Goal: Book appointment/travel/reservation

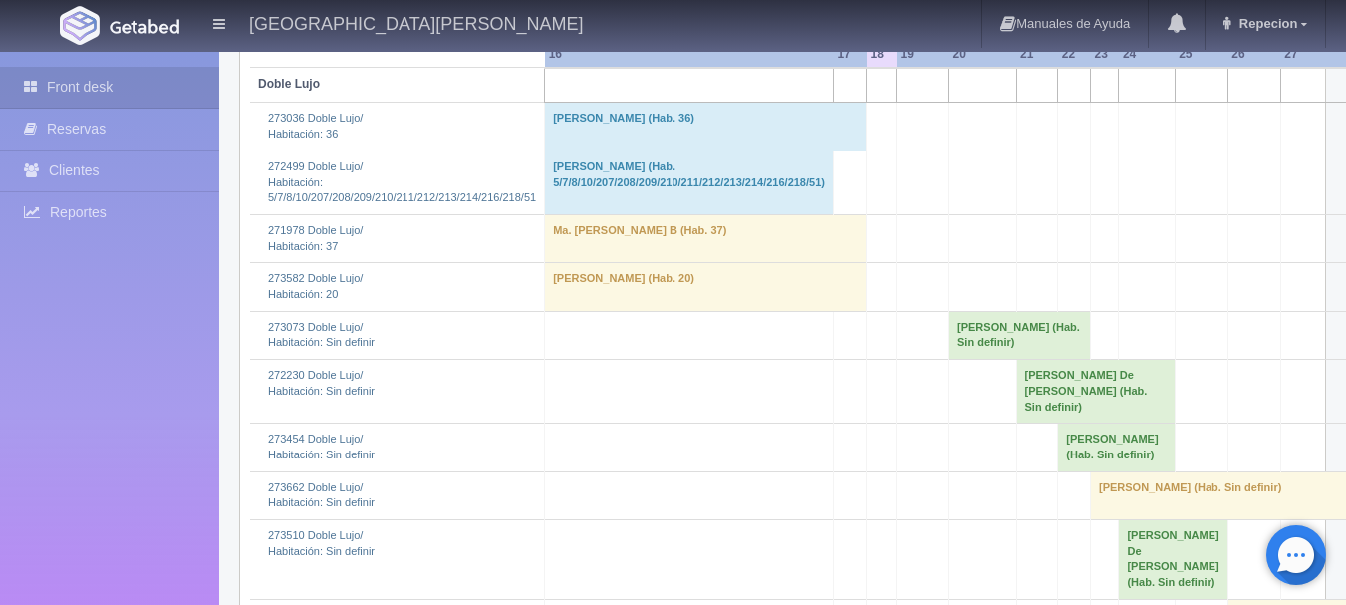
scroll to position [399, 0]
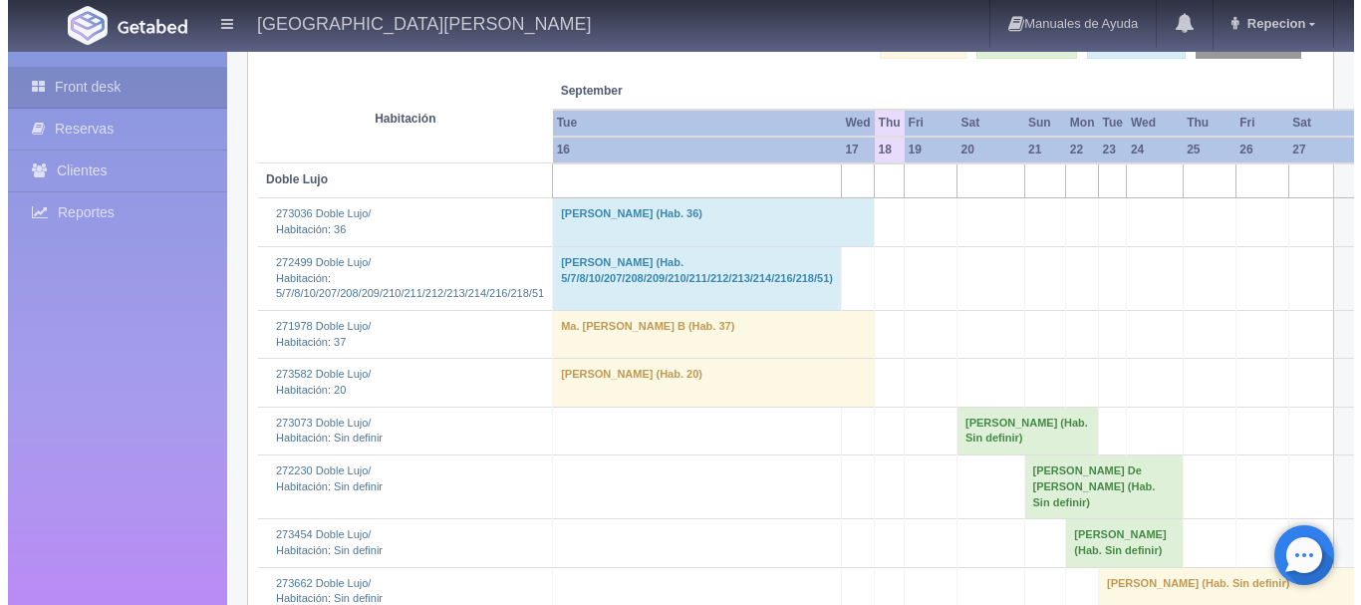
scroll to position [128, 0]
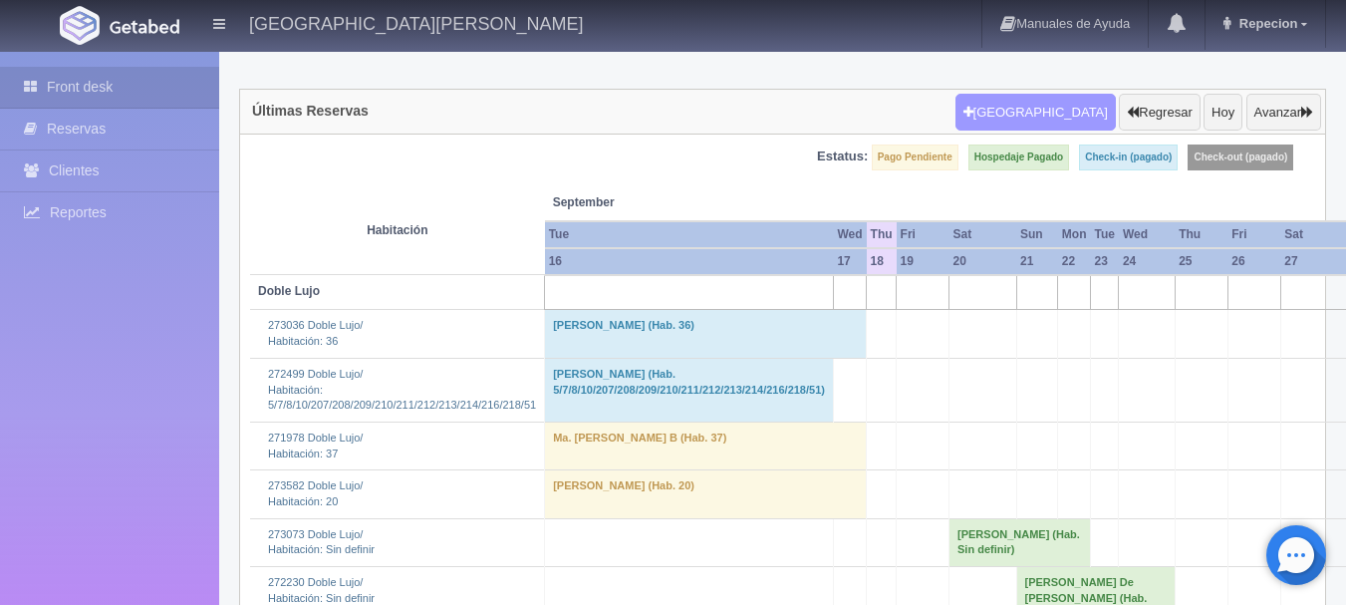
click at [1030, 122] on button "[GEOGRAPHIC_DATA]" at bounding box center [1035, 113] width 160 height 38
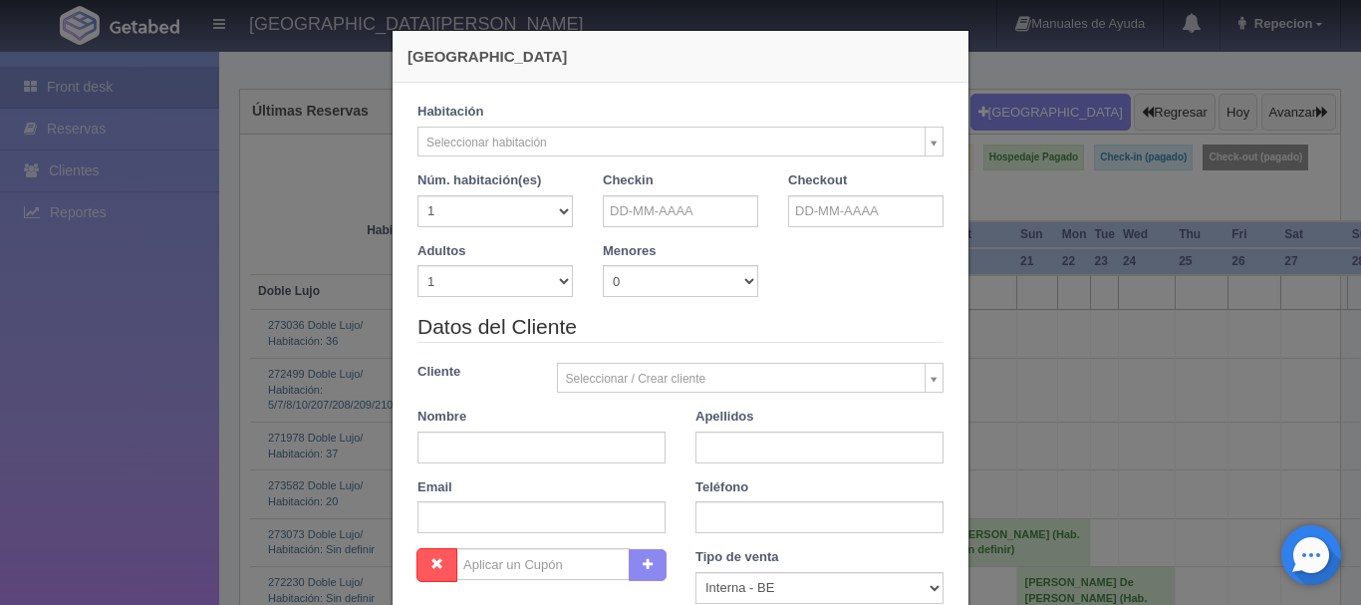
checkbox input "false"
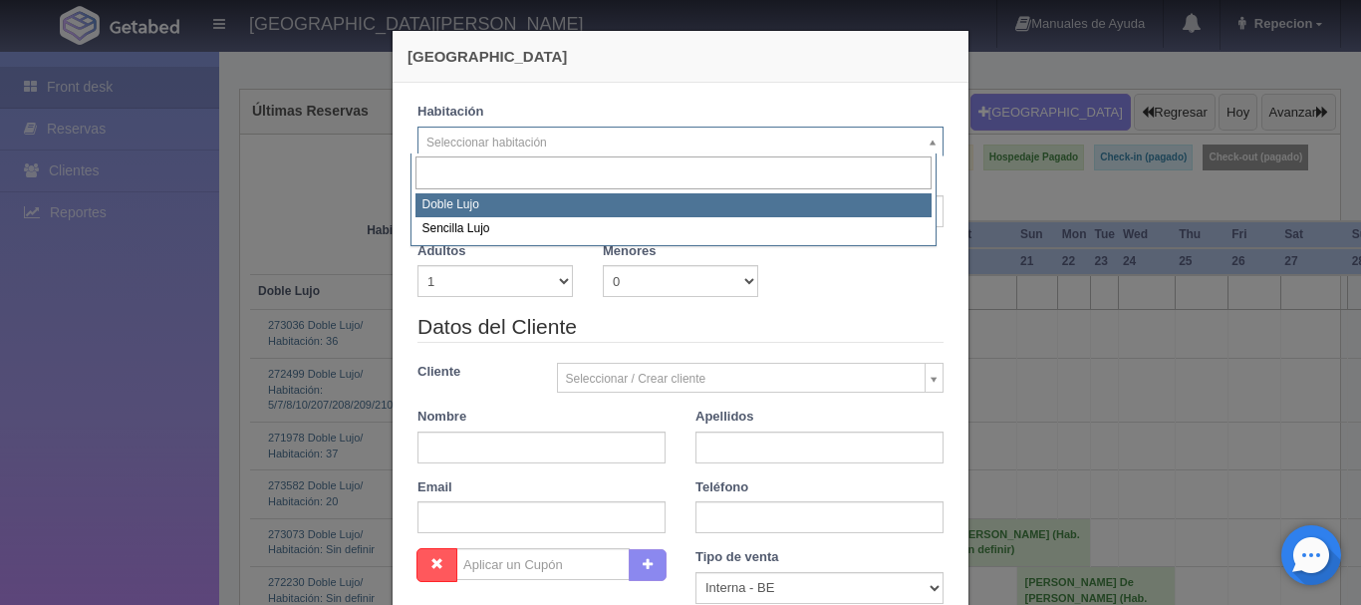
select select "577"
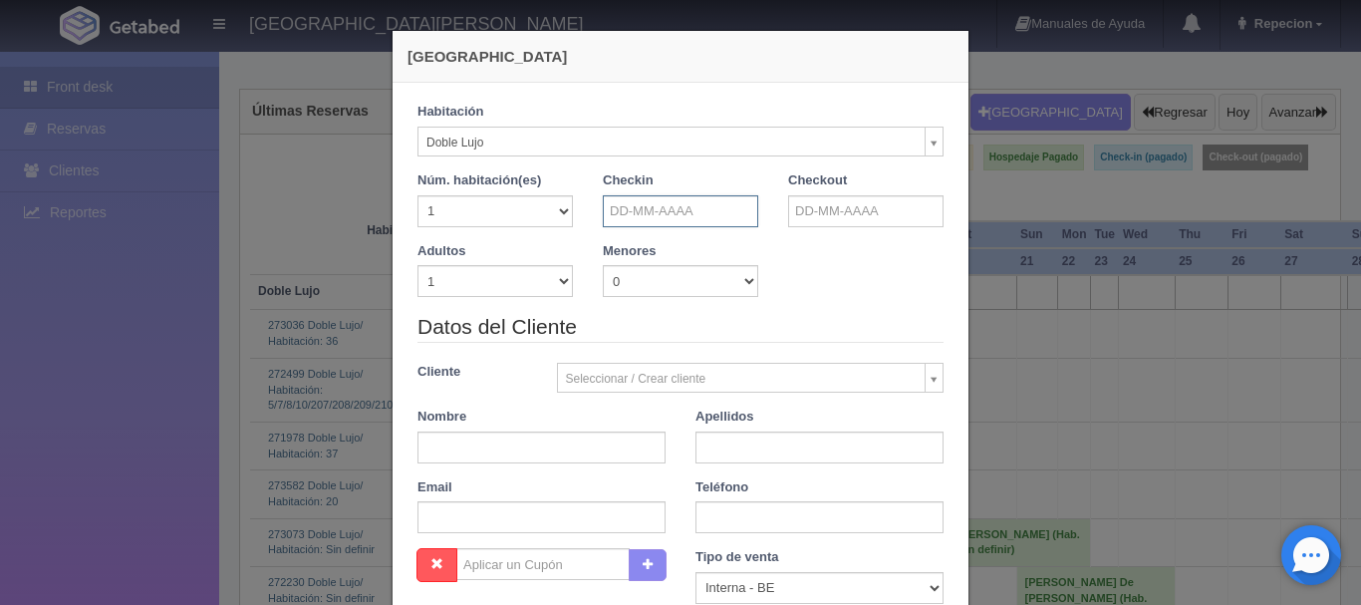
click at [658, 215] on input "text" at bounding box center [680, 211] width 155 height 32
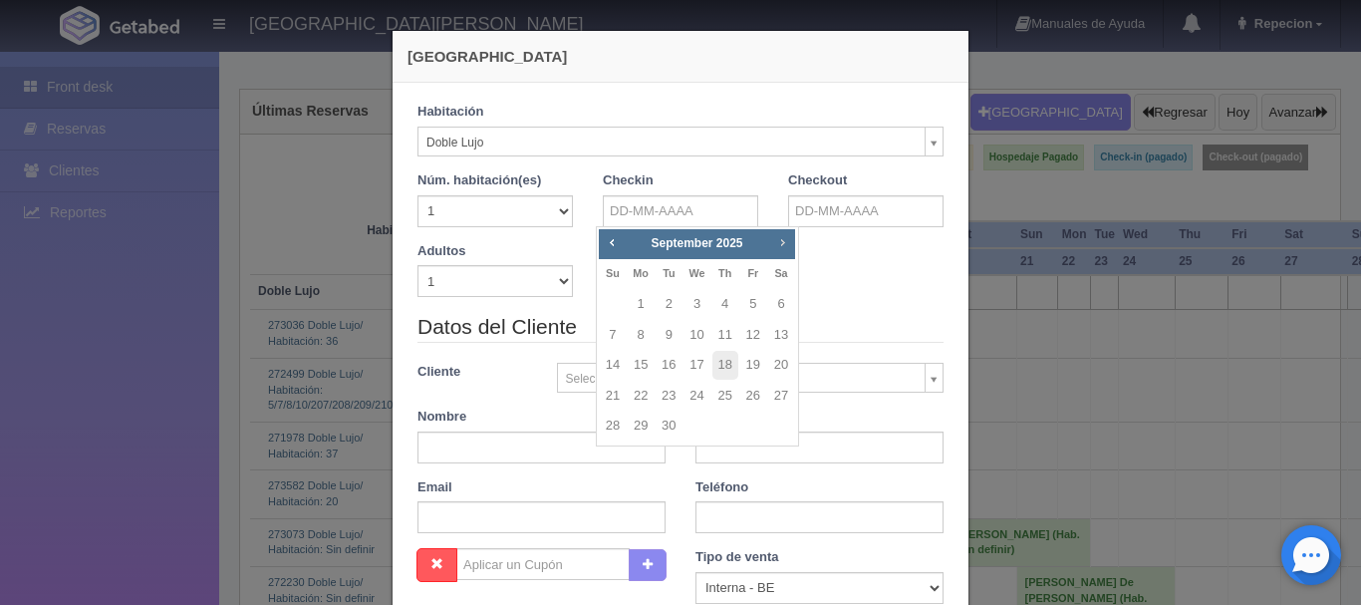
click at [782, 241] on span "Next" at bounding box center [782, 242] width 16 height 16
checkbox input "false"
click at [670, 366] on link "11" at bounding box center [669, 365] width 26 height 29
type input "11-11-2025"
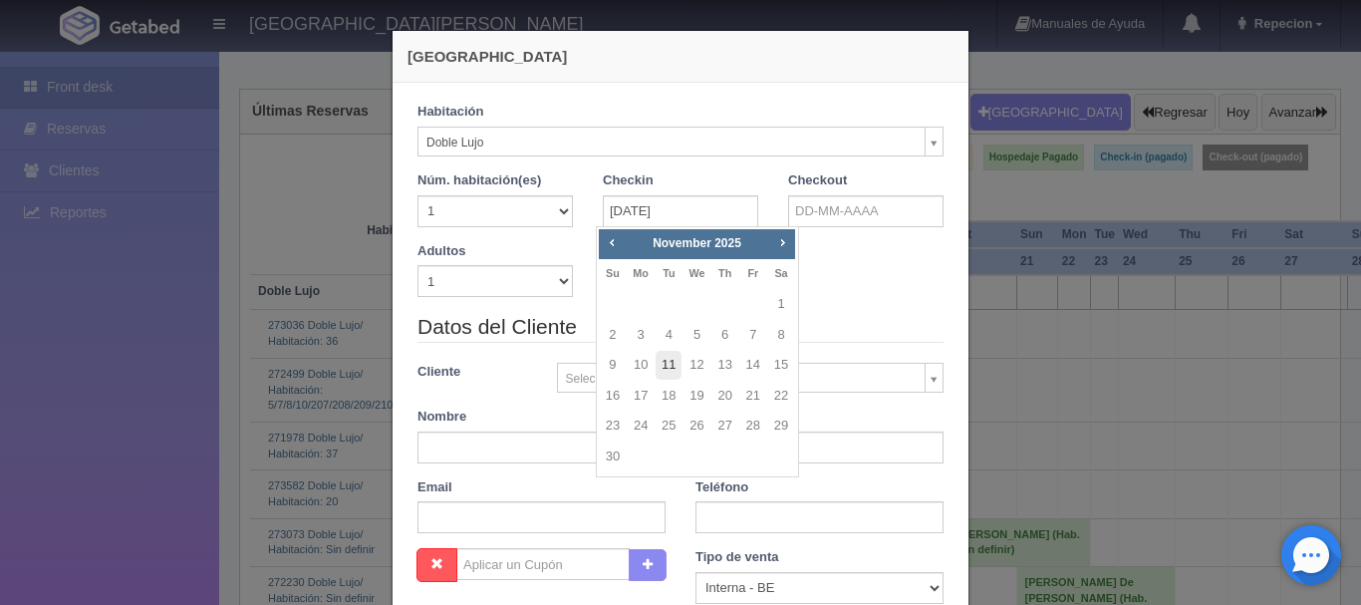
checkbox input "false"
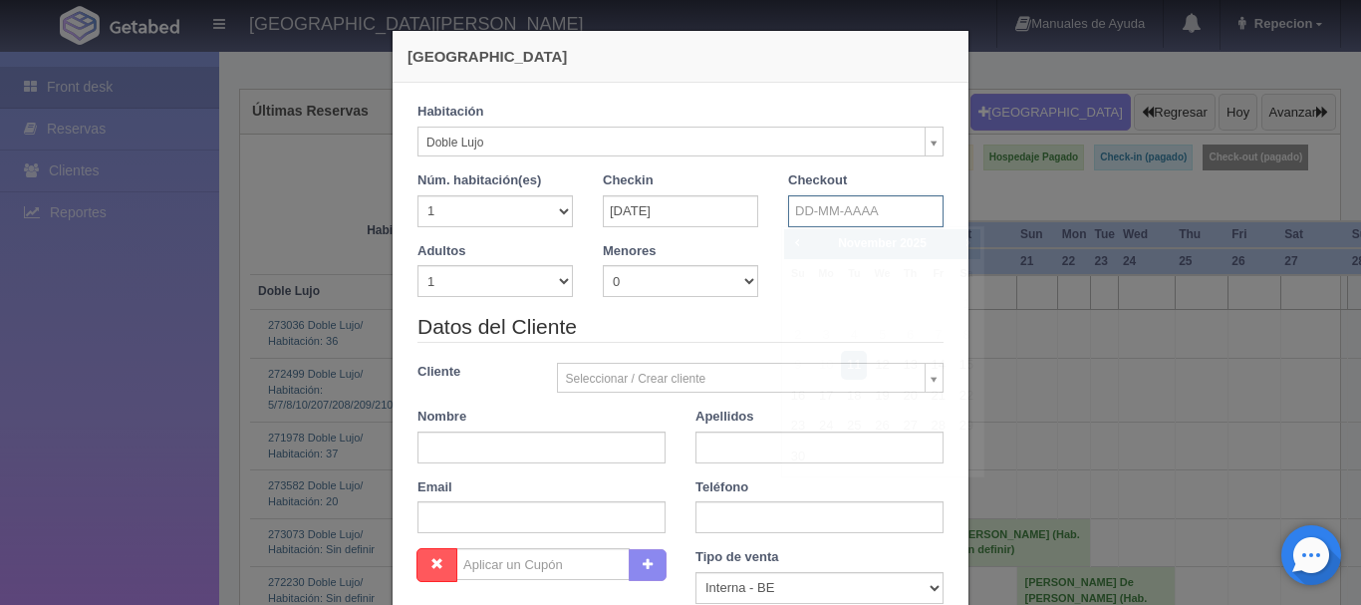
click at [819, 212] on input "text" at bounding box center [865, 211] width 155 height 32
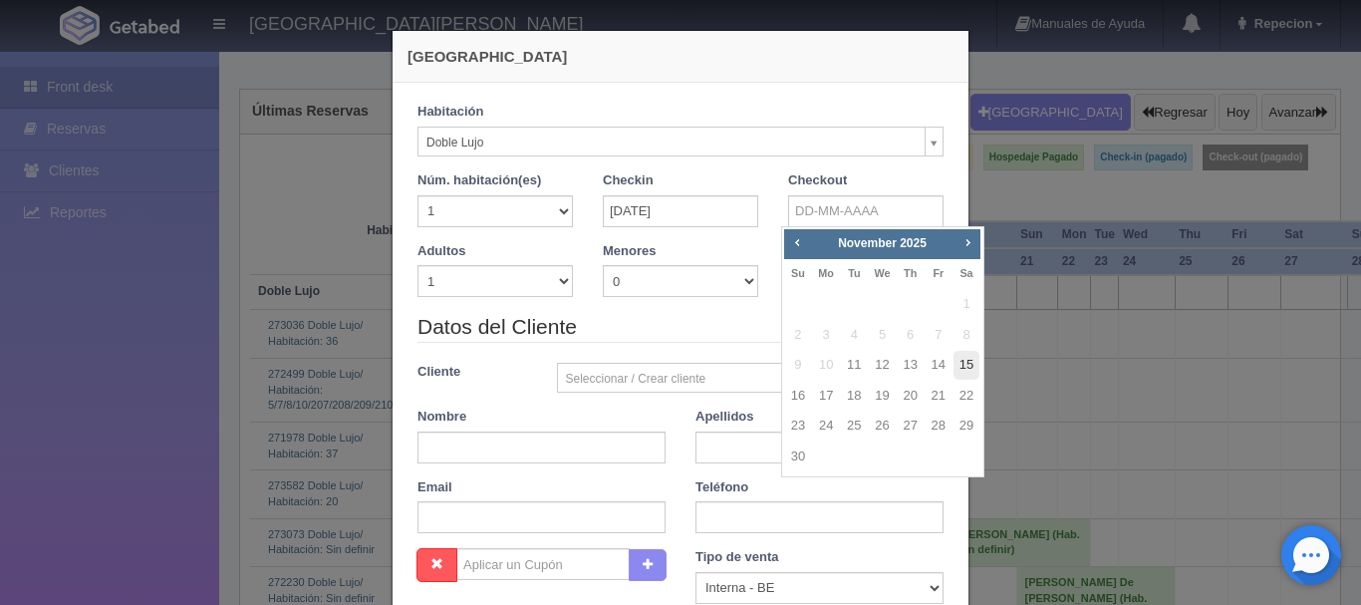
click at [962, 362] on link "15" at bounding box center [966, 365] width 26 height 29
type input "15-11-2025"
checkbox input "false"
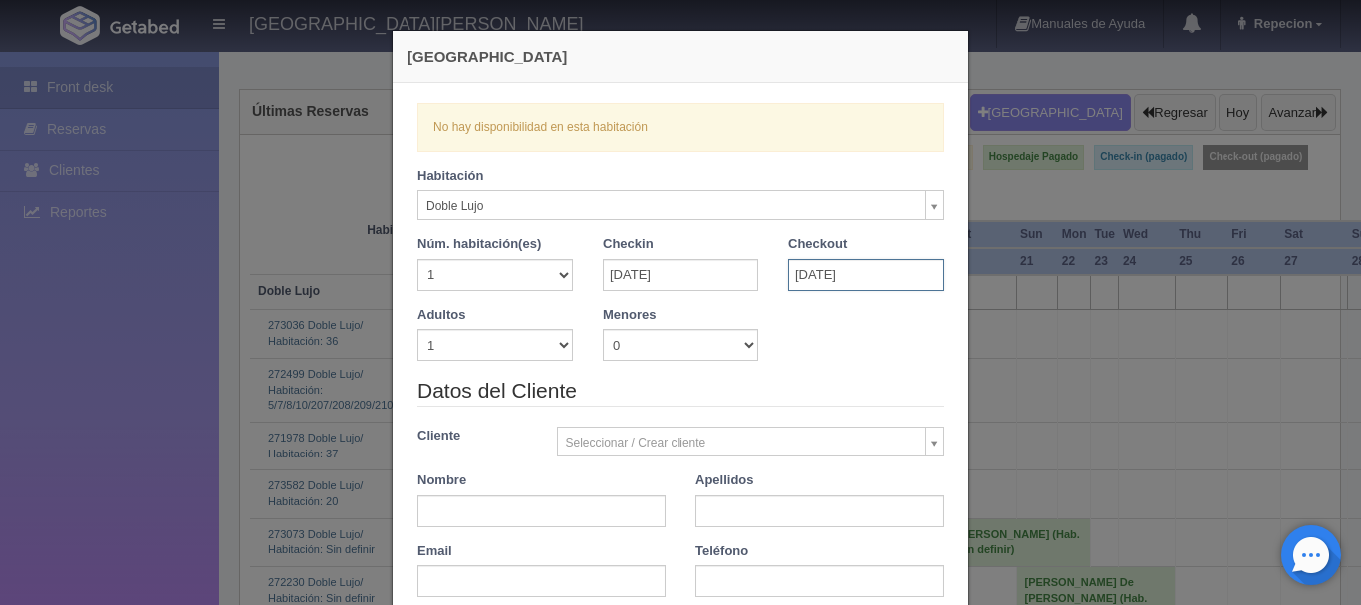
click at [841, 274] on input "15-11-2025" at bounding box center [865, 275] width 155 height 32
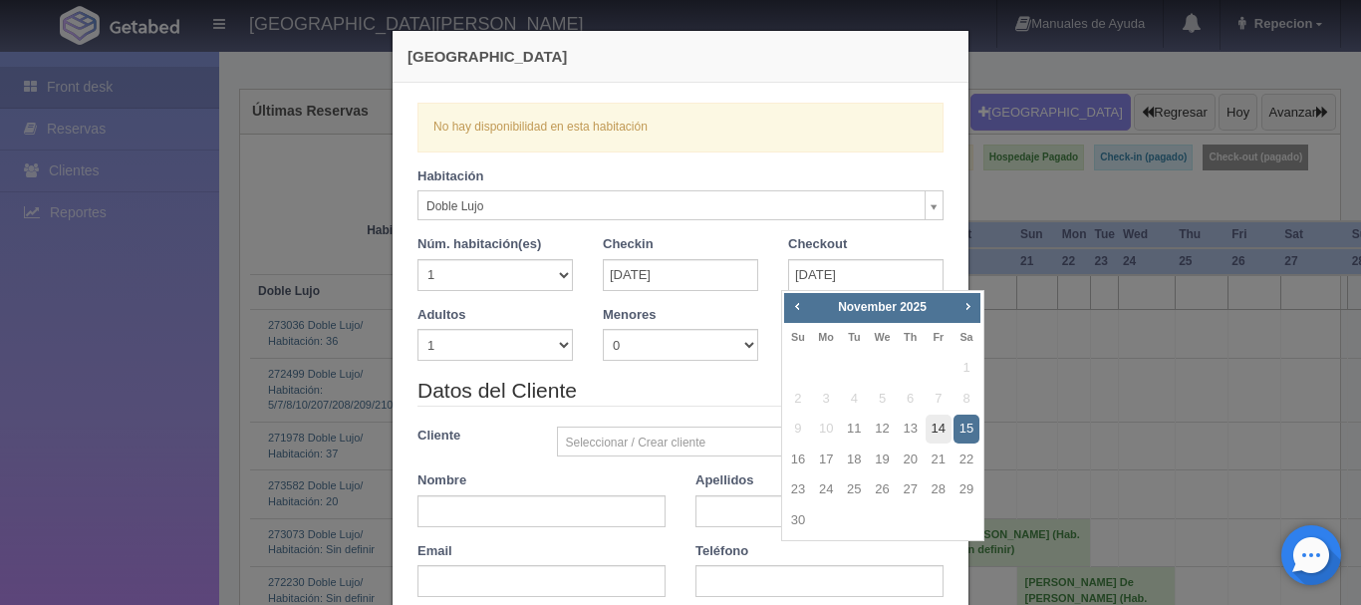
click at [943, 427] on link "14" at bounding box center [939, 428] width 26 height 29
type input "14-11-2025"
checkbox input "false"
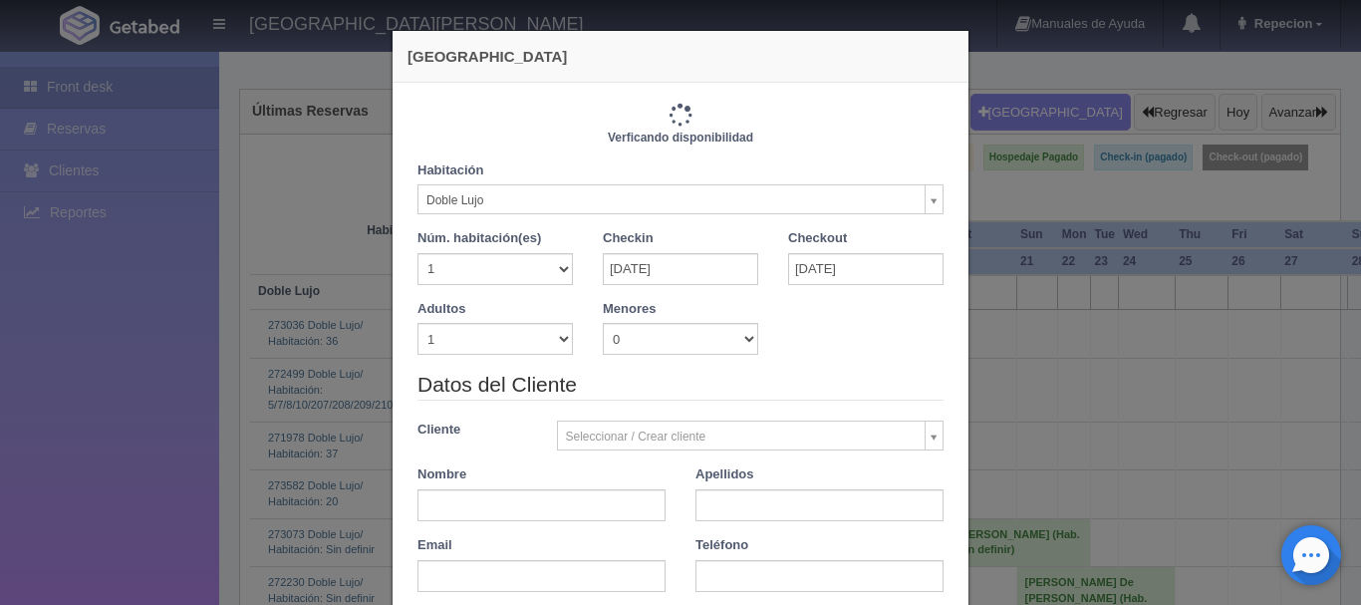
type input "3660.00"
checkbox input "false"
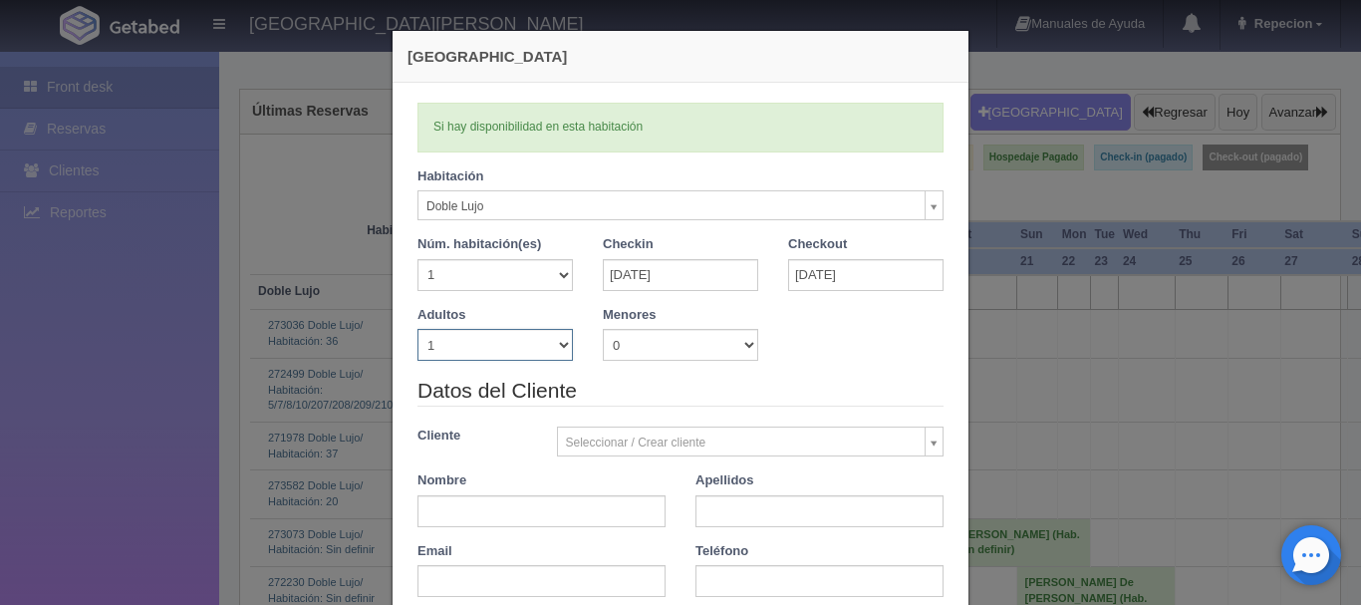
click at [557, 347] on select "1 2 3 4 5 6 7 8 9 10" at bounding box center [494, 345] width 155 height 32
select select "3"
click at [417, 329] on select "1 2 3 4 5 6 7 8 9 10" at bounding box center [494, 345] width 155 height 32
checkbox input "false"
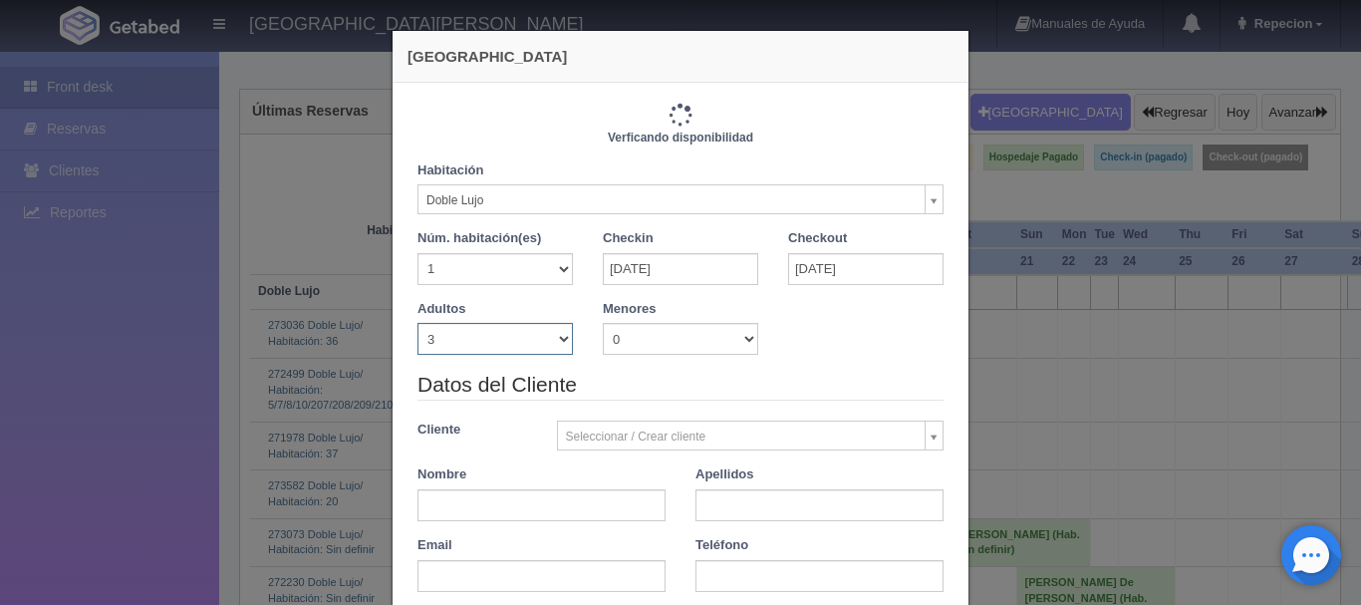
type input "4140.00"
checkbox input "false"
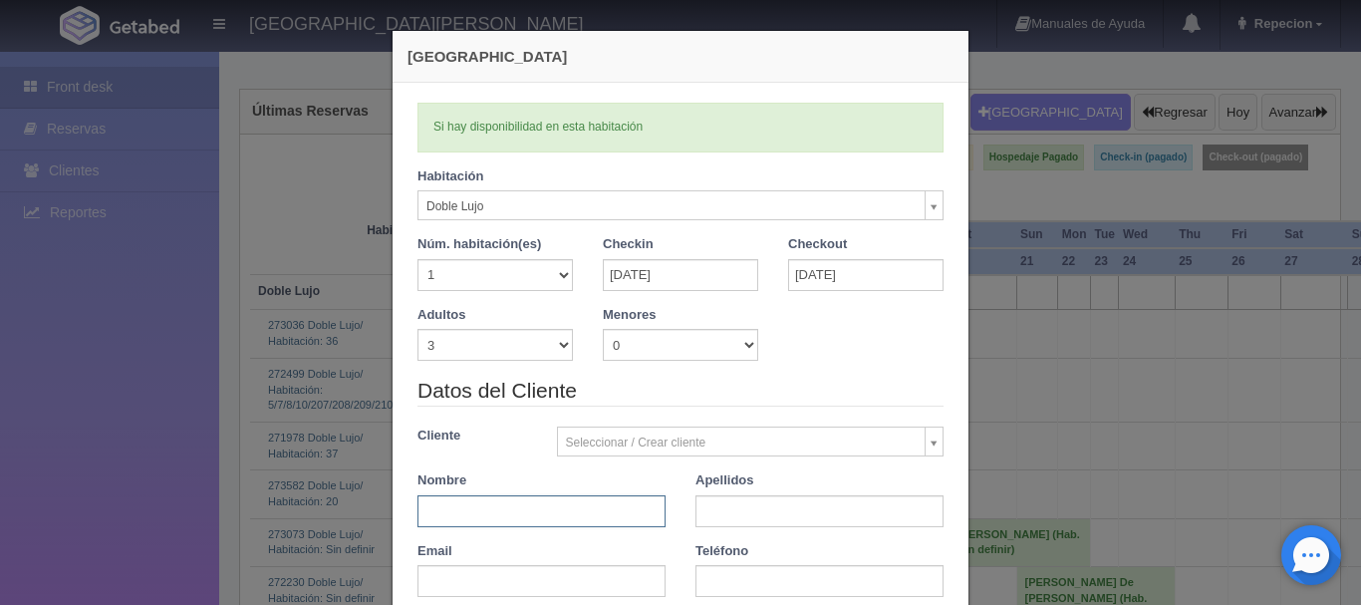
click at [486, 504] on input "text" at bounding box center [541, 511] width 248 height 32
type input "alma delia"
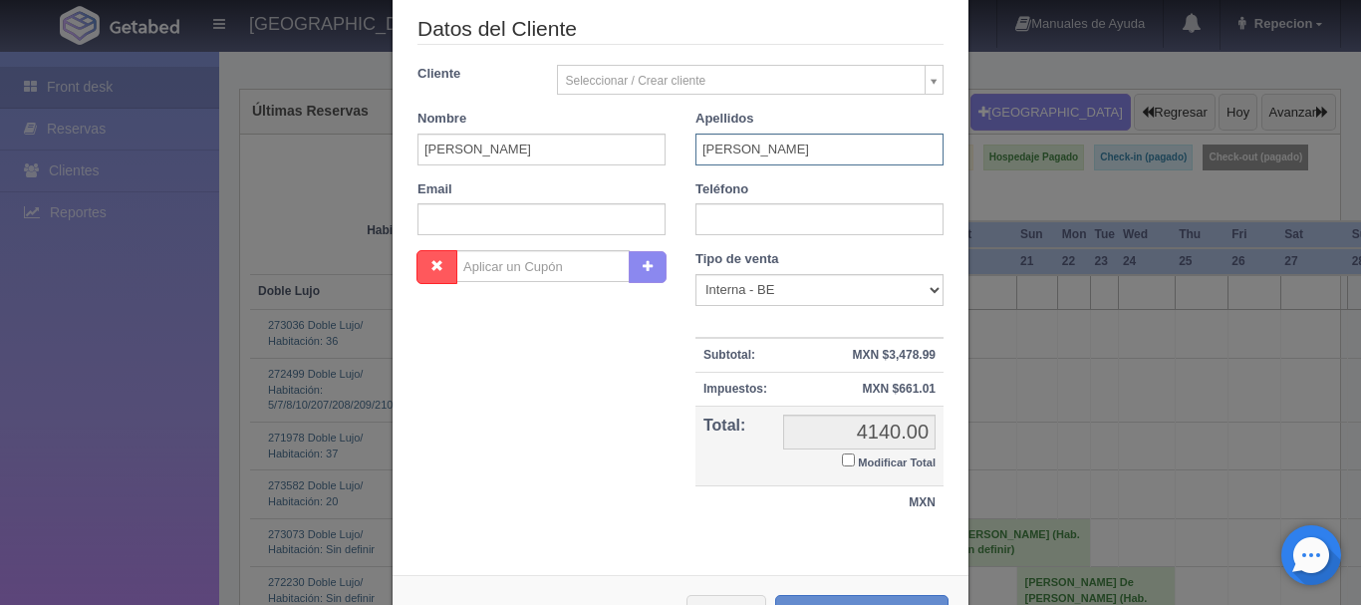
scroll to position [437, 0]
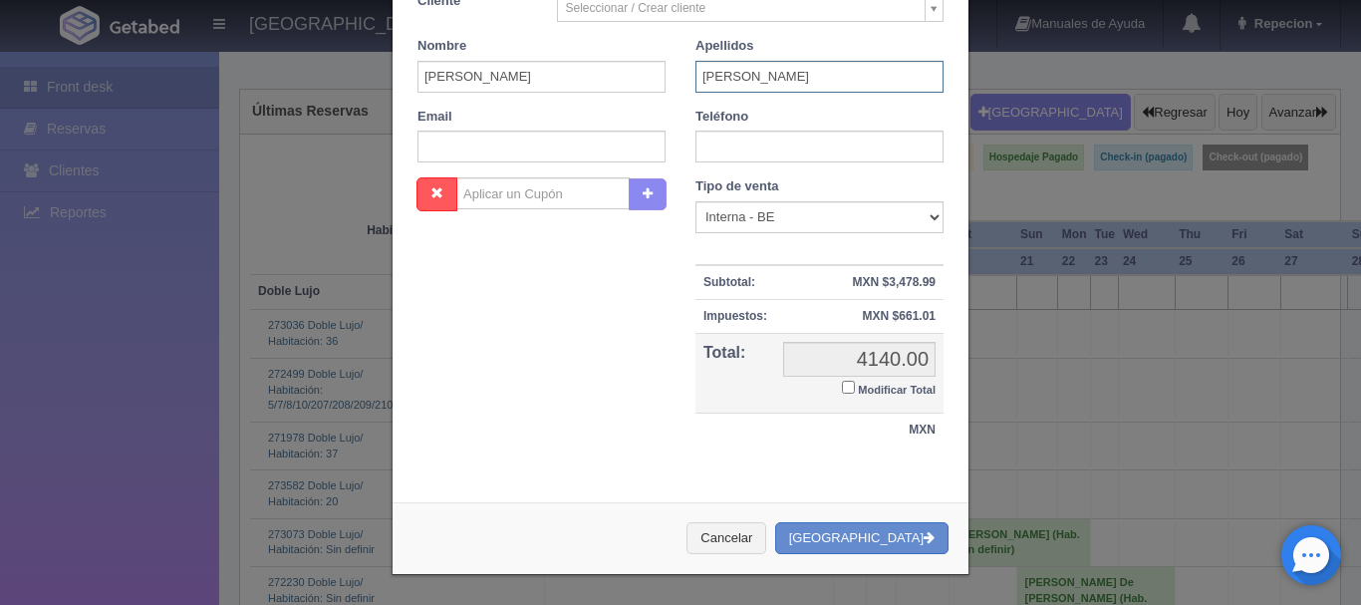
type input "jaimes"
click at [842, 460] on div "Nombre Cupón : Descuentos : Tipo de venta Correo Electronico Interna - BE Llama…" at bounding box center [681, 322] width 556 height 290
click at [901, 530] on button "[GEOGRAPHIC_DATA]" at bounding box center [861, 538] width 173 height 33
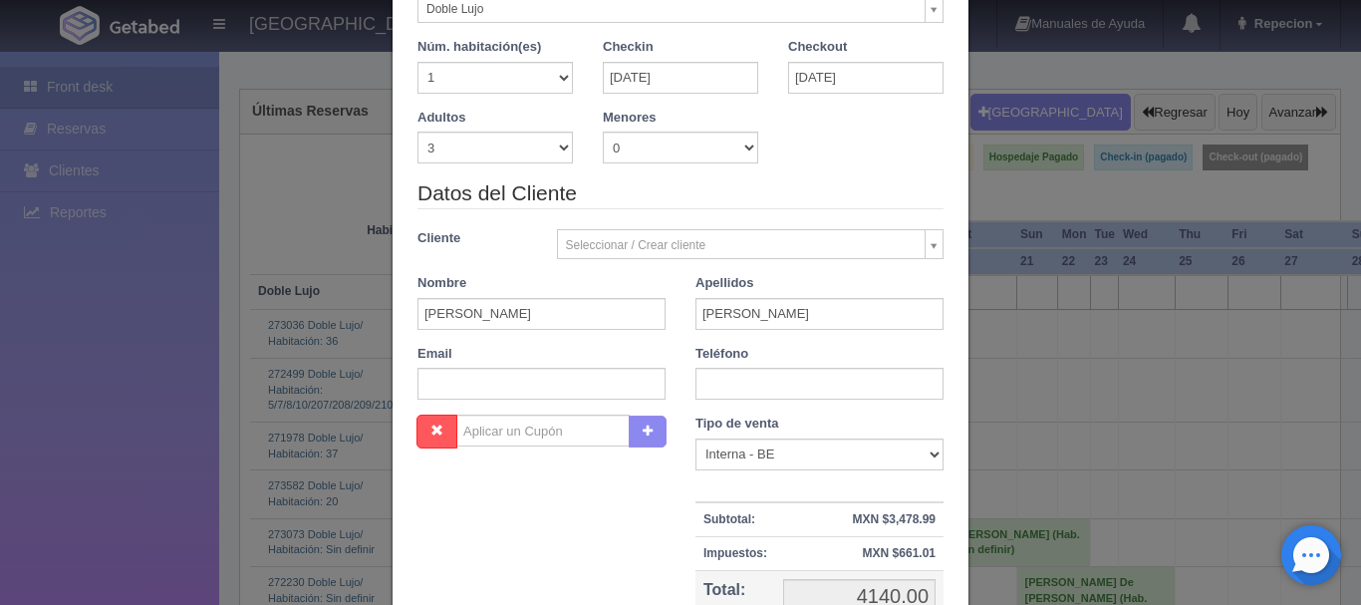
scroll to position [39, 0]
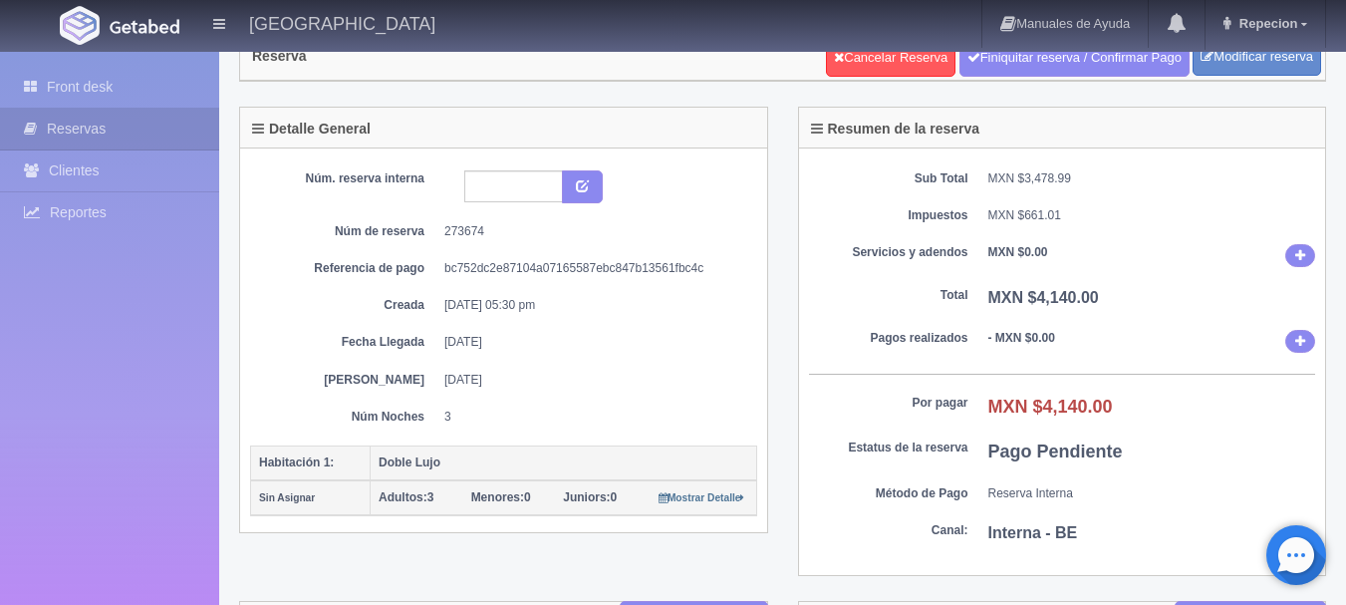
scroll to position [100, 0]
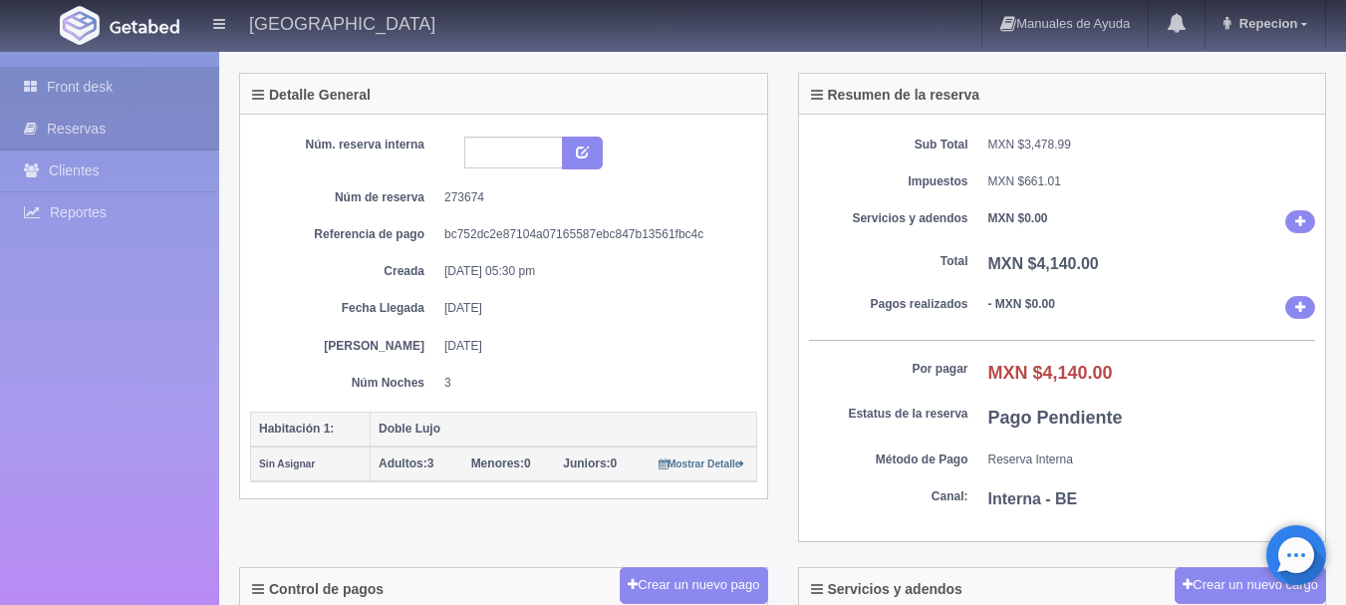
click at [110, 78] on link "Front desk" at bounding box center [109, 87] width 219 height 41
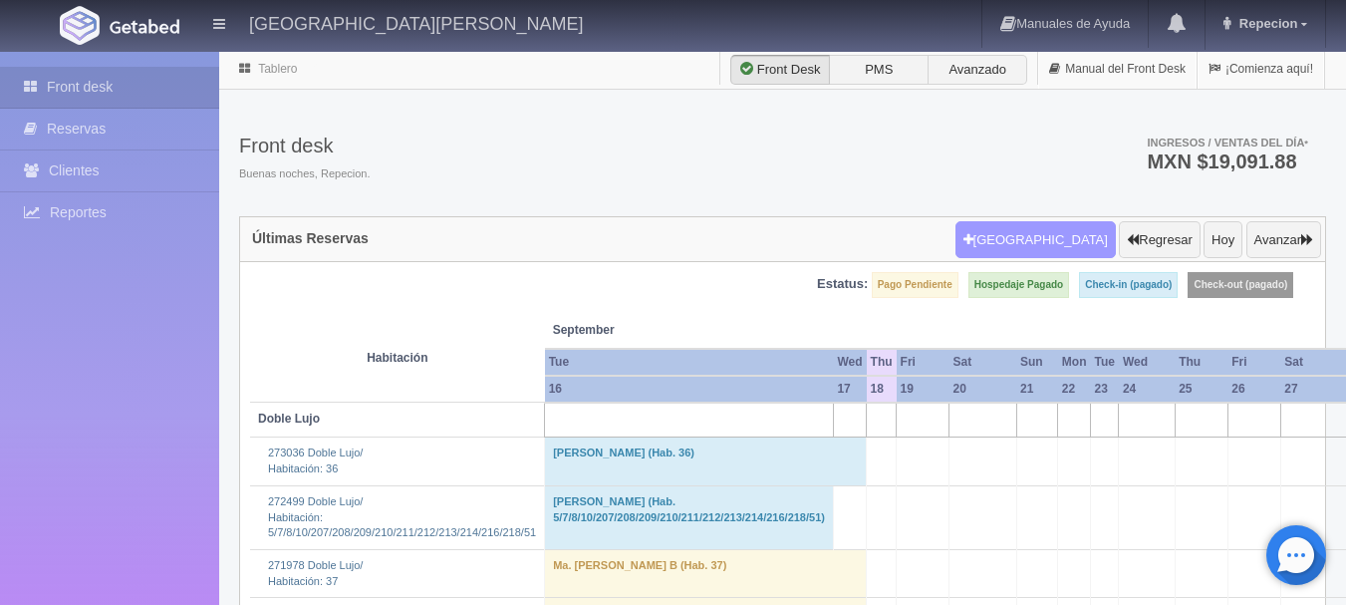
click at [1058, 249] on button "[GEOGRAPHIC_DATA]" at bounding box center [1035, 240] width 160 height 38
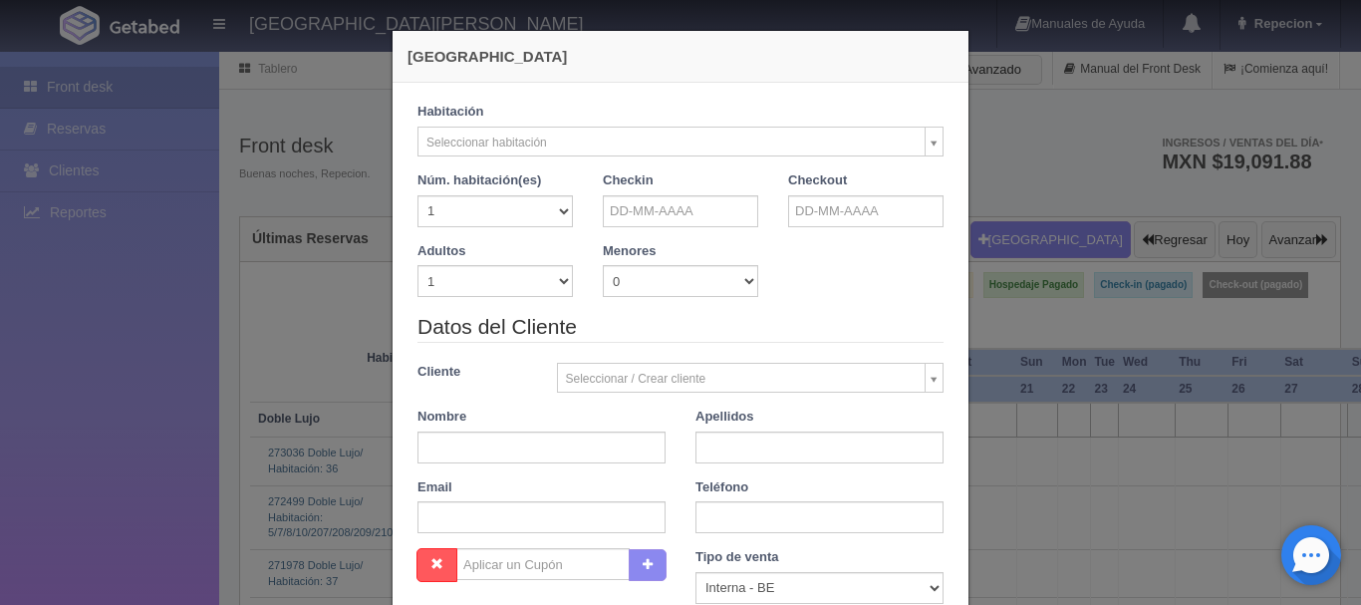
checkbox input "false"
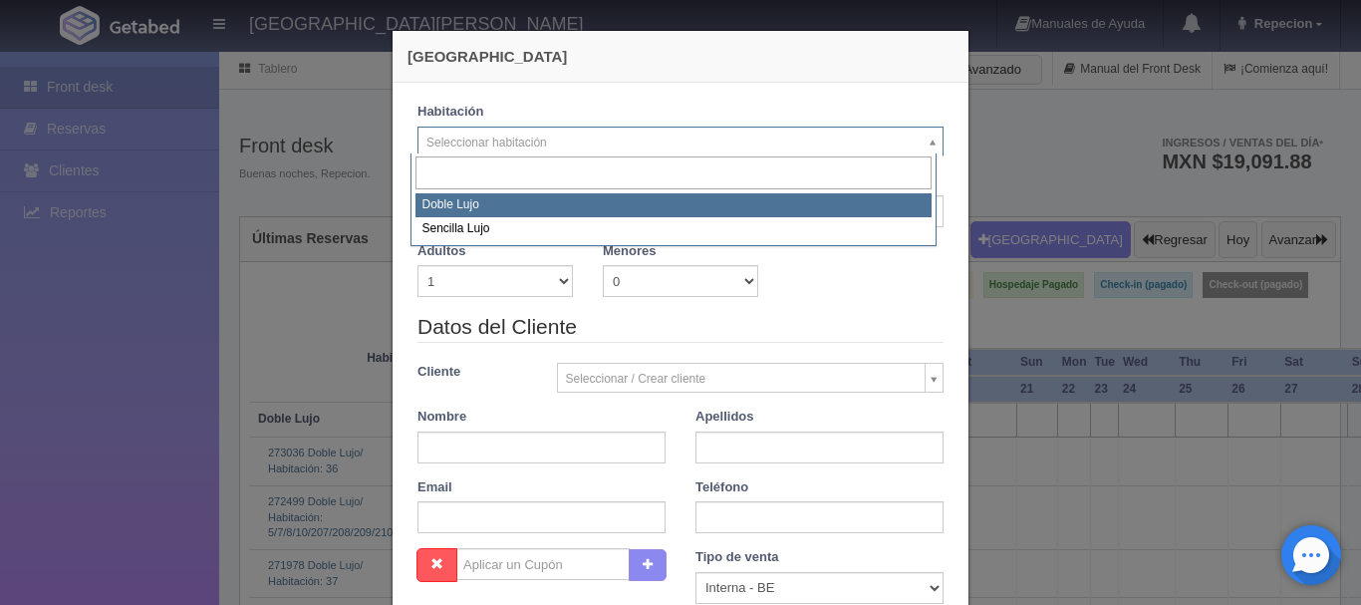
select select "577"
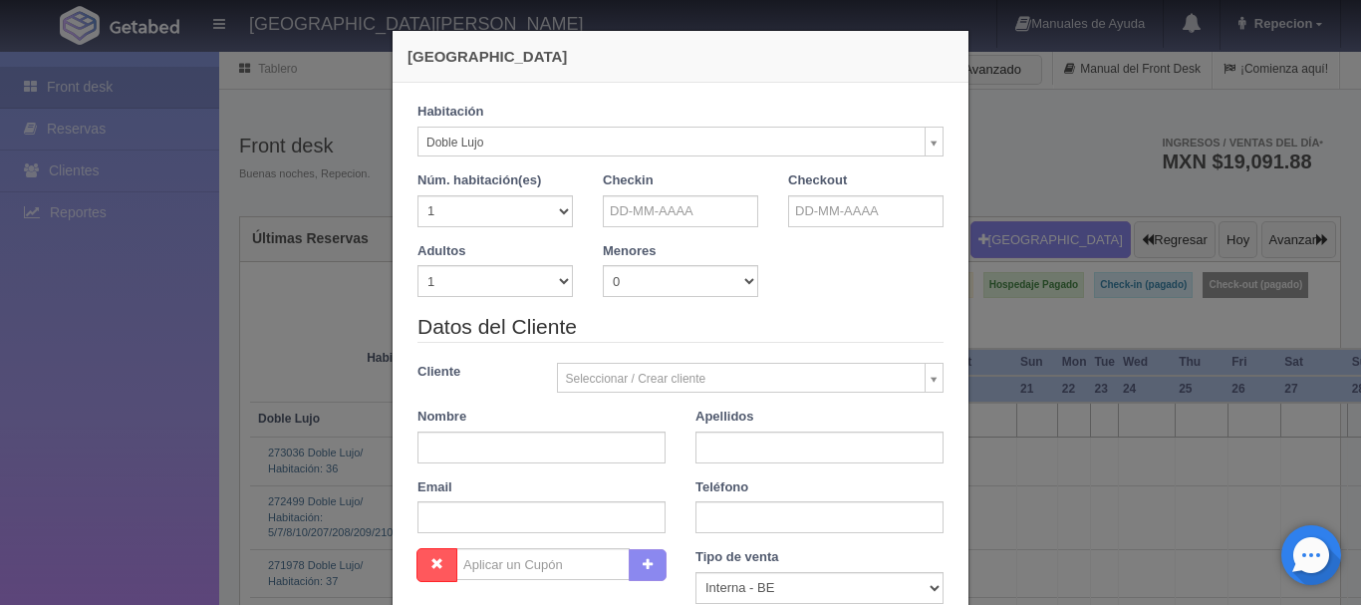
checkbox input "false"
click at [557, 275] on select "1 2 3 4 5 6 7 8 9 10" at bounding box center [494, 281] width 155 height 32
select select "3"
click at [417, 265] on select "1 2 3 4 5 6 7 8 9 10" at bounding box center [494, 281] width 155 height 32
checkbox input "false"
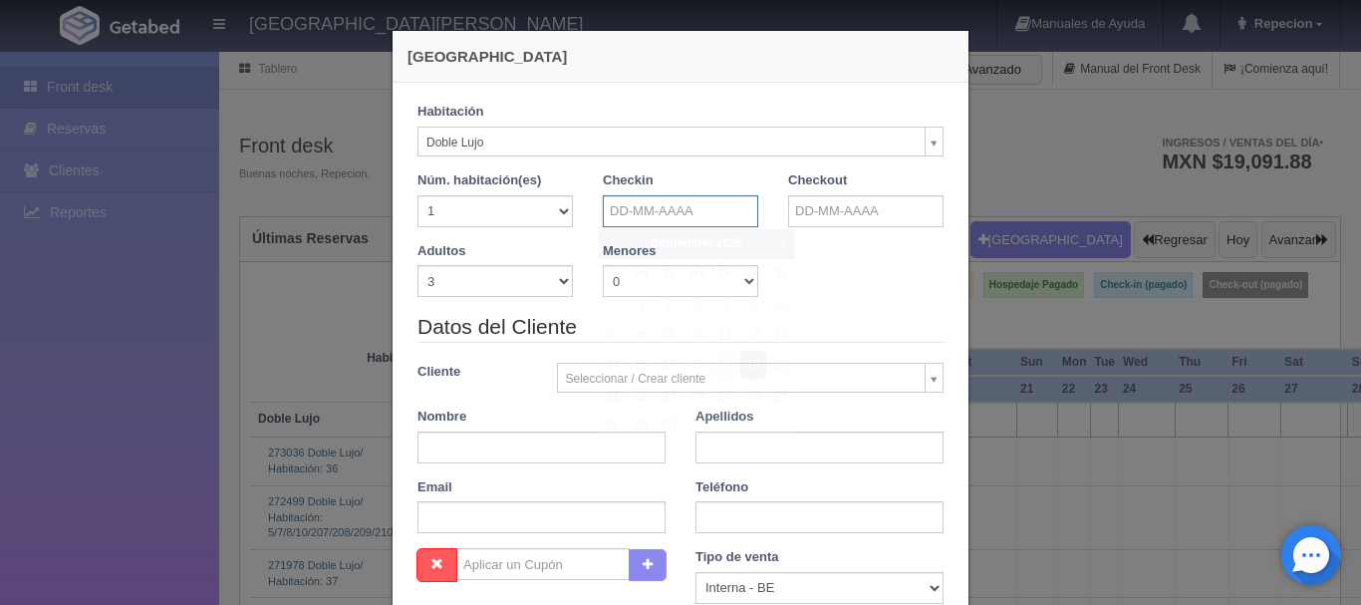
click at [705, 221] on input "text" at bounding box center [680, 211] width 155 height 32
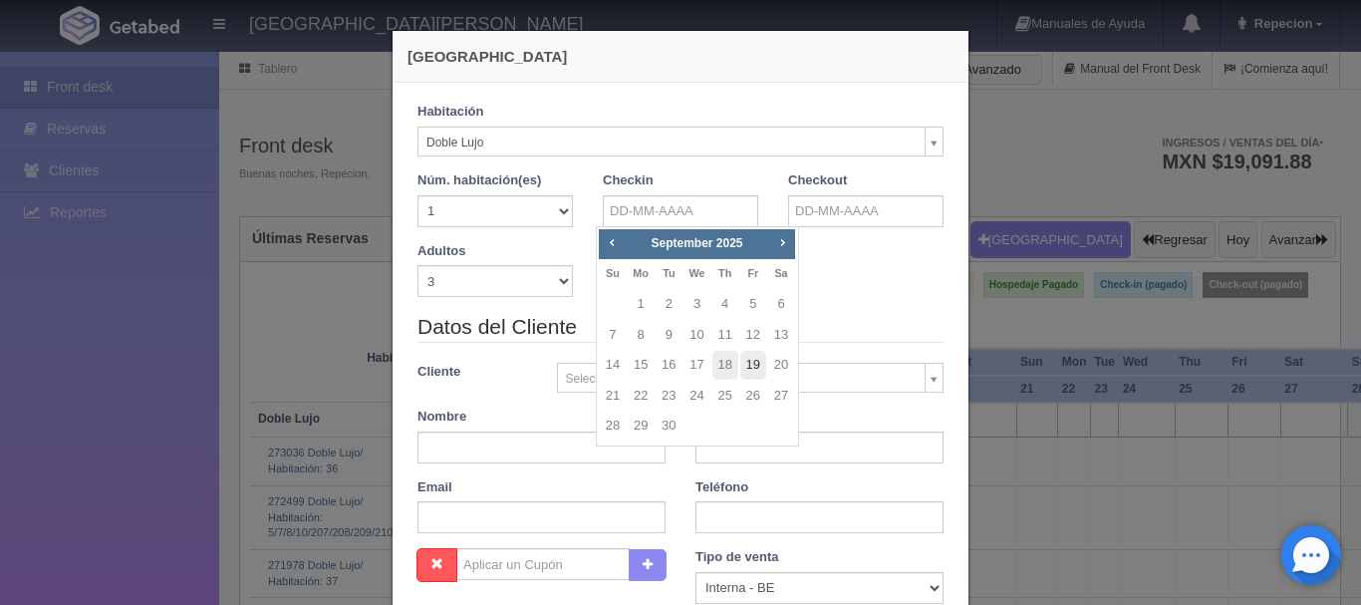
click at [753, 361] on link "19" at bounding box center [753, 365] width 26 height 29
type input "19-09-2025"
checkbox input "false"
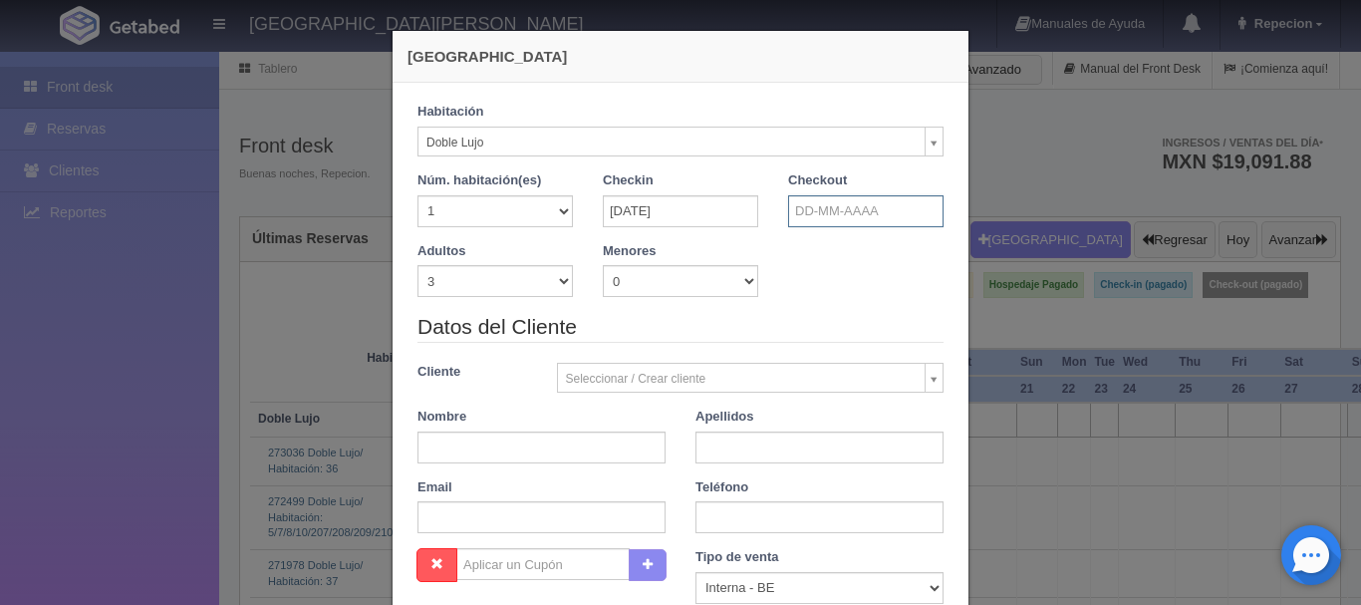
click at [830, 212] on input "text" at bounding box center [865, 211] width 155 height 32
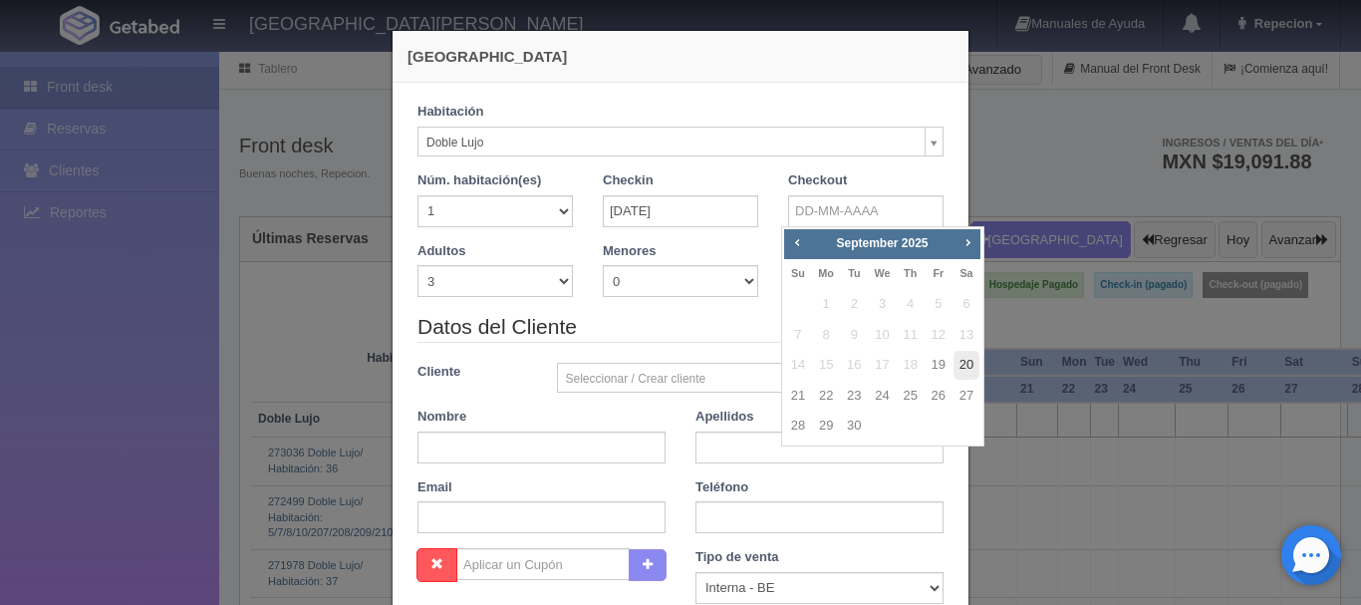
click at [964, 365] on link "20" at bounding box center [966, 365] width 26 height 29
type input "20-09-2025"
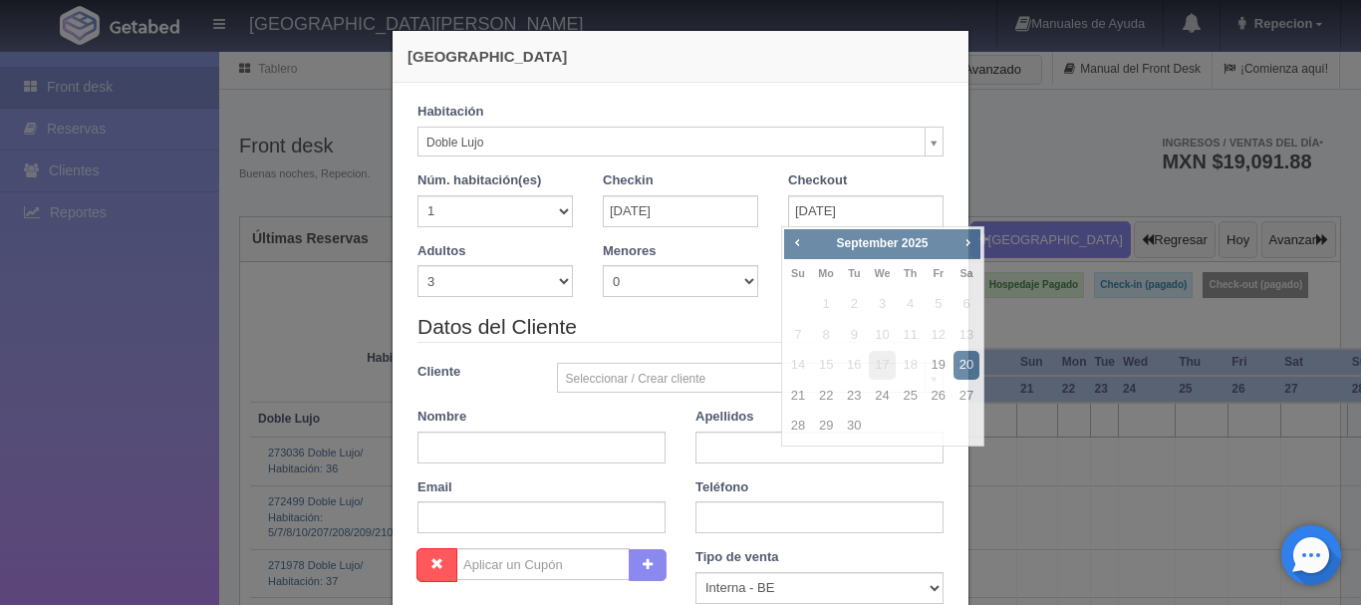
checkbox input "false"
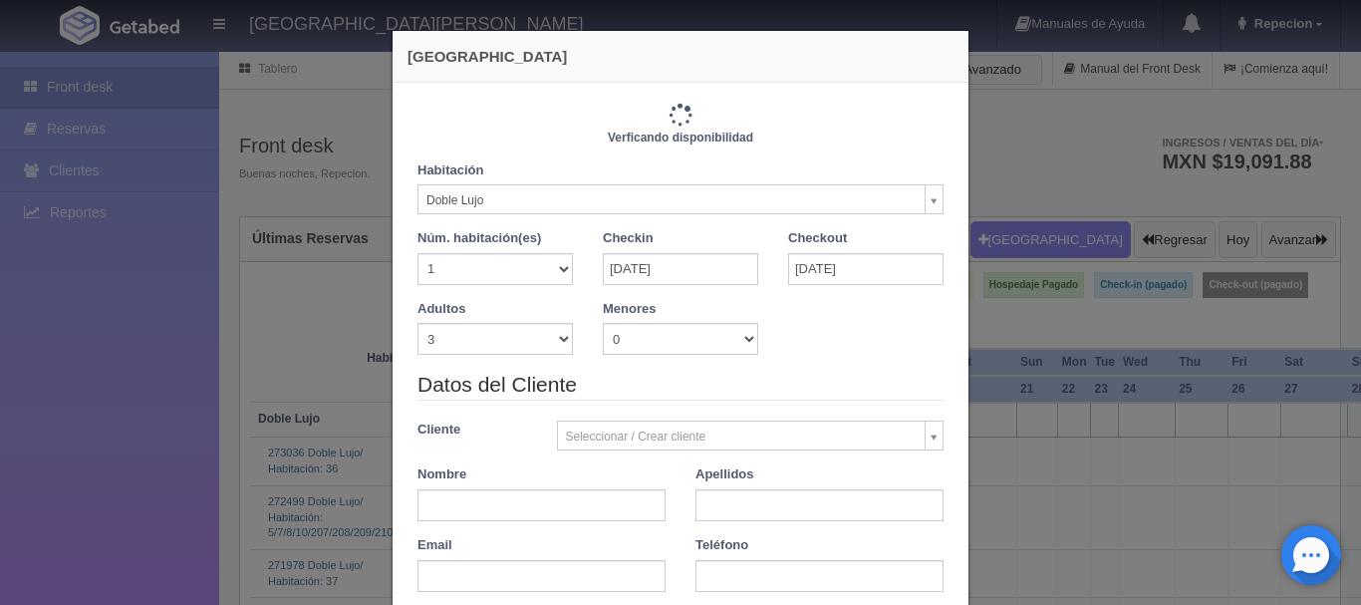
type input "1380.00"
checkbox input "false"
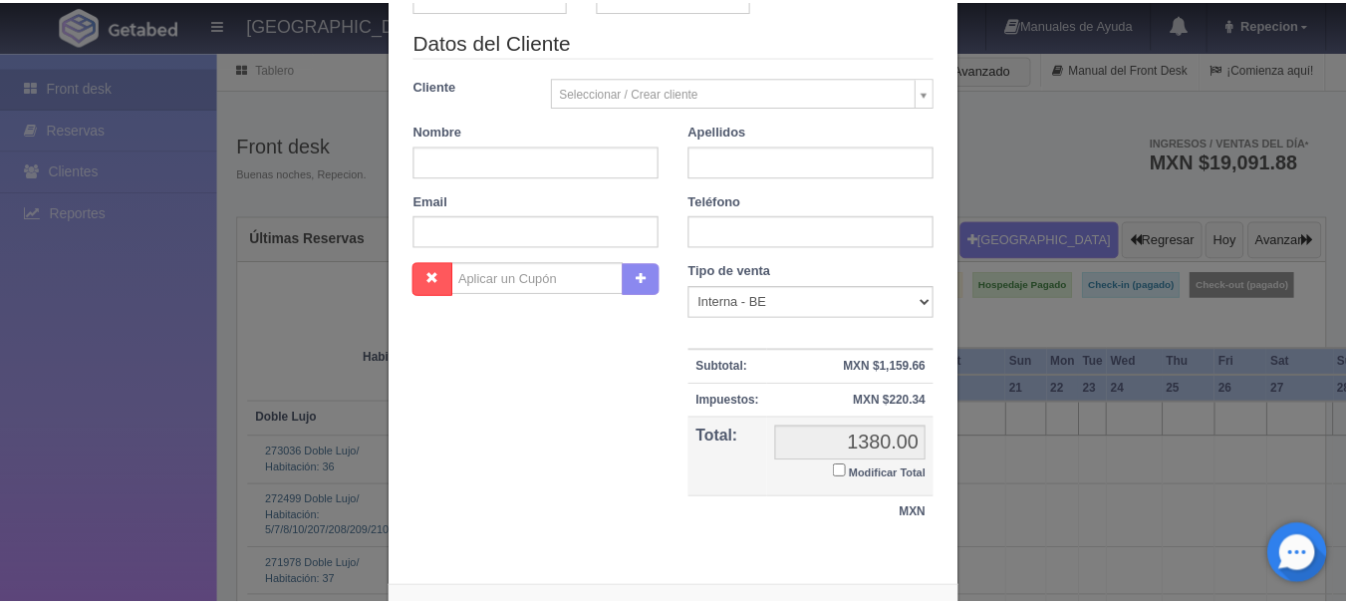
scroll to position [399, 0]
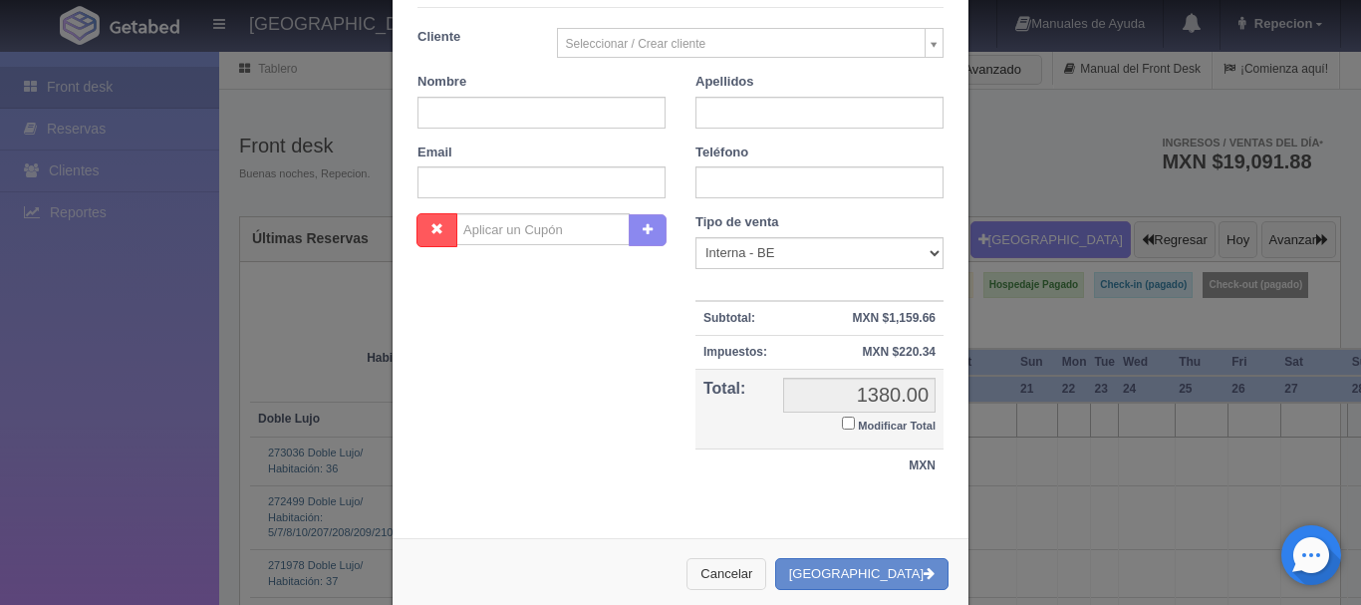
click at [766, 566] on button "Cancelar" at bounding box center [726, 574] width 80 height 33
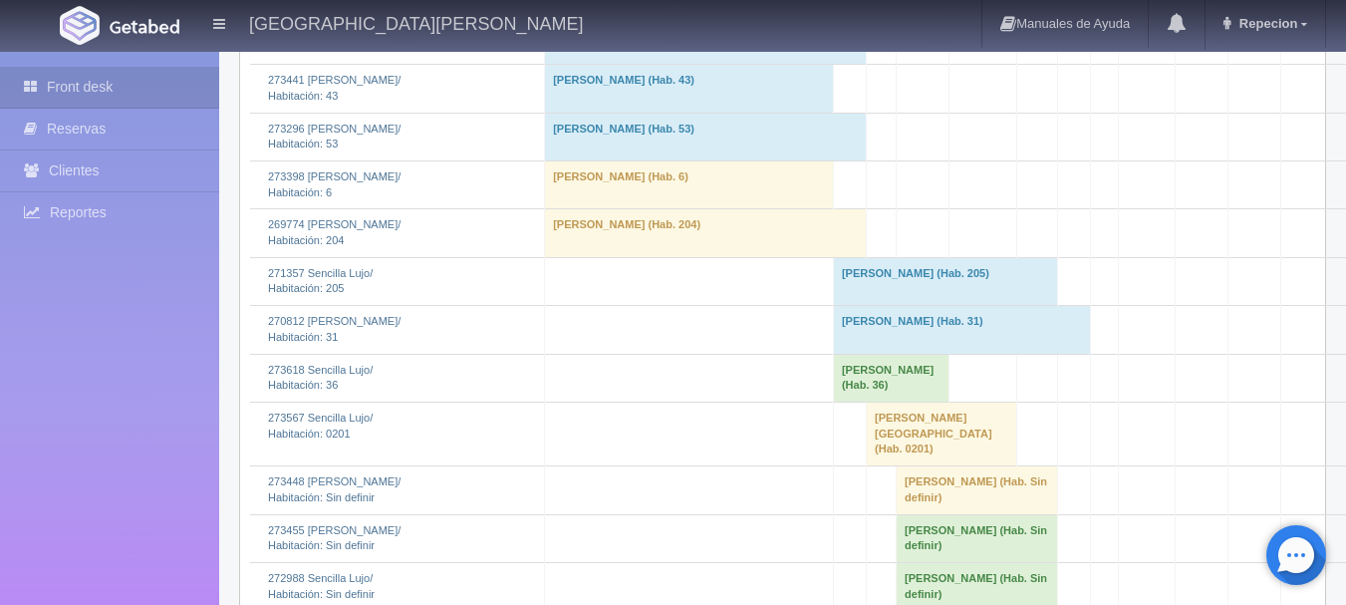
scroll to position [1494, 0]
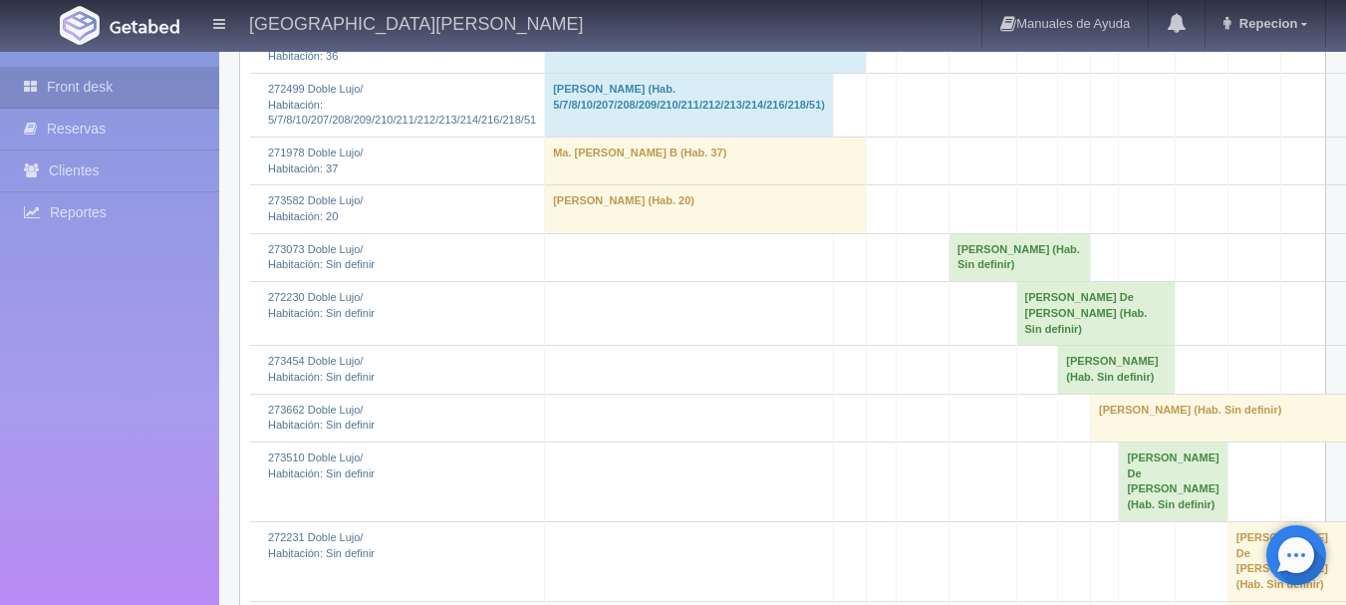
scroll to position [598, 0]
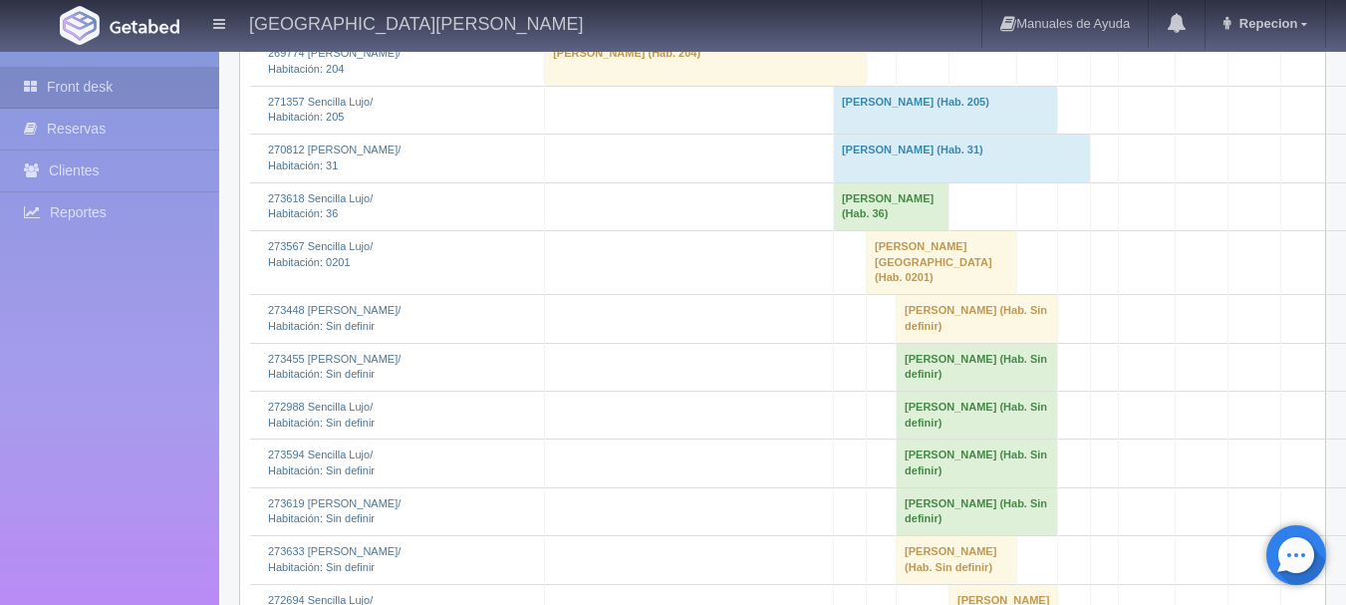
scroll to position [1694, 0]
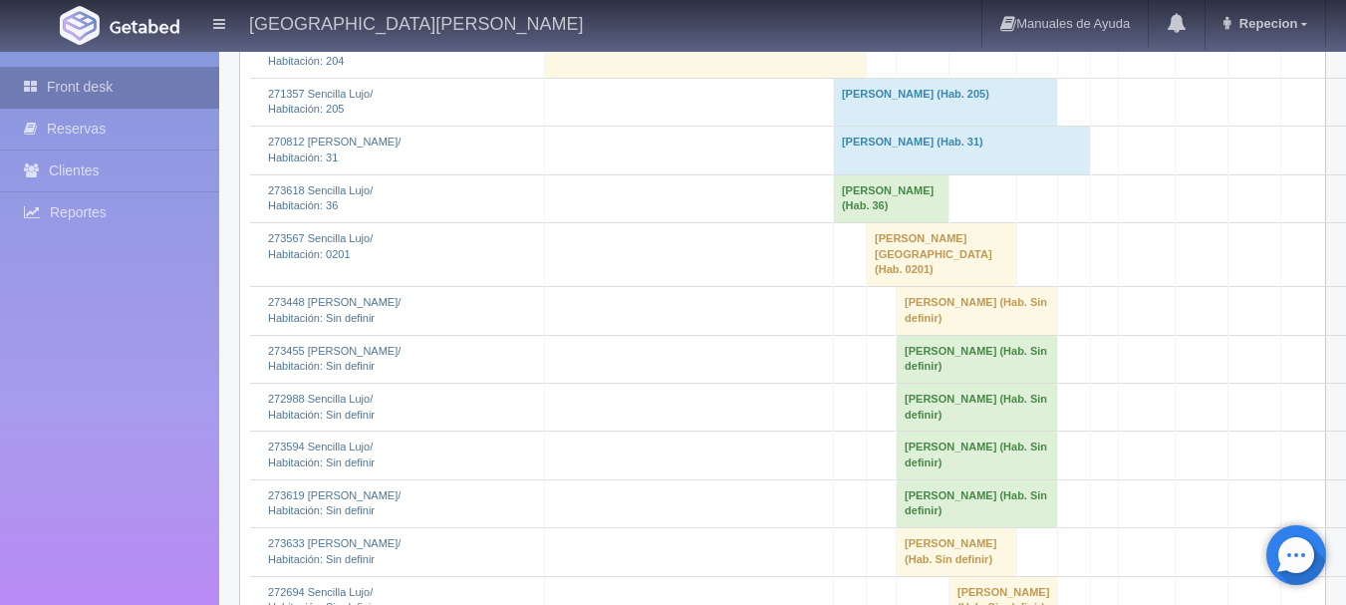
click at [93, 83] on link "Front desk" at bounding box center [109, 87] width 219 height 41
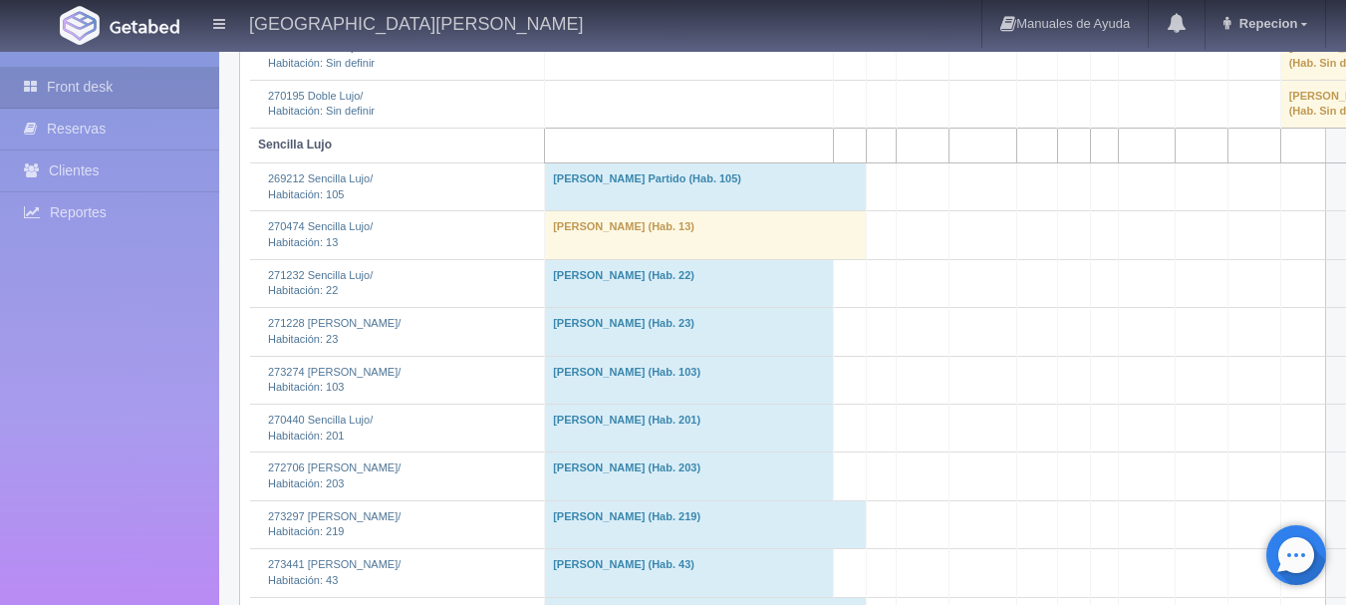
scroll to position [996, 0]
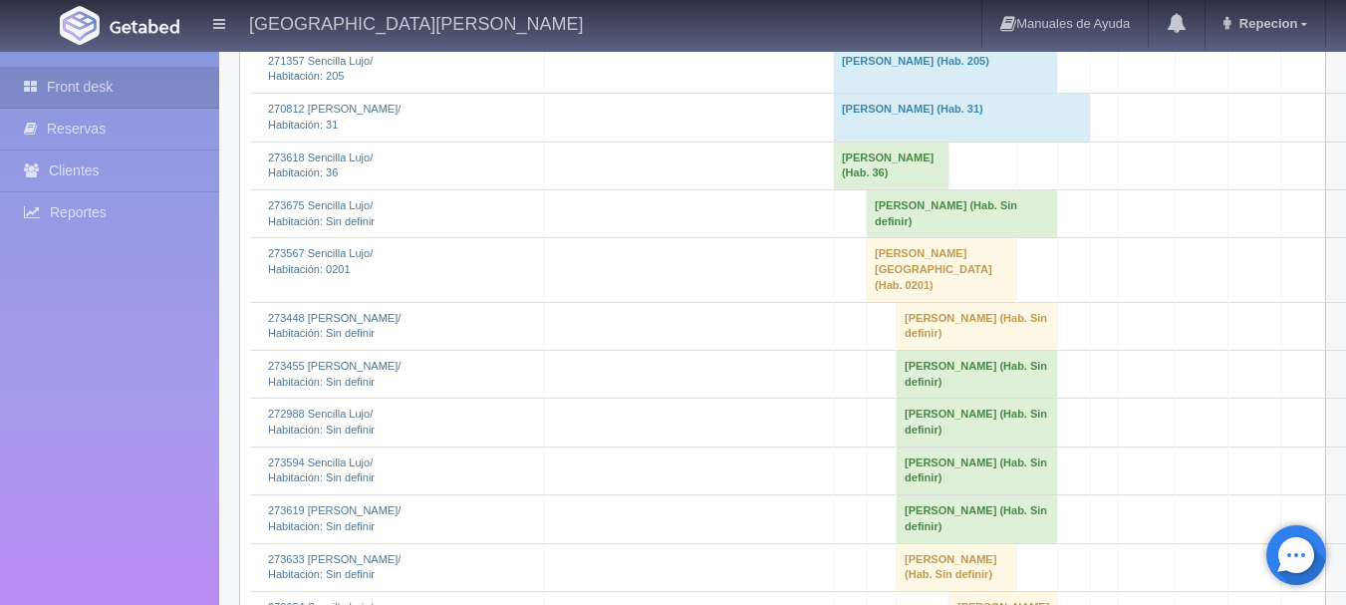
scroll to position [1893, 0]
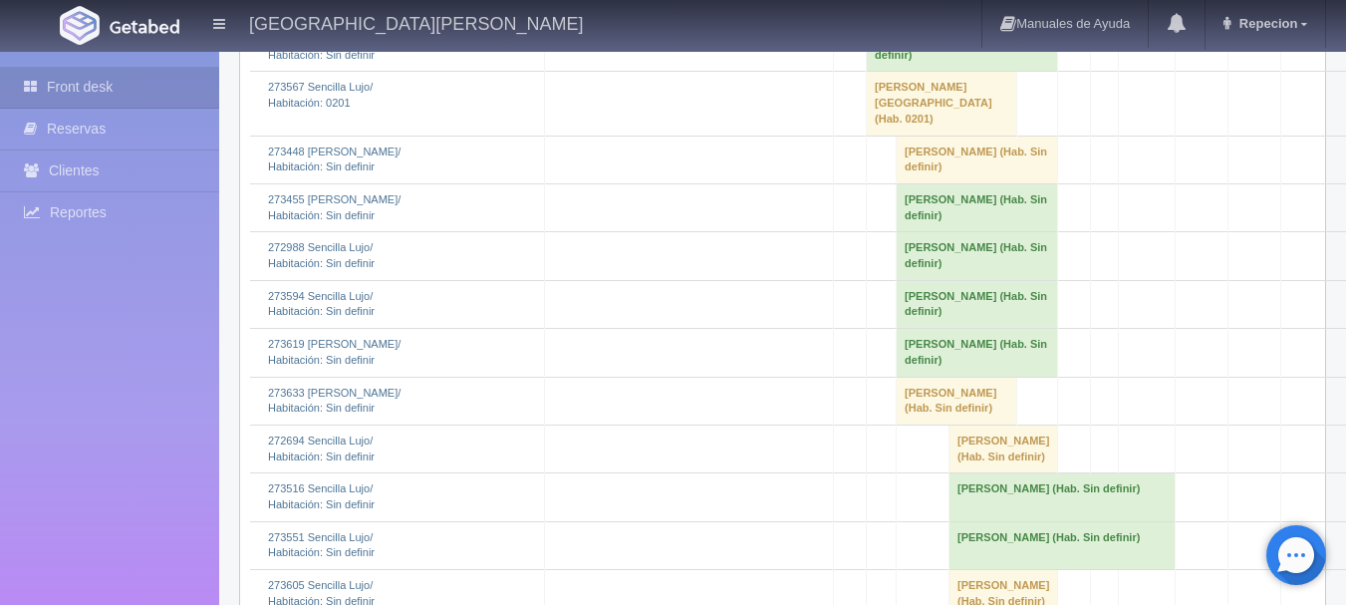
click at [922, 72] on td "Michael Anderson (Hab. Sin definir)" at bounding box center [962, 48] width 191 height 48
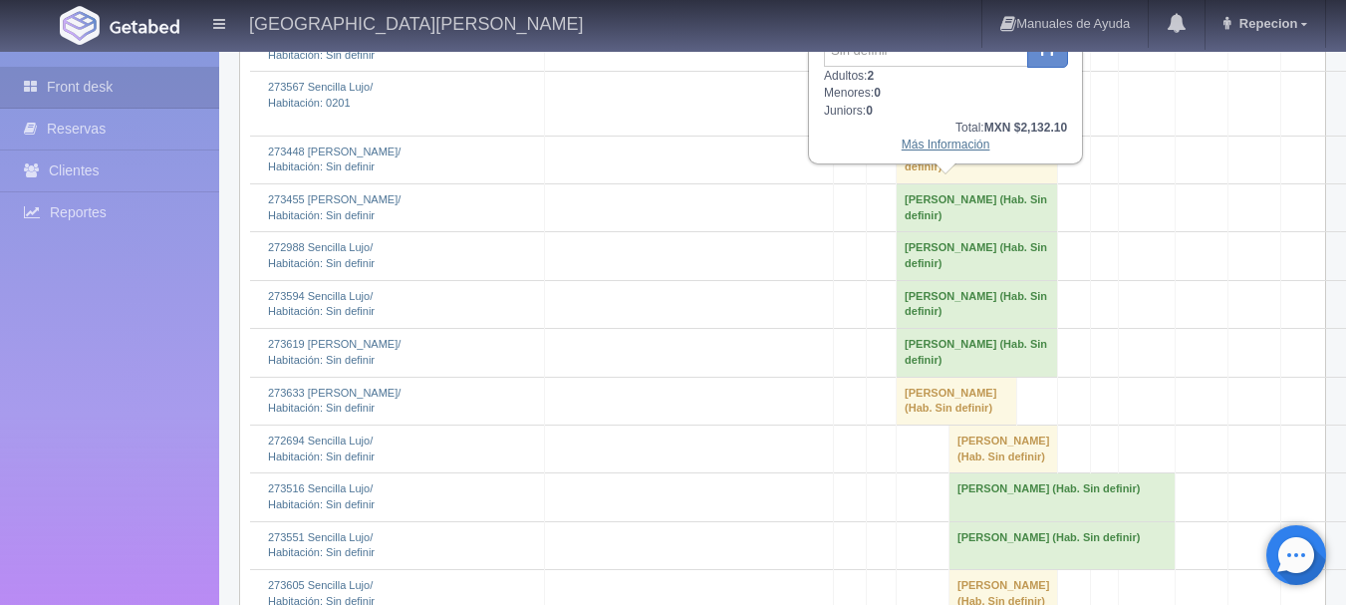
click at [944, 145] on link "Más Información" at bounding box center [946, 144] width 89 height 14
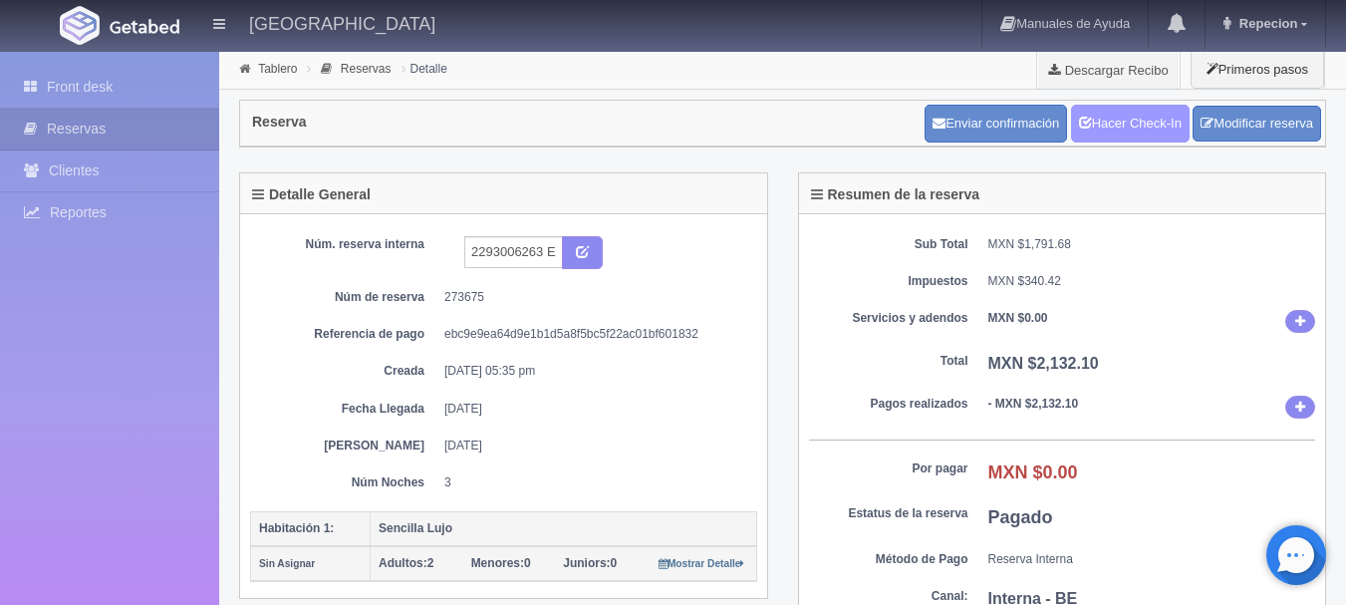
click at [1106, 129] on link "Hacer Check-In" at bounding box center [1130, 124] width 119 height 38
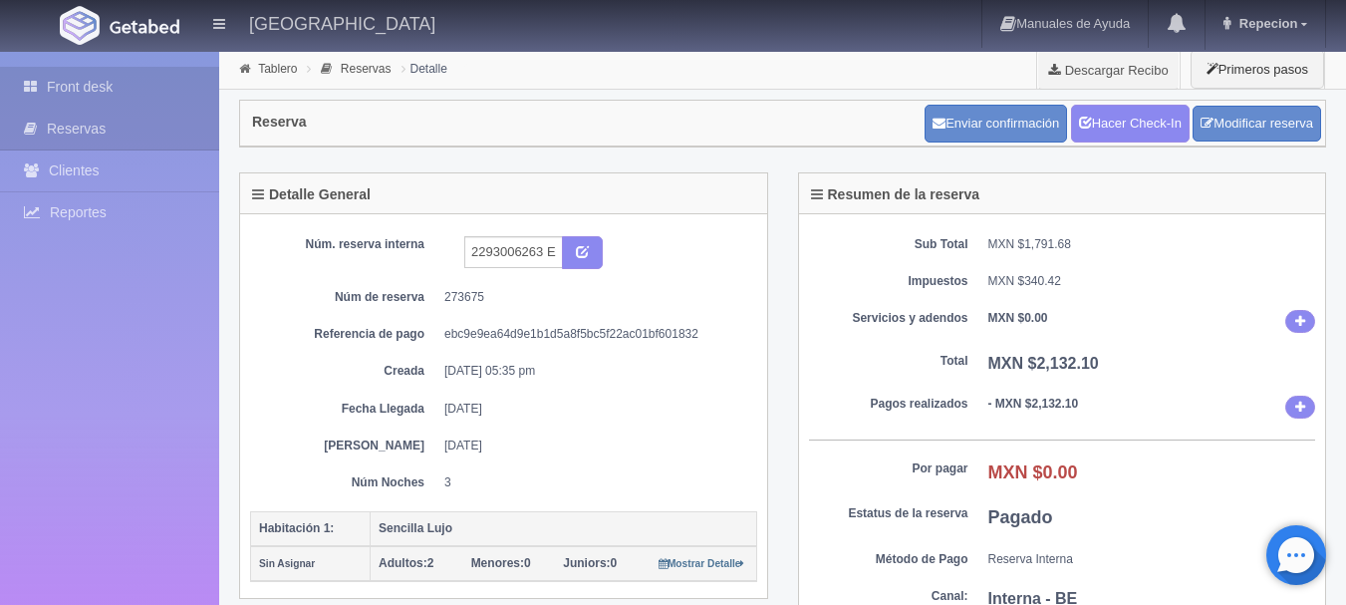
click at [83, 93] on link "Front desk" at bounding box center [109, 87] width 219 height 41
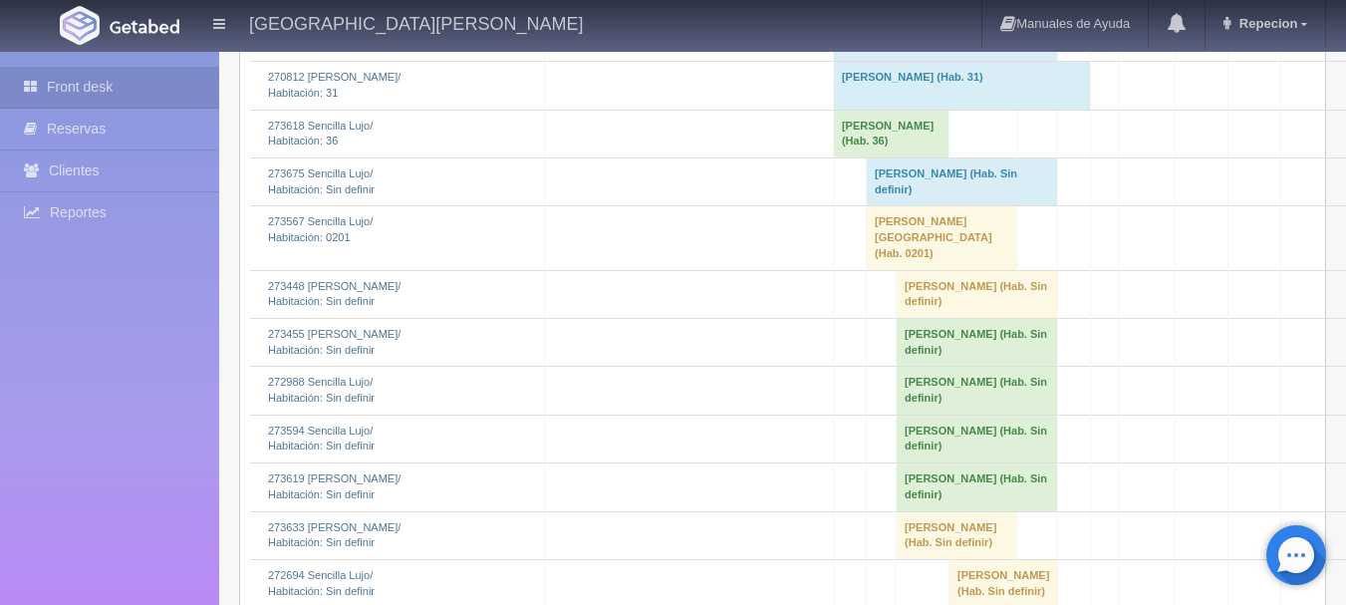
scroll to position [1694, 0]
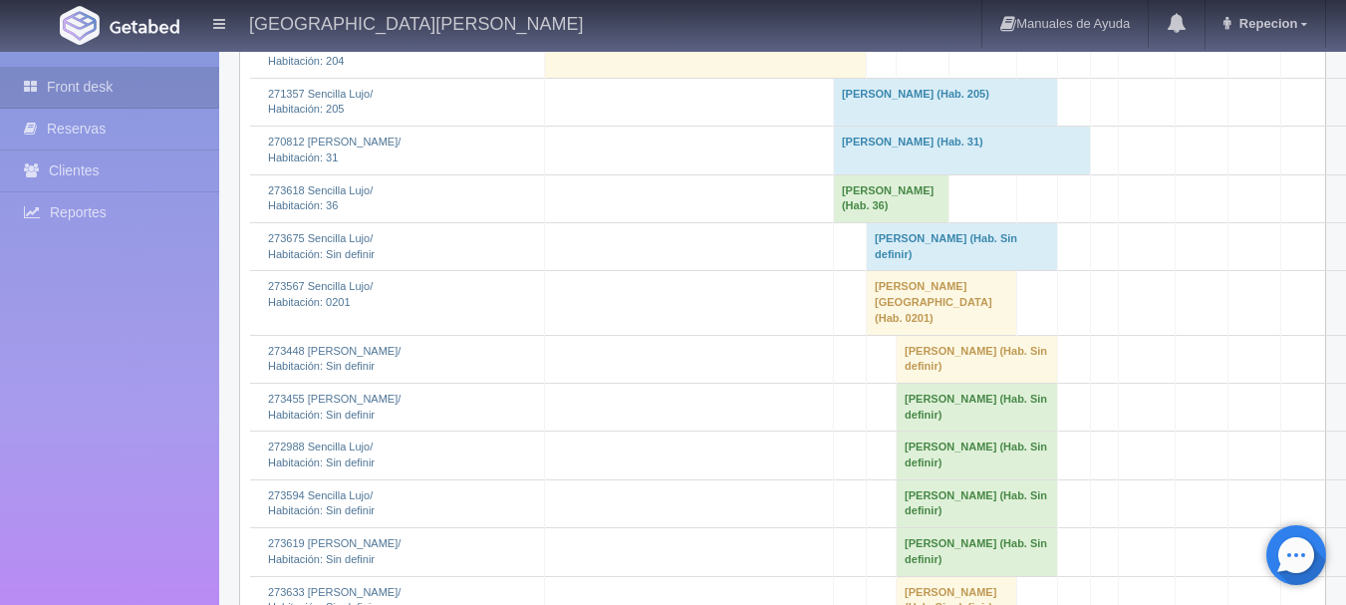
click at [923, 271] on td "[PERSON_NAME] (Hab. Sin definir)" at bounding box center [962, 247] width 191 height 48
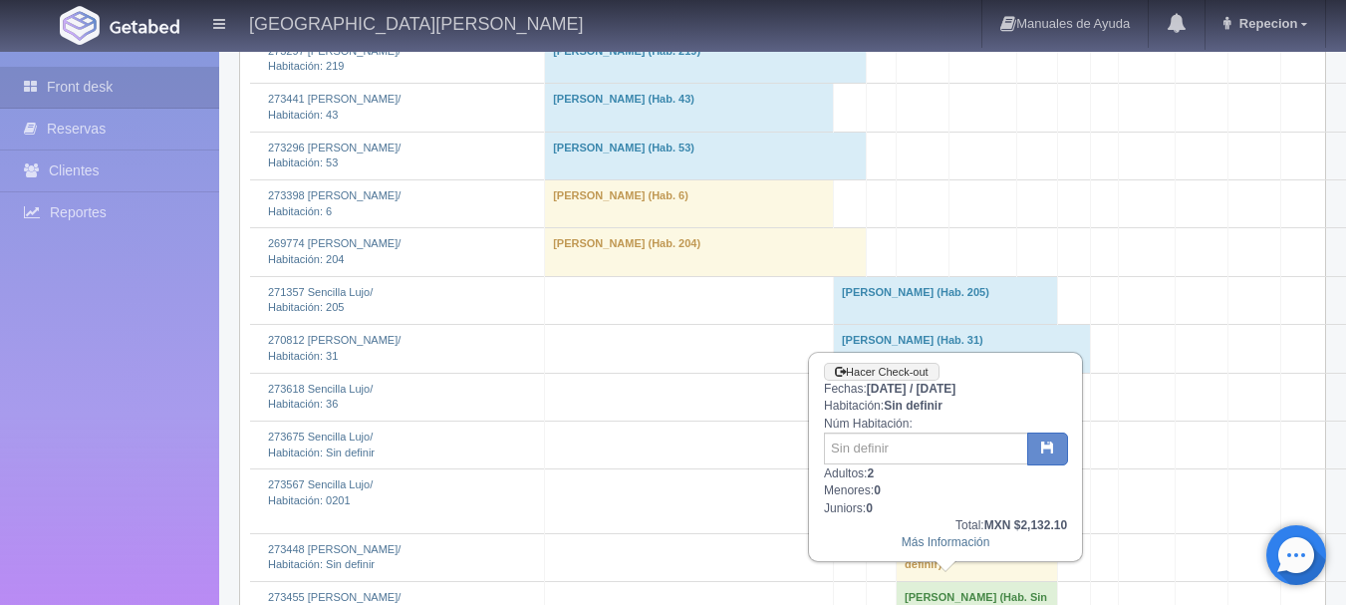
scroll to position [1494, 0]
click at [913, 452] on input "text" at bounding box center [926, 449] width 204 height 32
type input "206"
click at [1051, 458] on button "button" at bounding box center [1047, 450] width 41 height 34
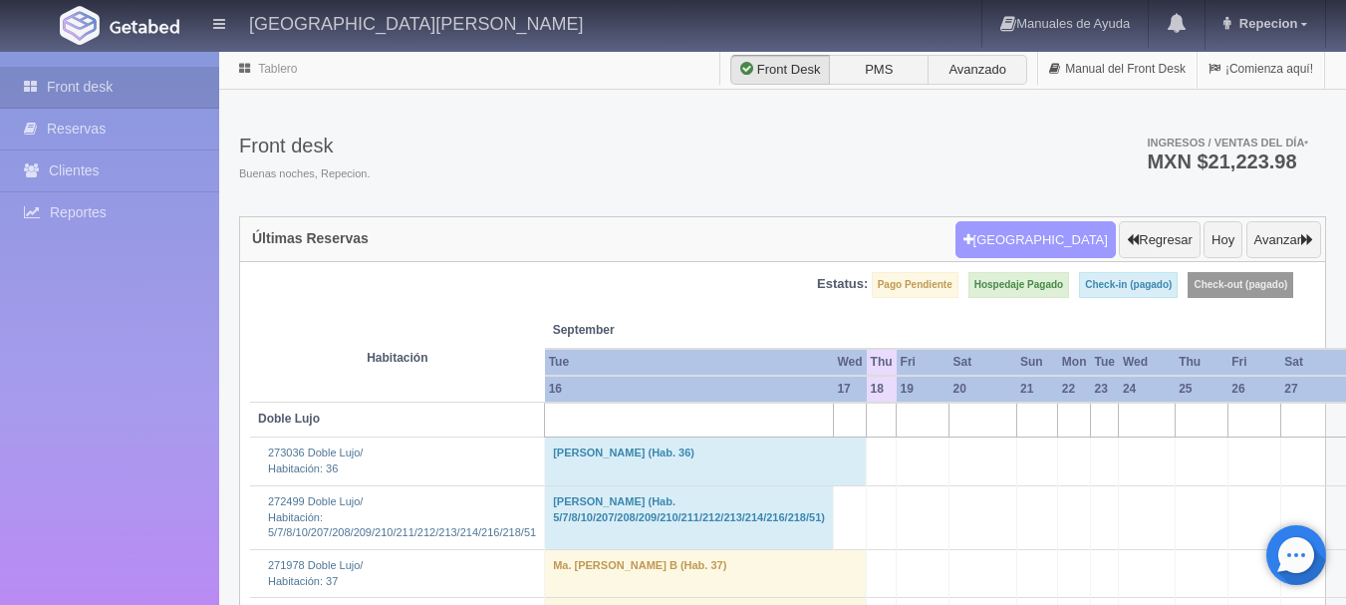
click at [1046, 242] on button "[GEOGRAPHIC_DATA]" at bounding box center [1035, 240] width 160 height 38
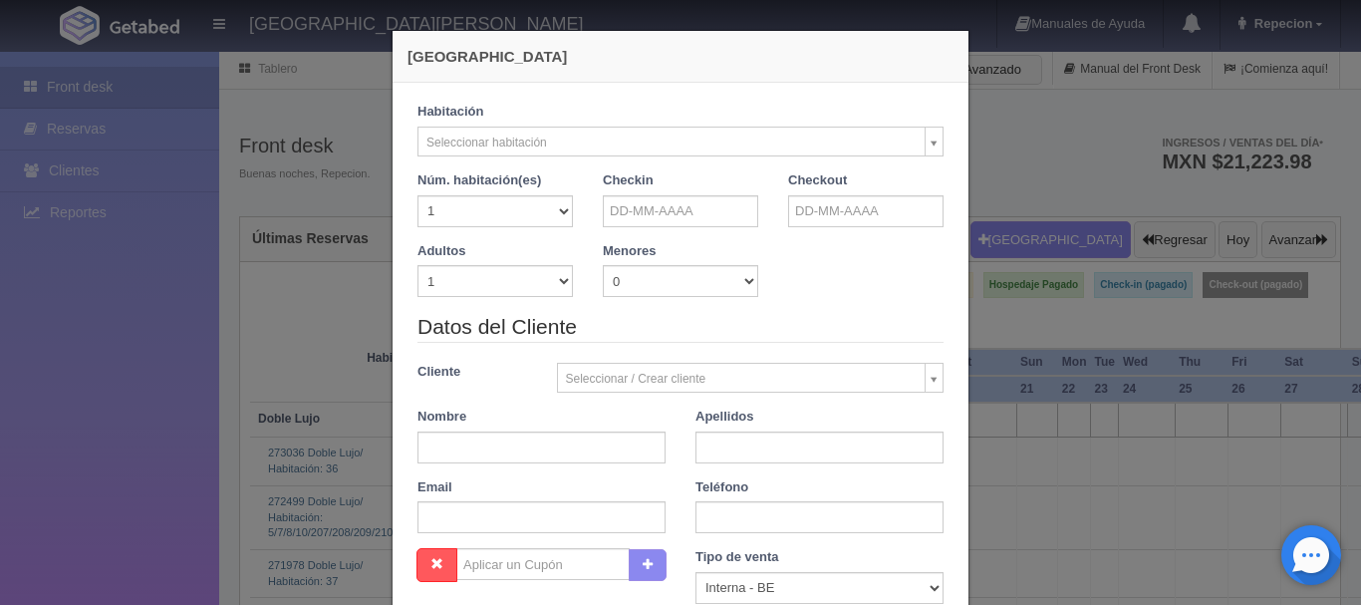
checkbox input "false"
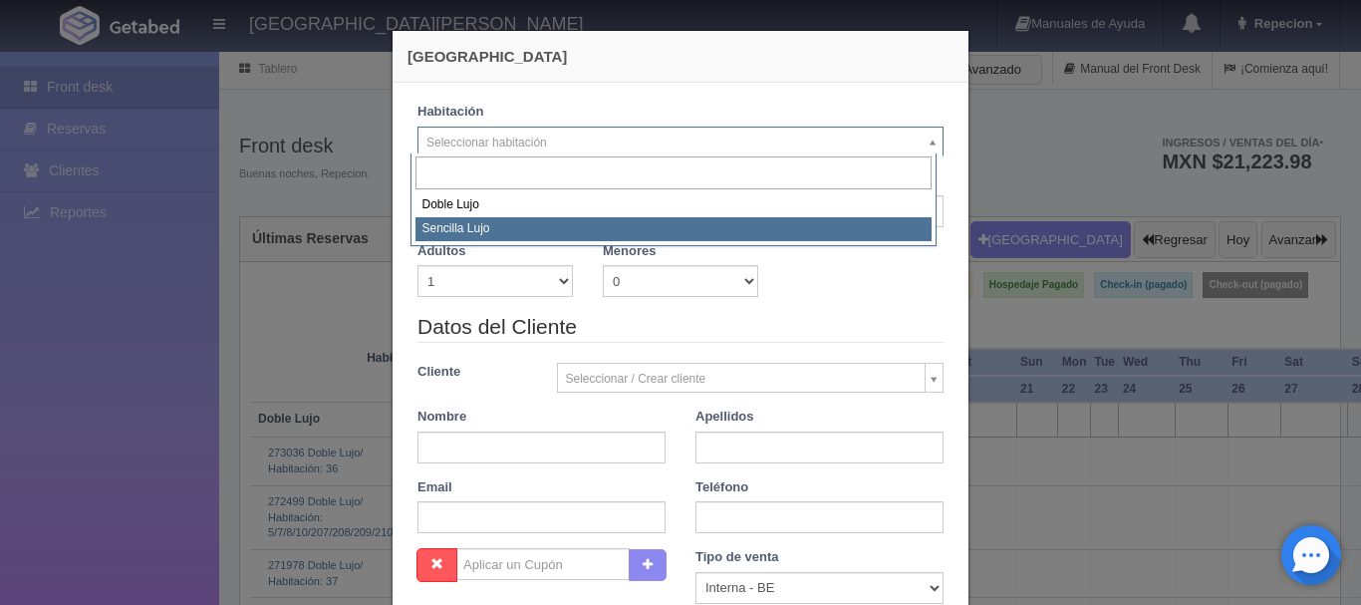
select select "576"
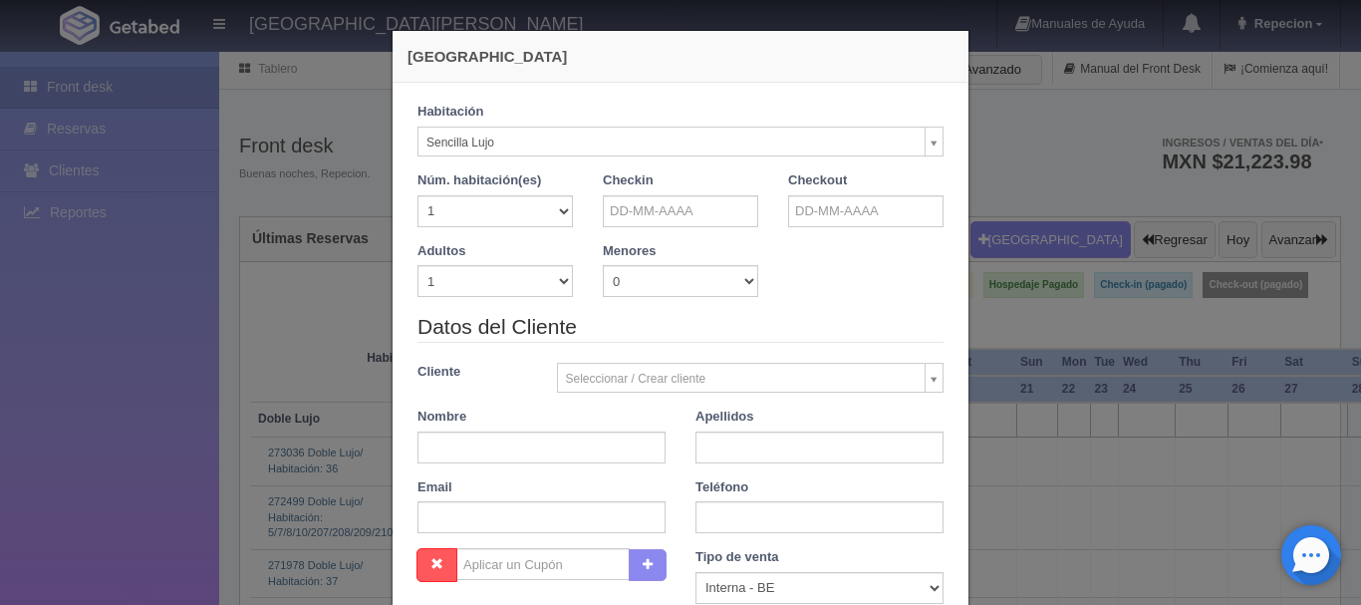
checkbox input "false"
click at [654, 213] on input "text" at bounding box center [680, 211] width 155 height 32
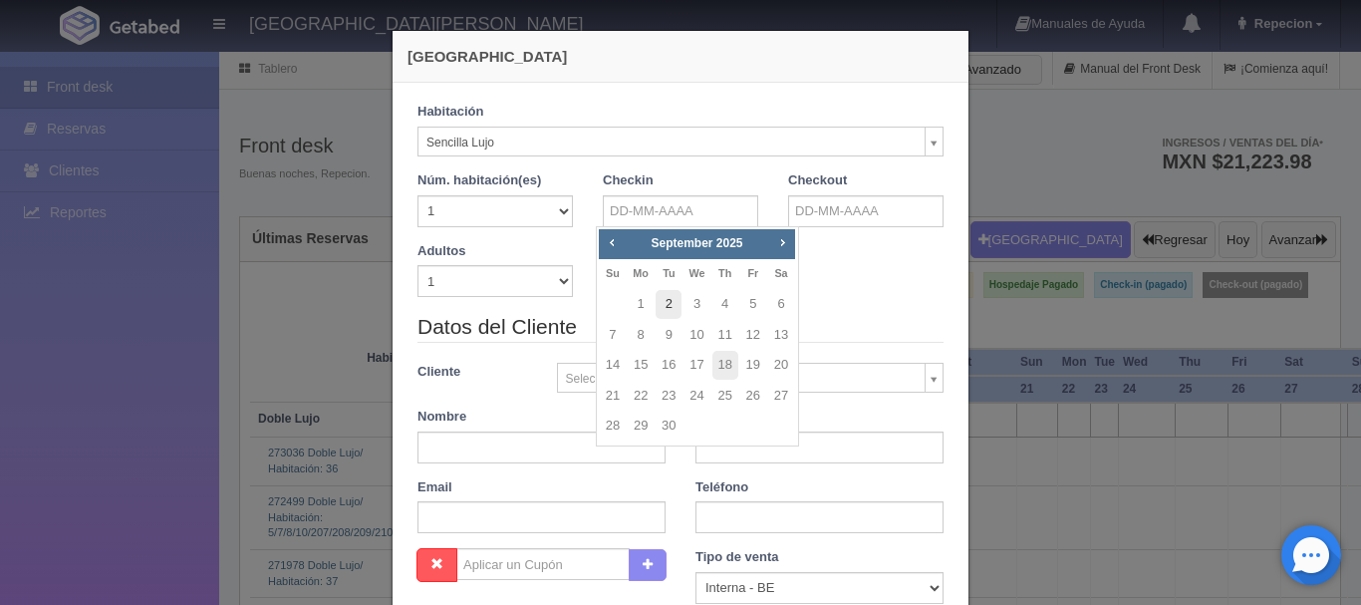
click at [674, 299] on link "2" at bounding box center [669, 304] width 26 height 29
type input "02-09-2025"
checkbox input "false"
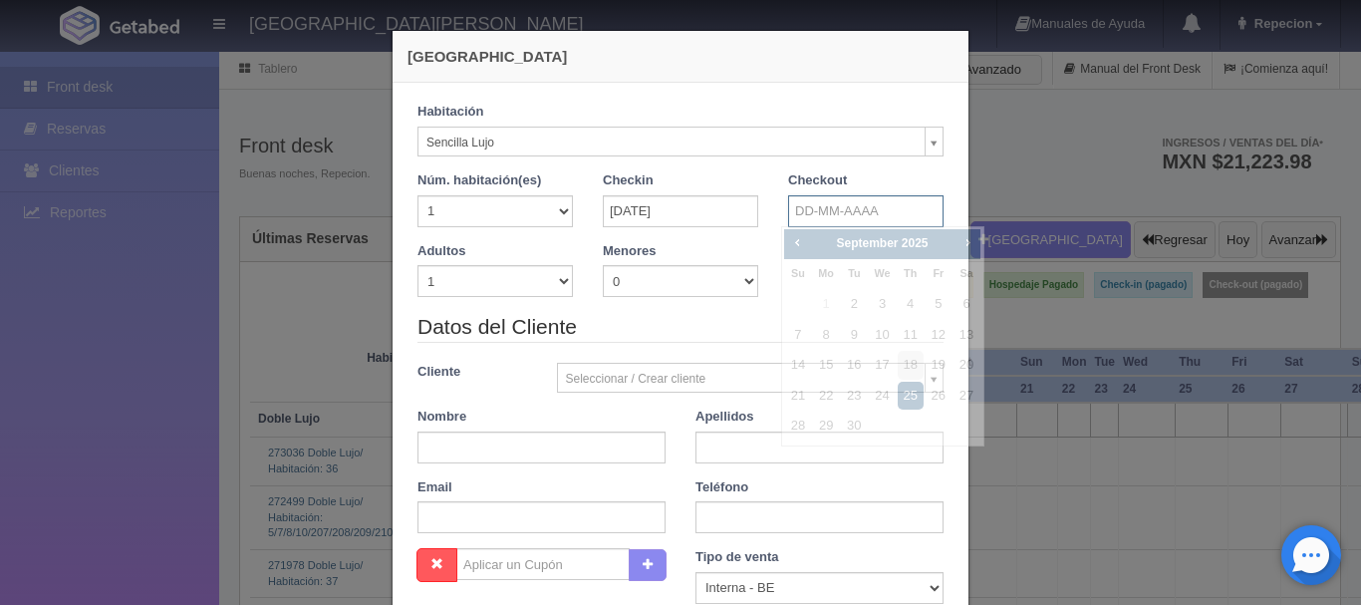
click at [805, 220] on input "text" at bounding box center [865, 211] width 155 height 32
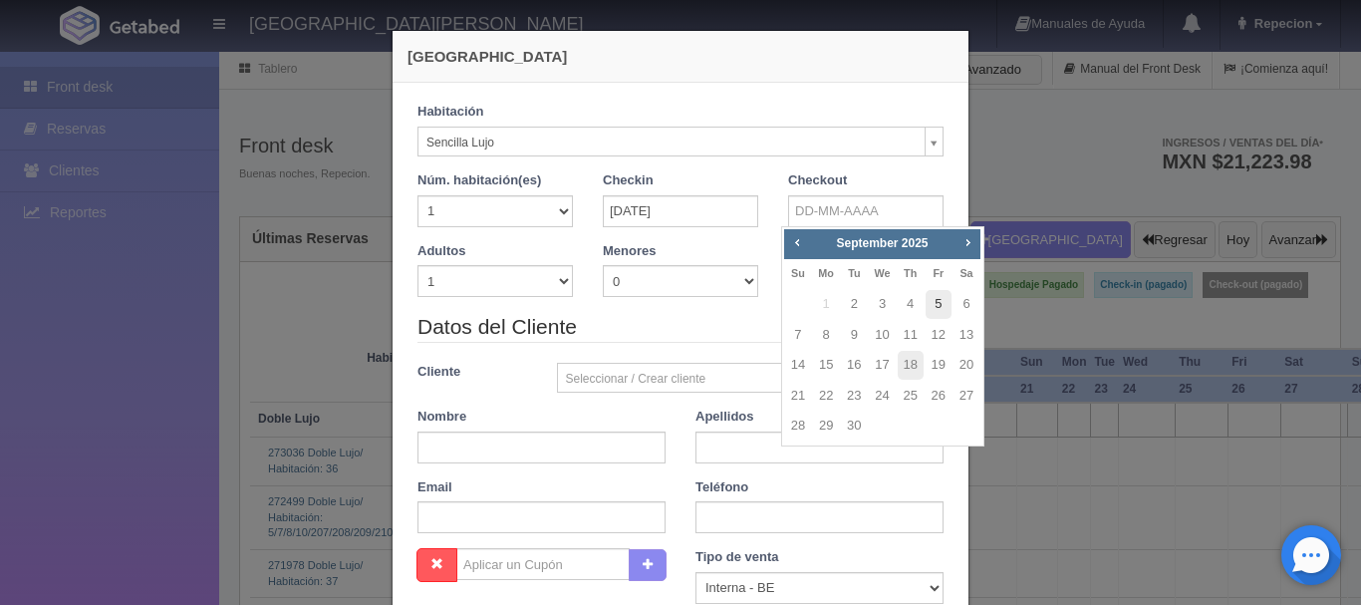
click at [938, 300] on link "5" at bounding box center [939, 304] width 26 height 29
type input "05-09-2025"
checkbox input "false"
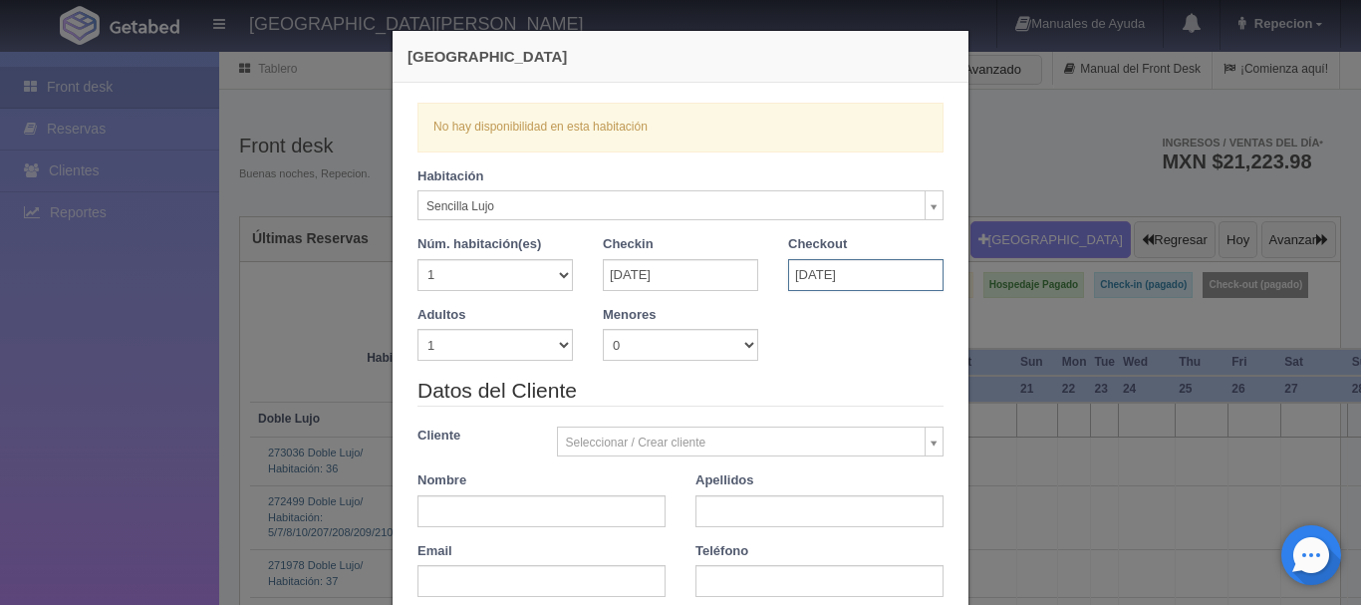
click at [794, 280] on input "05-09-2025" at bounding box center [865, 275] width 155 height 32
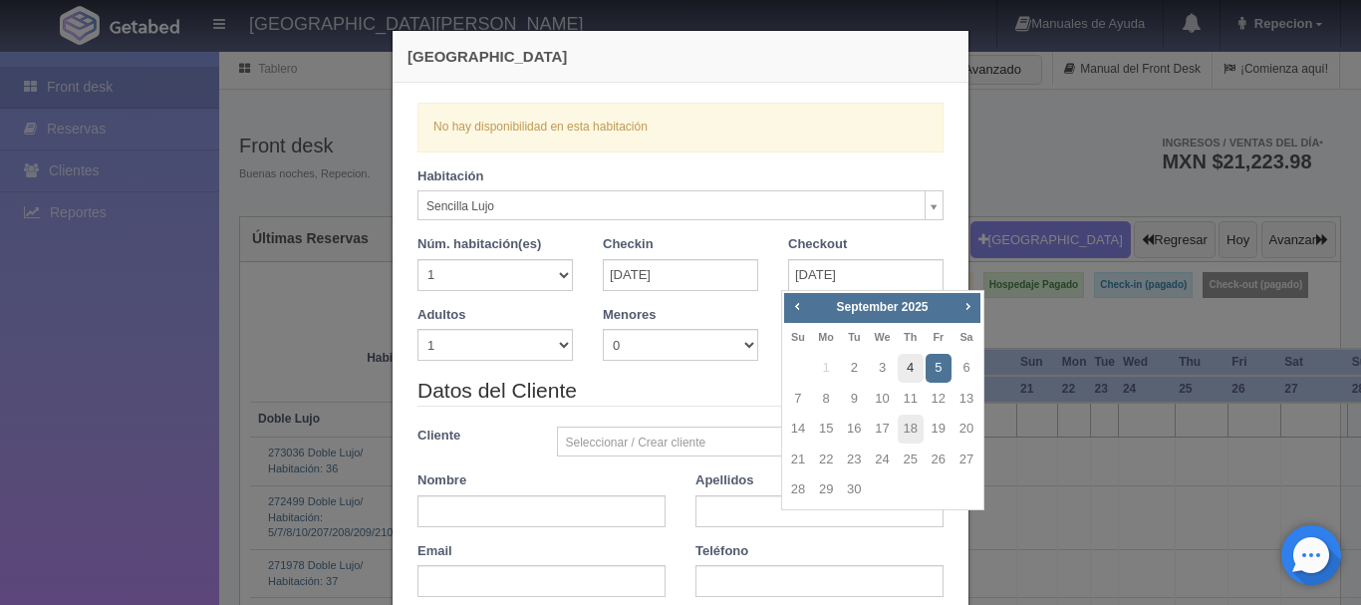
click at [912, 369] on link "4" at bounding box center [911, 368] width 26 height 29
type input "04-09-2025"
checkbox input "false"
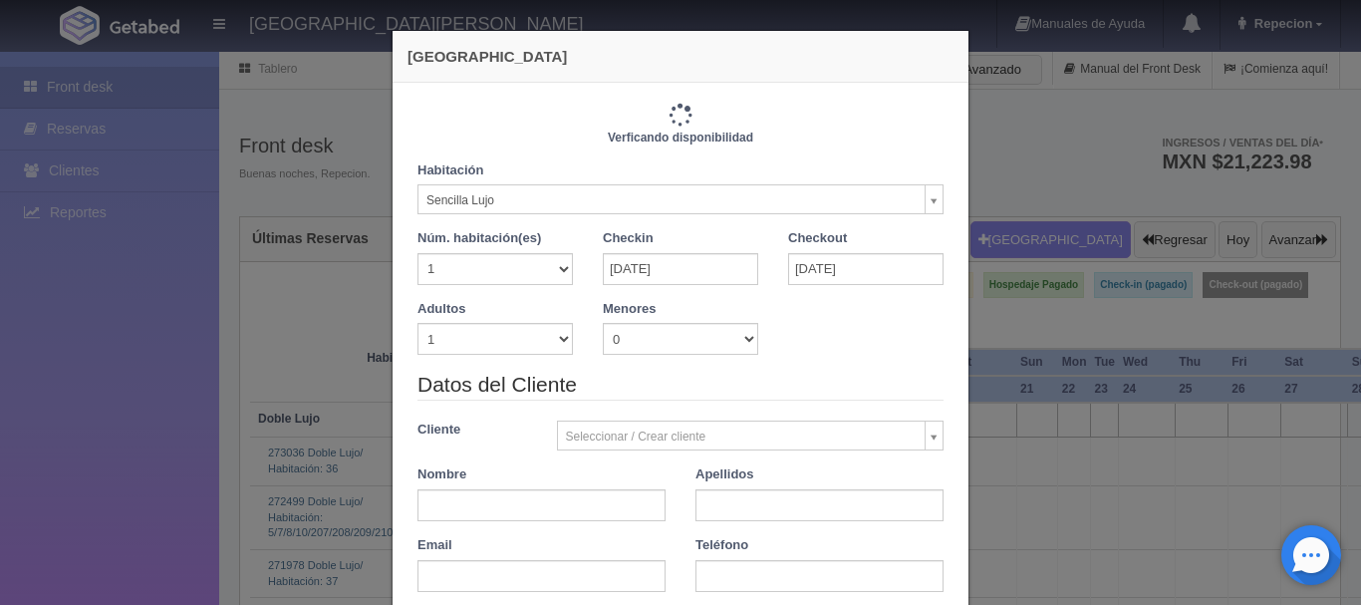
type input "2300.00"
checkbox input "false"
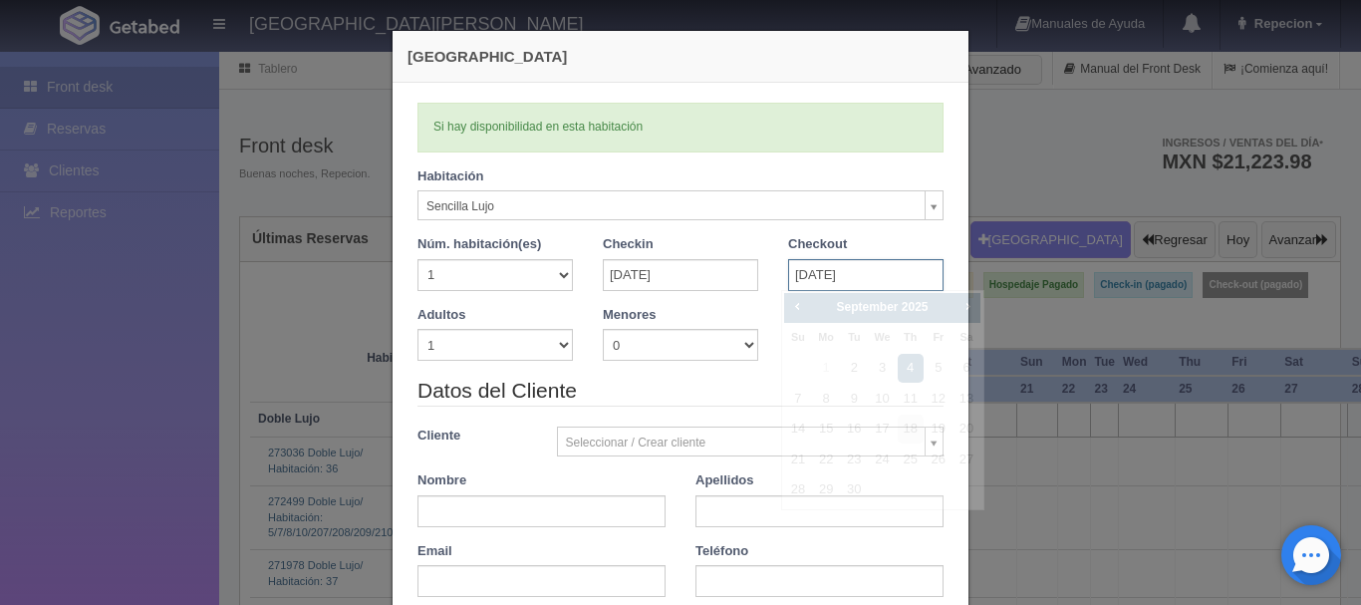
click at [839, 277] on input "04-09-2025" at bounding box center [865, 275] width 155 height 32
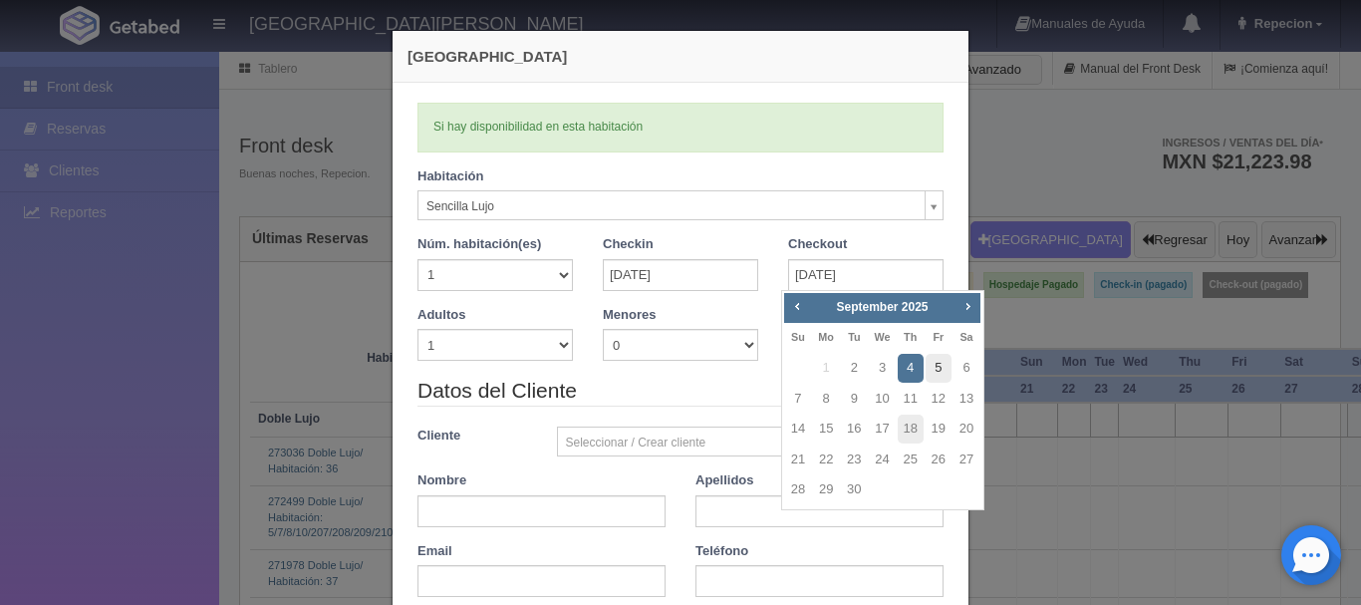
click at [938, 370] on link "5" at bounding box center [939, 368] width 26 height 29
type input "05-09-2025"
checkbox input "false"
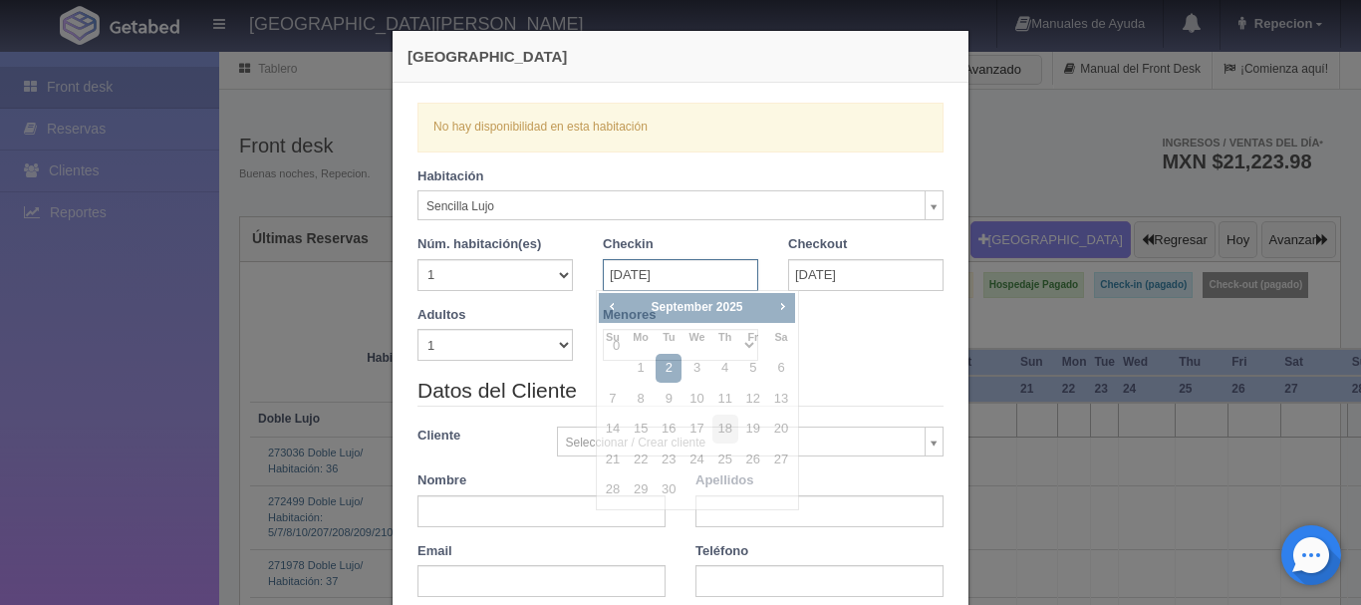
click at [699, 283] on input "02-09-2025" at bounding box center [680, 275] width 155 height 32
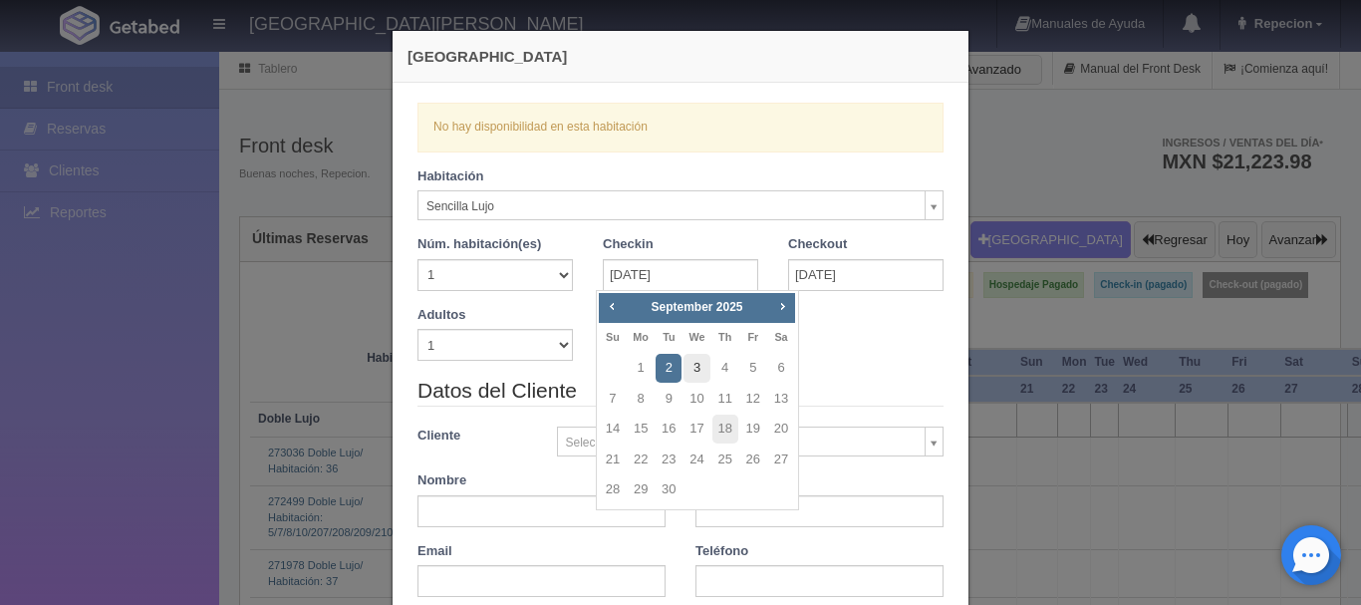
click at [697, 365] on link "3" at bounding box center [696, 368] width 26 height 29
type input "03-09-2025"
checkbox input "false"
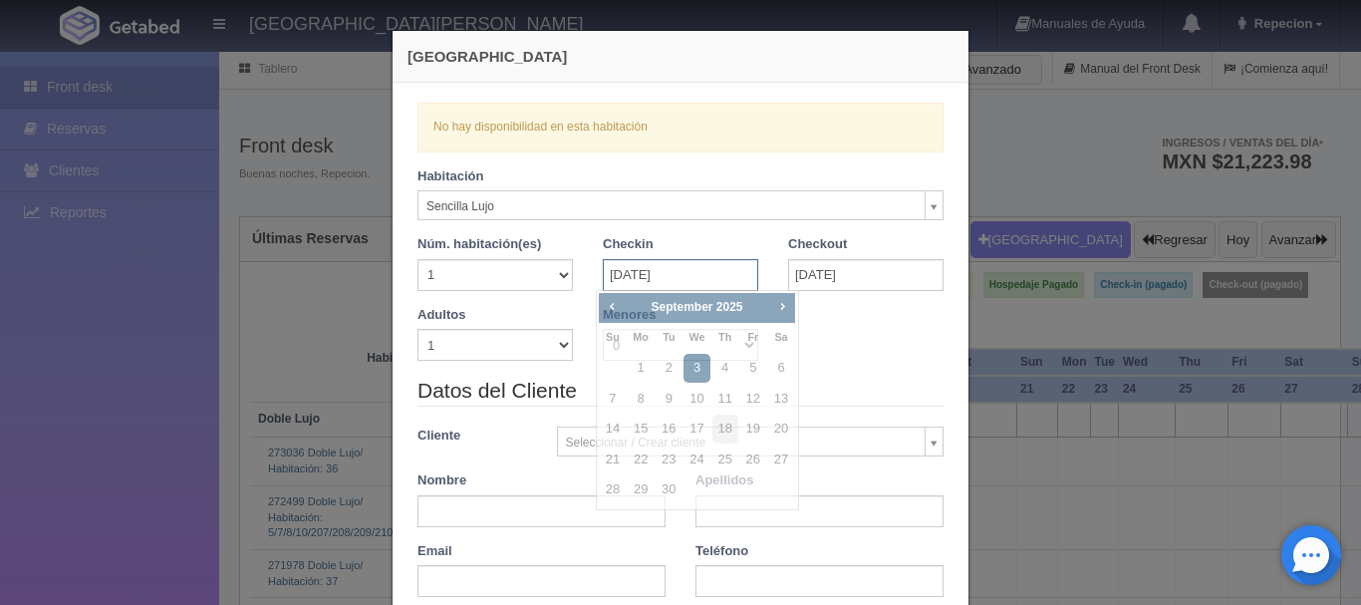
click at [702, 285] on input "03-09-2025" at bounding box center [680, 275] width 155 height 32
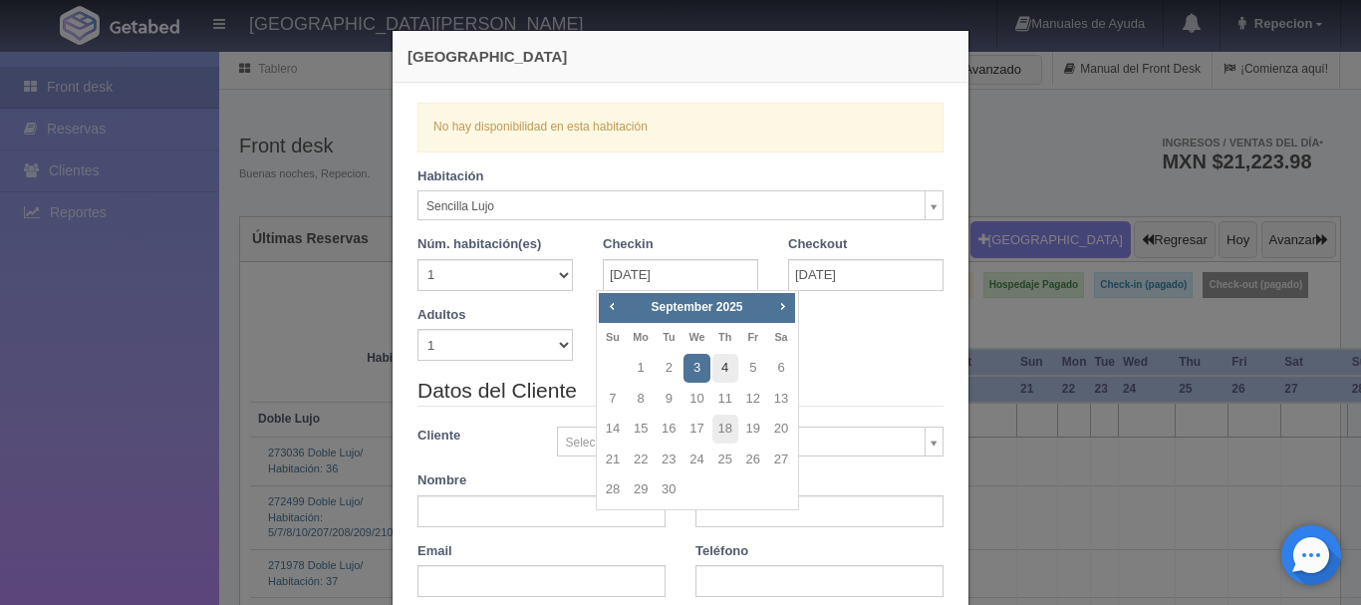
click at [725, 368] on link "4" at bounding box center [725, 368] width 26 height 29
type input "04-09-2025"
checkbox input "false"
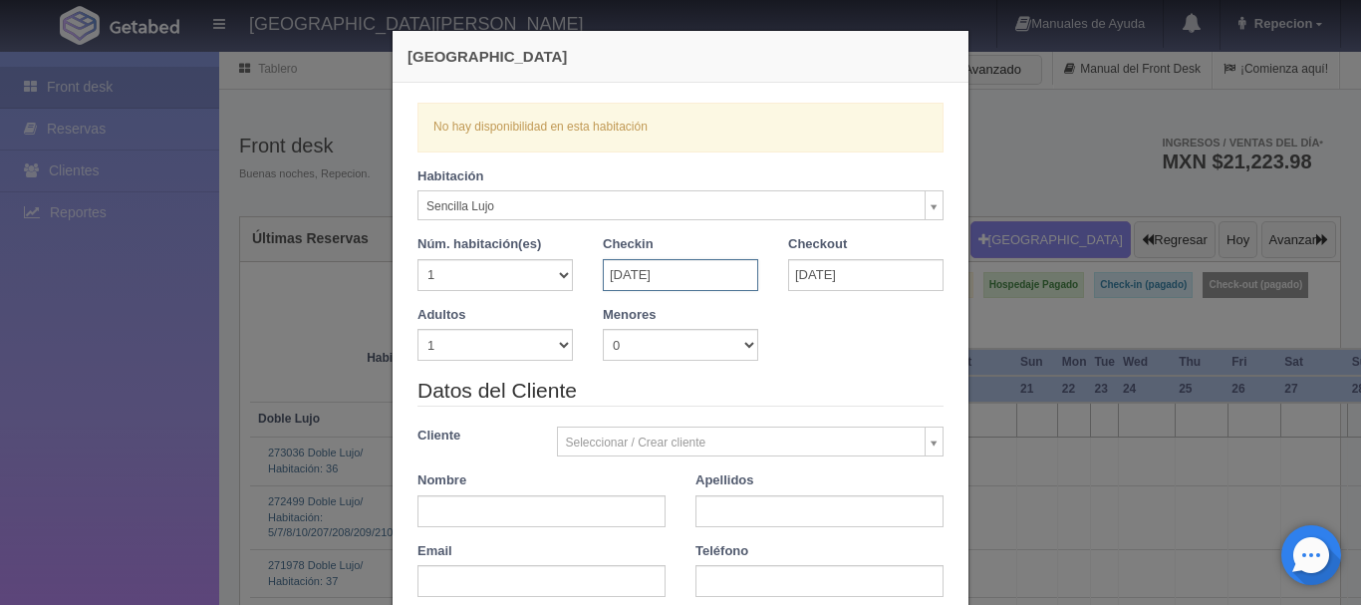
click at [708, 277] on input "04-09-2025" at bounding box center [680, 275] width 155 height 32
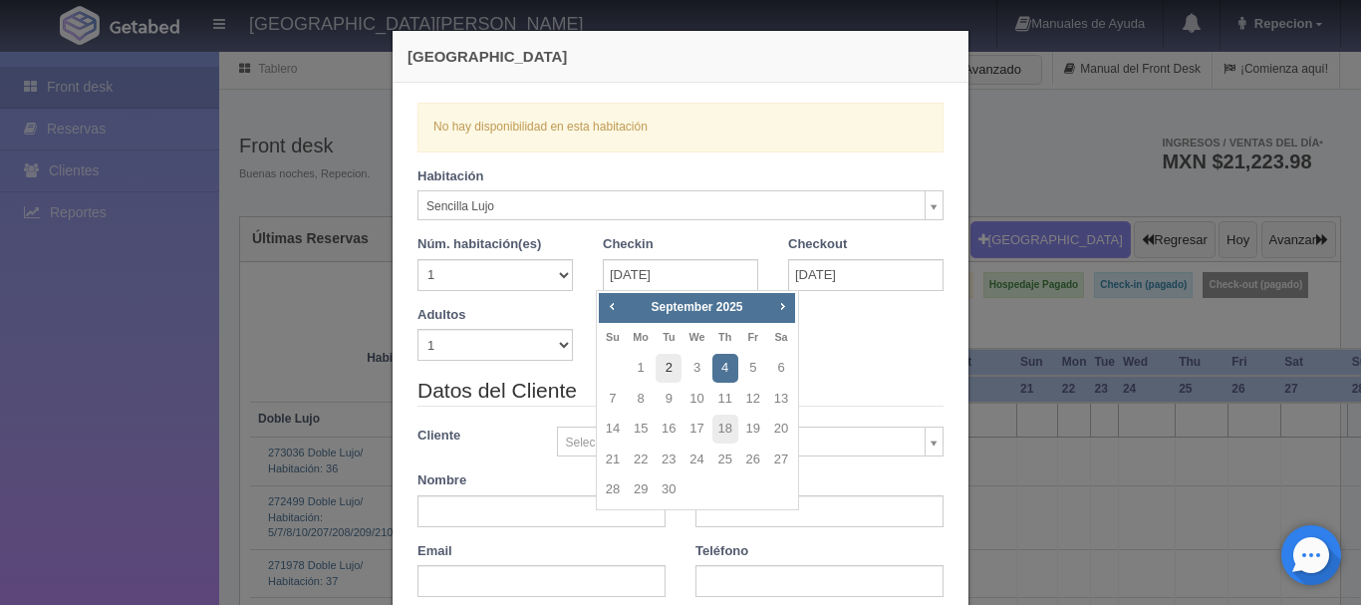
click at [669, 371] on link "2" at bounding box center [669, 368] width 26 height 29
type input "02-09-2025"
checkbox input "false"
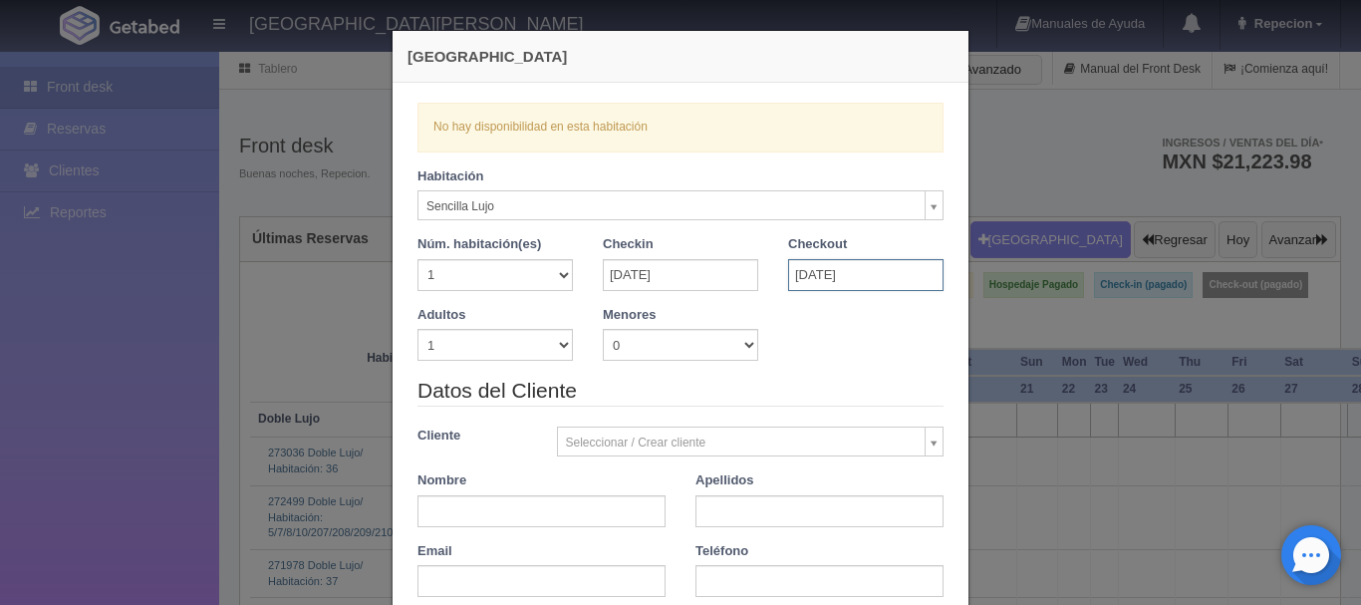
click at [838, 274] on input "05-09-2025" at bounding box center [865, 275] width 155 height 32
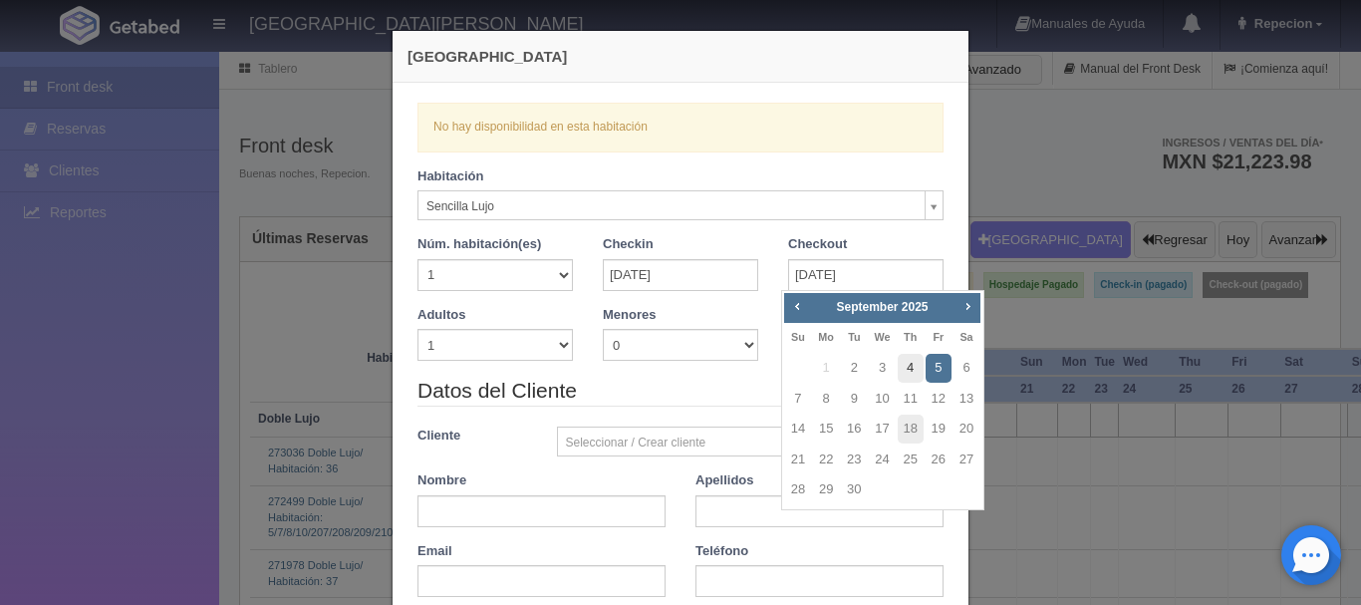
click at [907, 375] on link "4" at bounding box center [911, 368] width 26 height 29
type input "04-09-2025"
checkbox input "false"
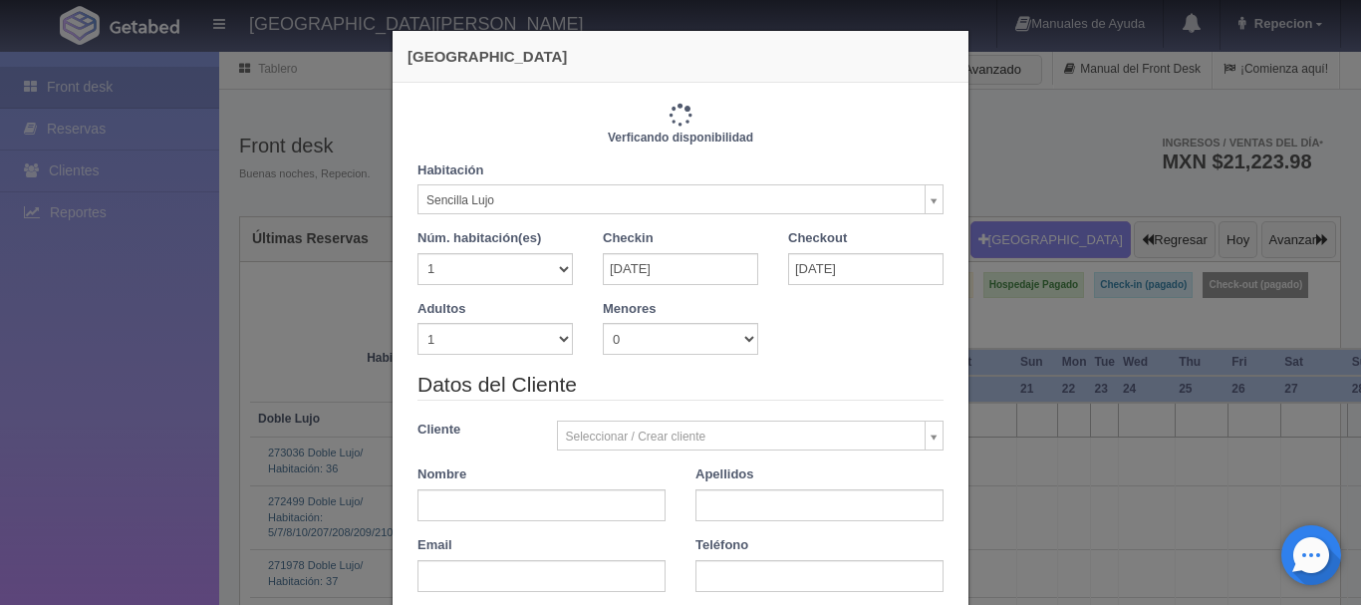
type input "2300.00"
checkbox input "false"
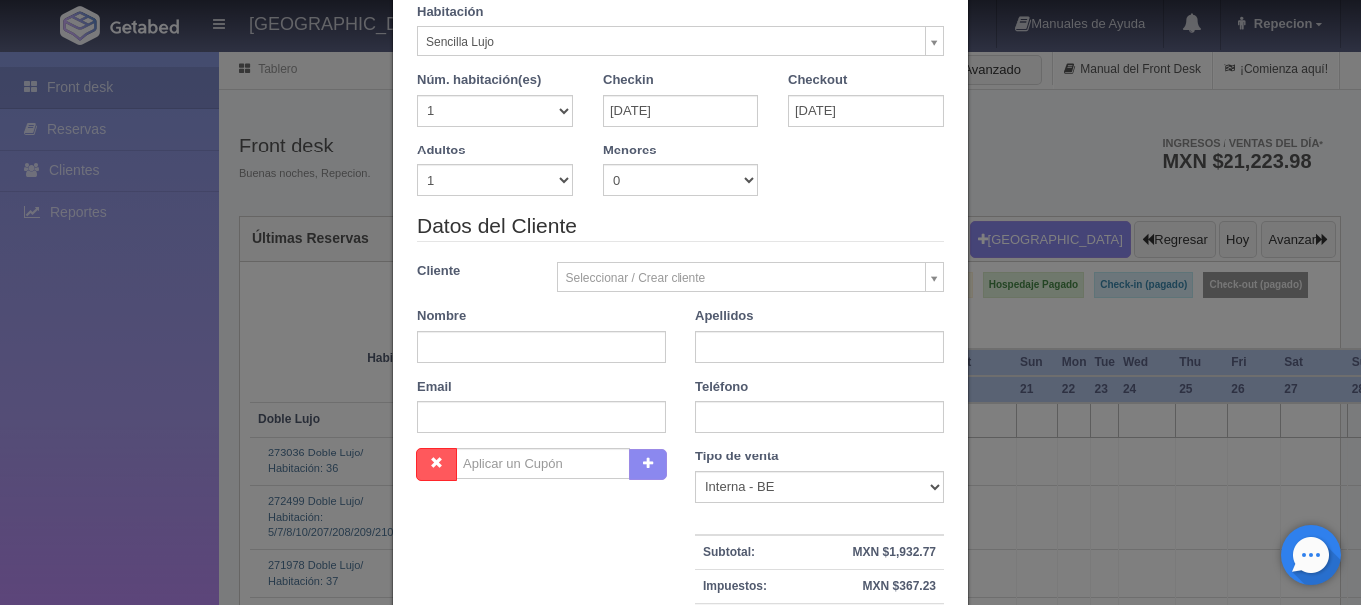
scroll to position [199, 0]
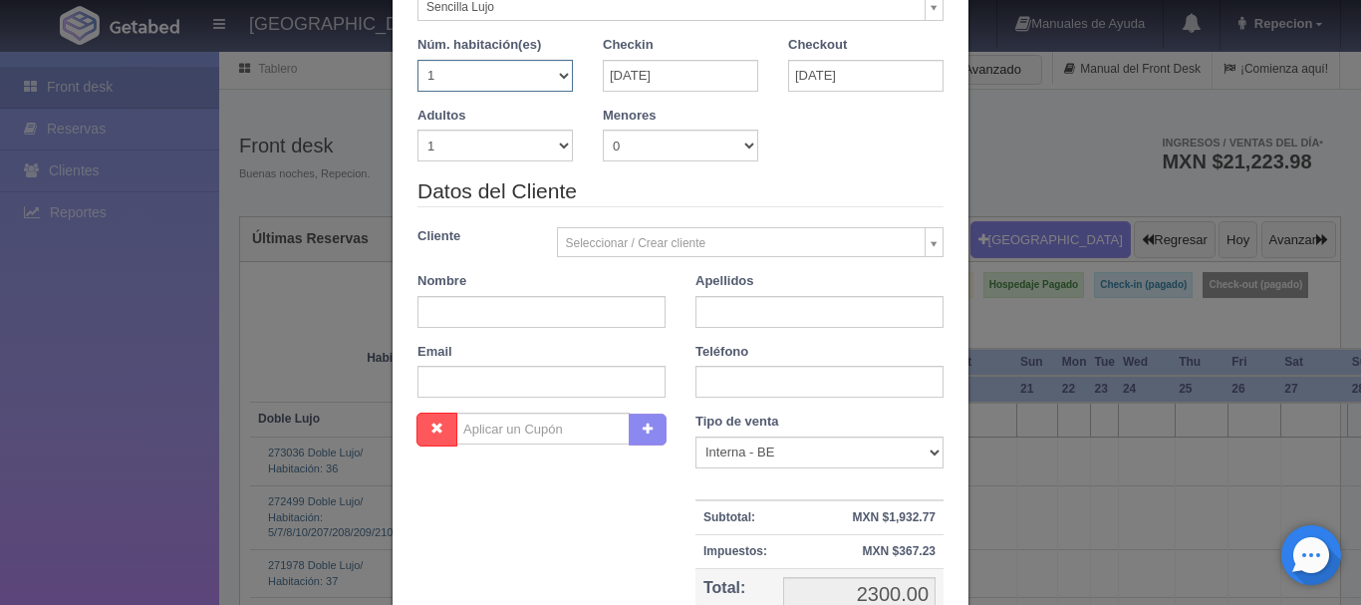
click at [555, 73] on select "1 2 3 4 5 6 7 8 9 10 11 12 13 14 15 16 17 18 19 20" at bounding box center [494, 76] width 155 height 32
select select "3"
click at [417, 60] on select "1 2 3 4 5 6 7 8 9 10 11 12 13 14 15 16 17 18 19 20" at bounding box center [494, 76] width 155 height 32
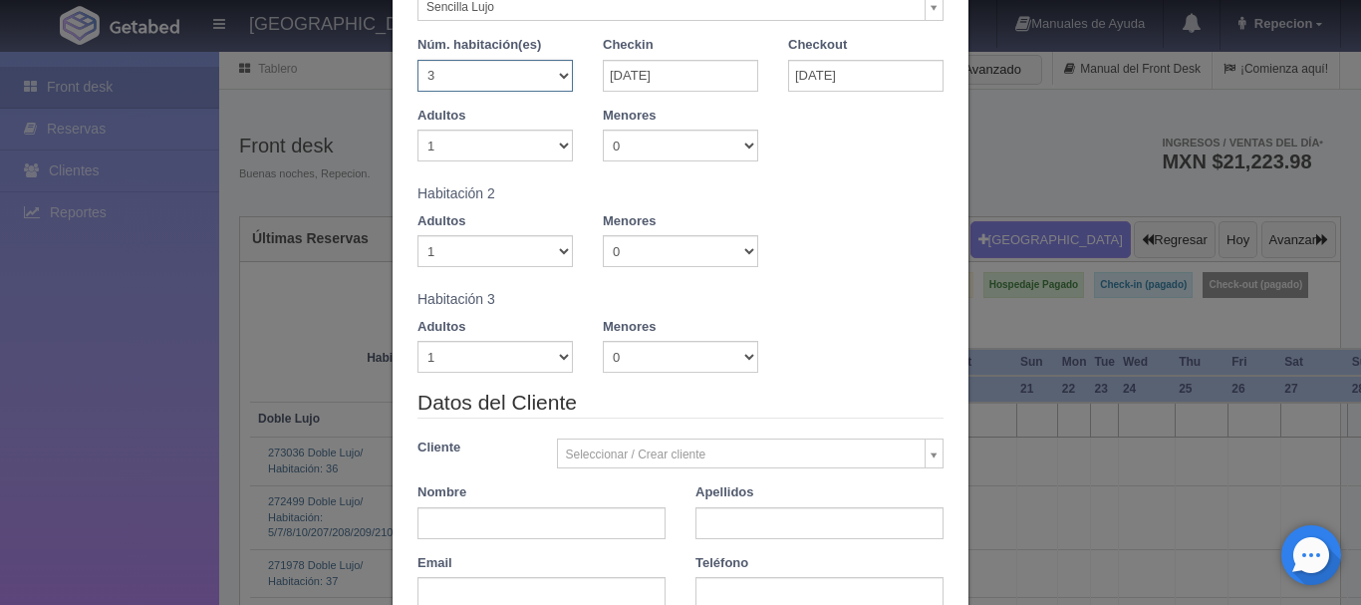
checkbox input "false"
type input "6900.00"
checkbox input "false"
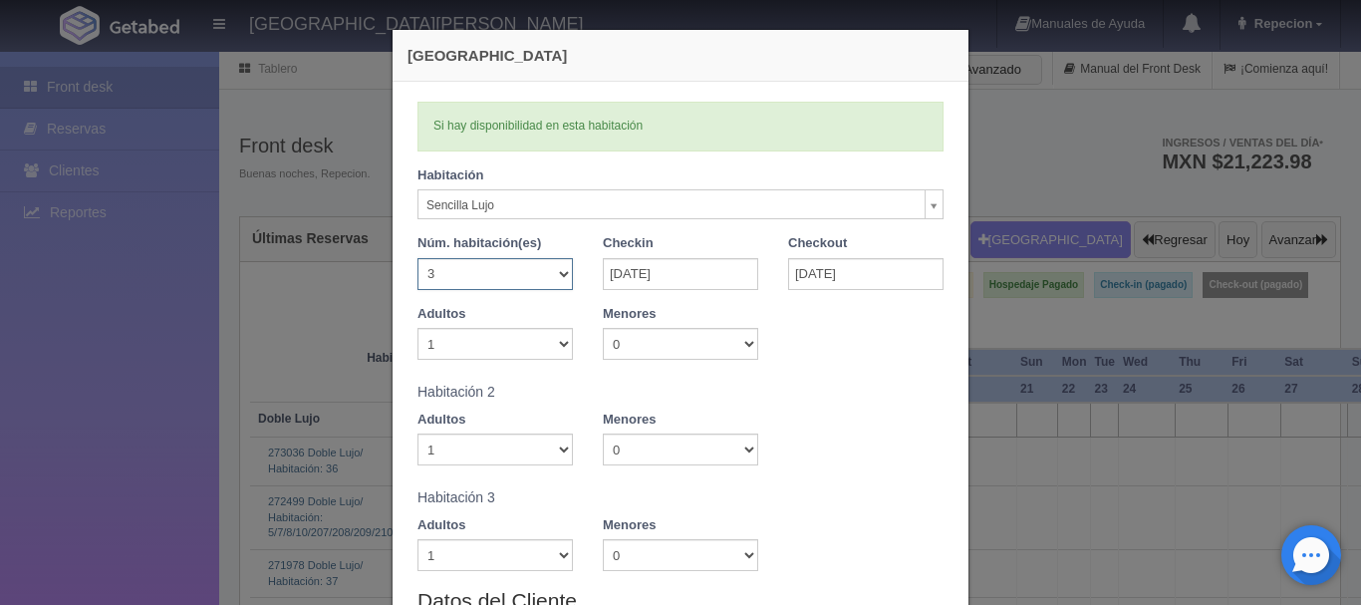
scroll to position [0, 0]
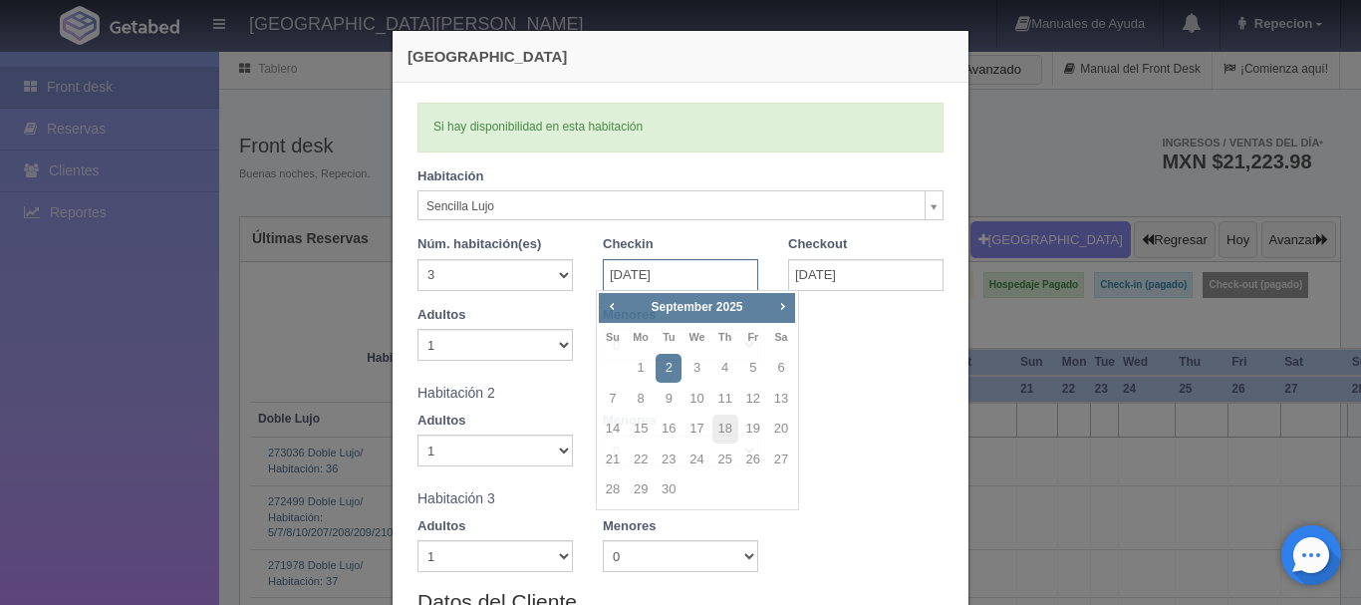
click at [693, 271] on input "02-09-2025" at bounding box center [680, 275] width 155 height 32
click at [752, 368] on link "5" at bounding box center [753, 368] width 26 height 29
type input "05-09-2025"
checkbox input "false"
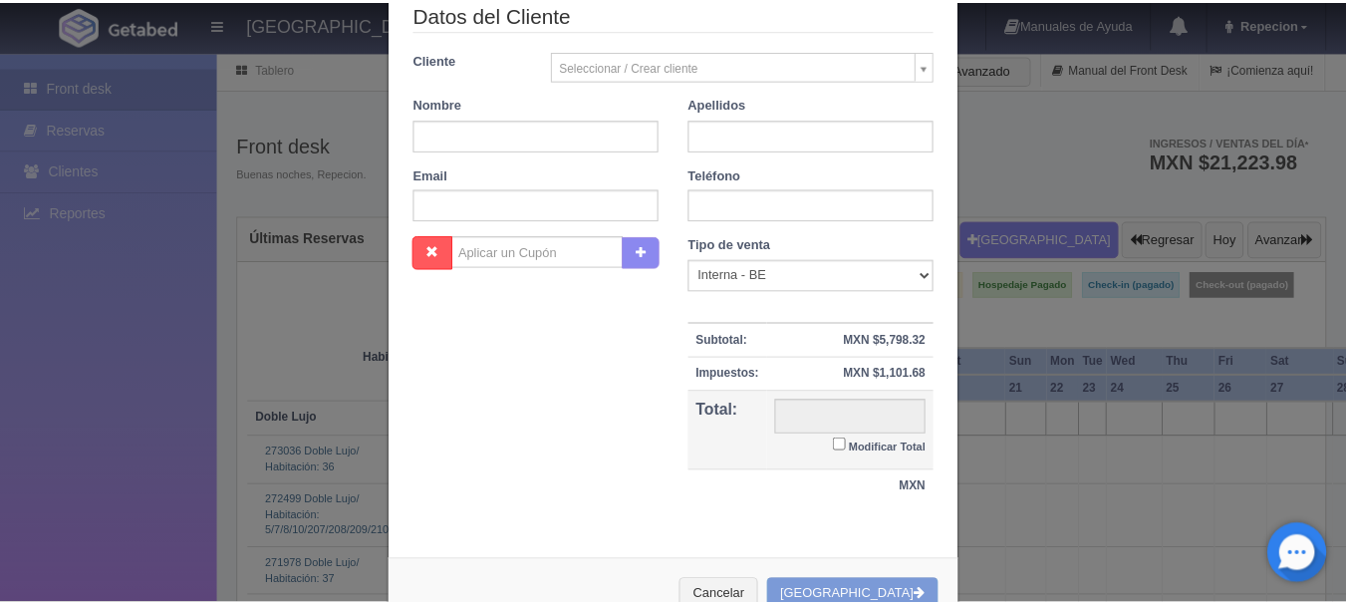
scroll to position [649, 0]
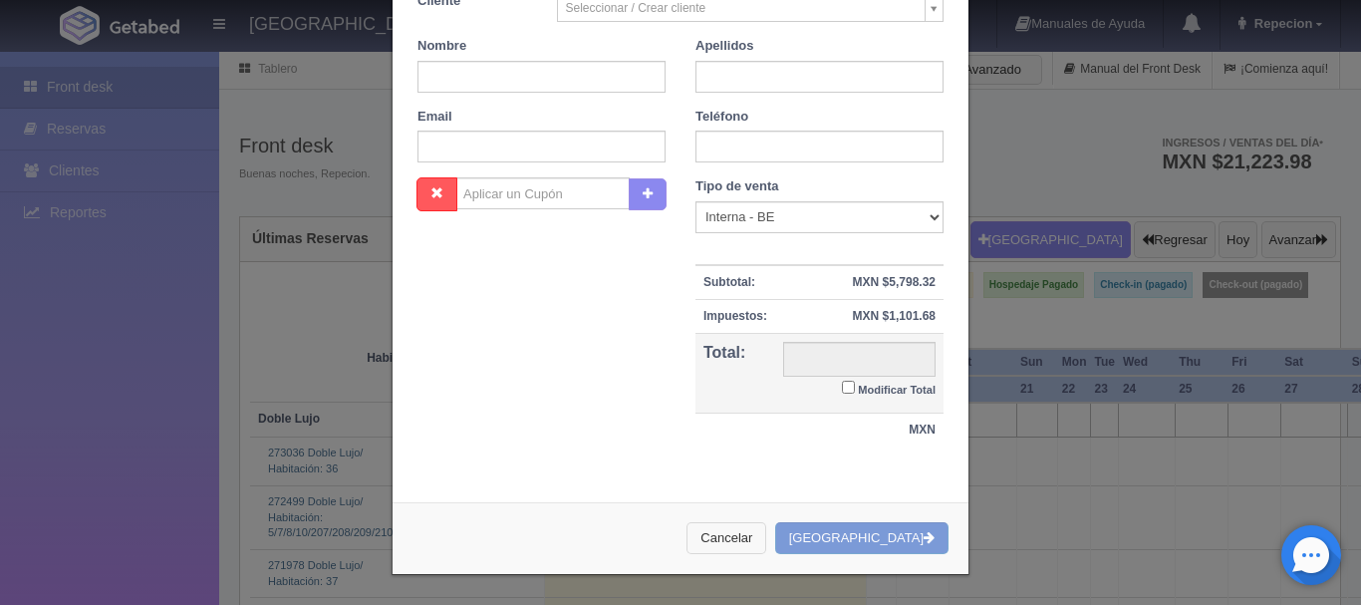
click at [766, 535] on button "Cancelar" at bounding box center [726, 538] width 80 height 33
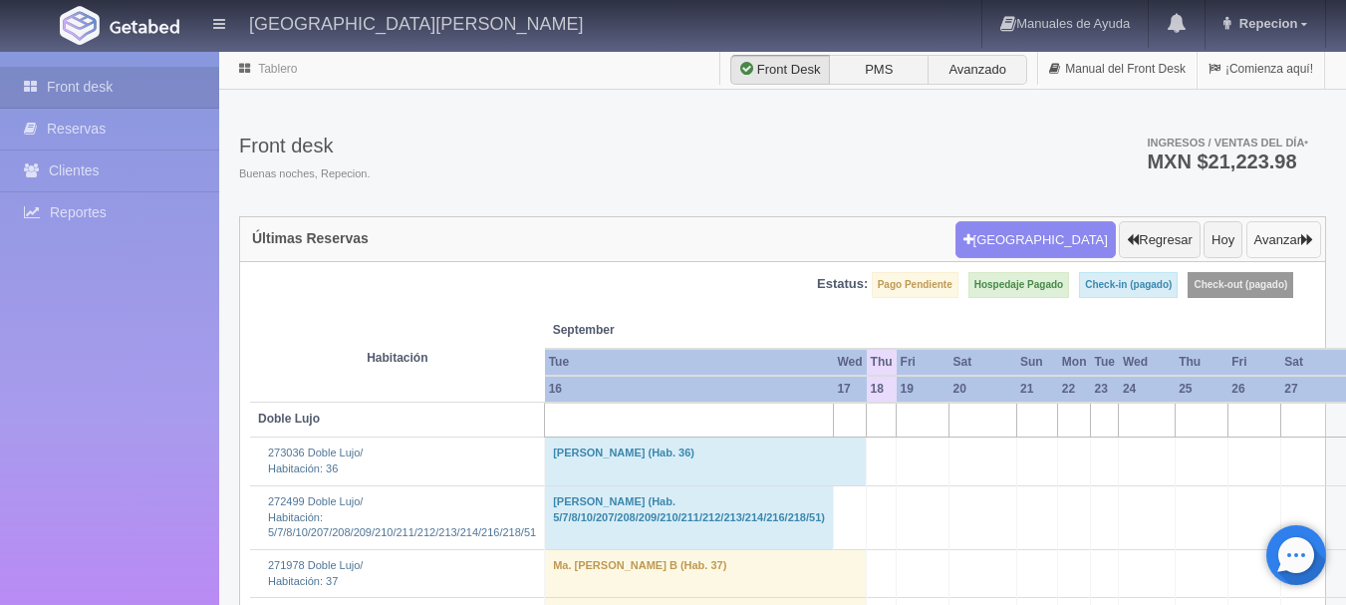
click at [1262, 234] on button "Avanzar" at bounding box center [1283, 240] width 75 height 38
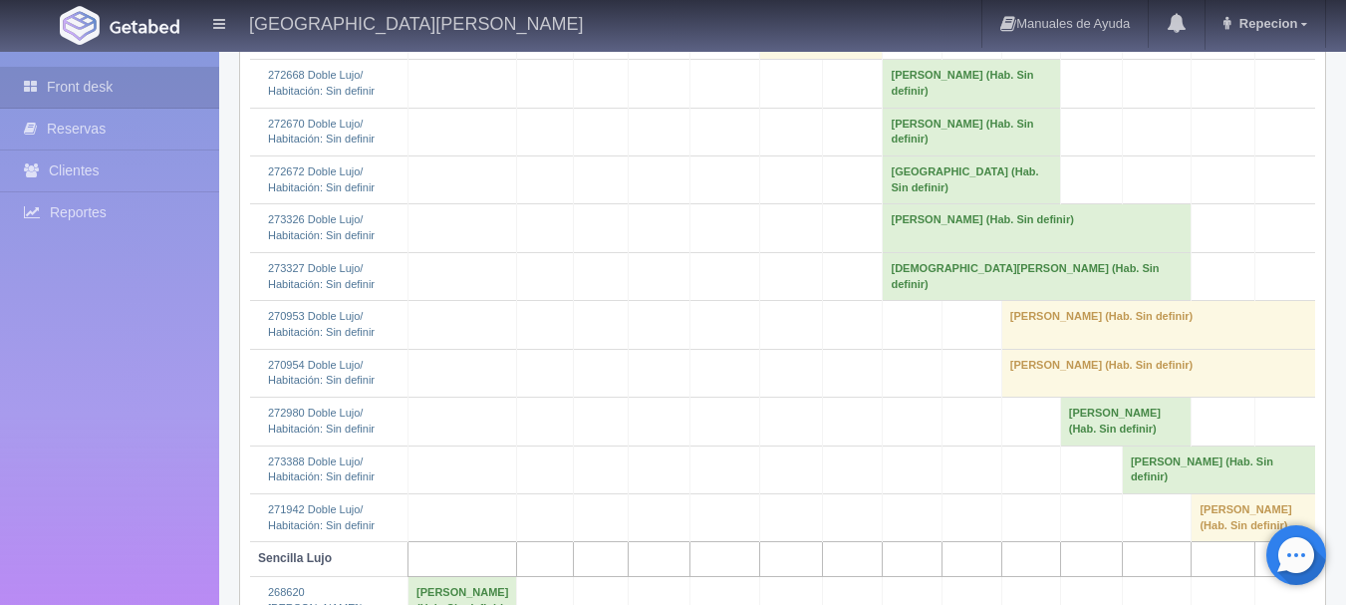
scroll to position [424, 0]
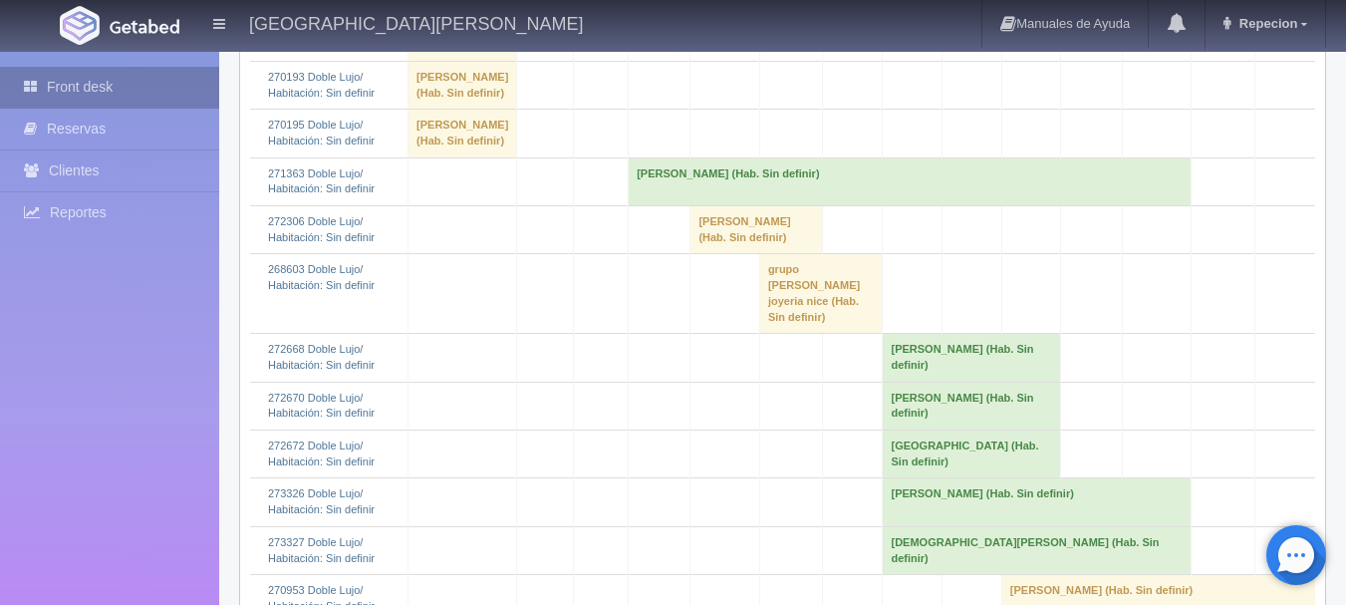
click at [60, 88] on link "Front desk" at bounding box center [109, 87] width 219 height 41
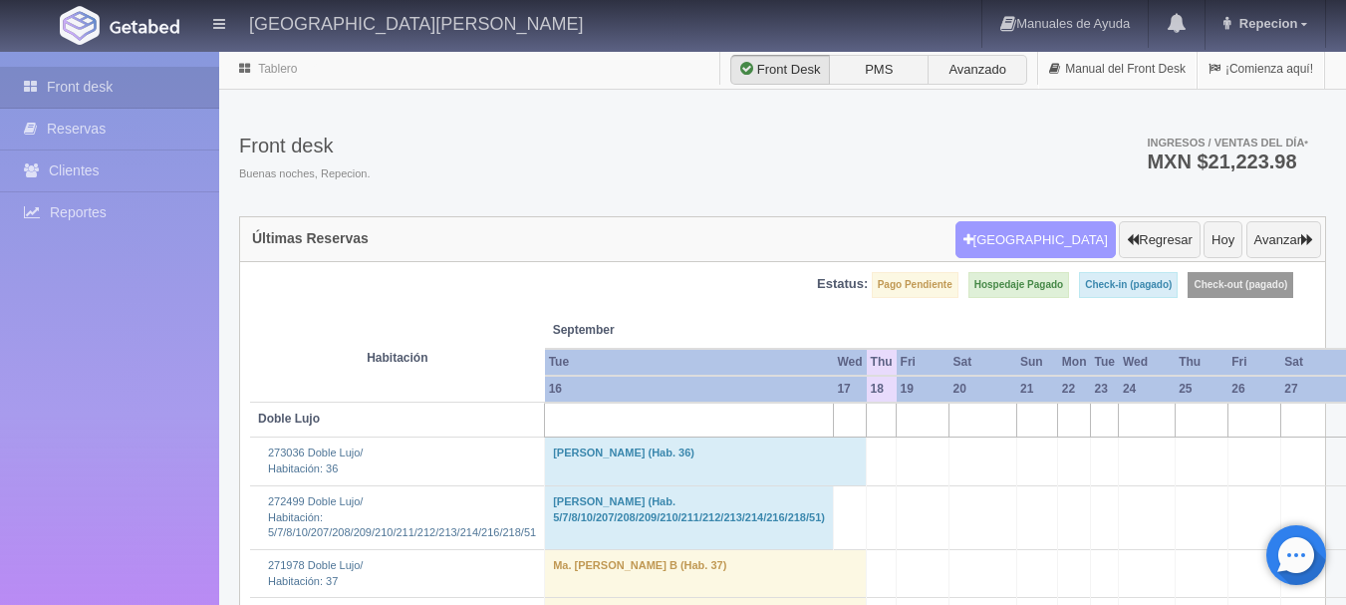
click at [1049, 237] on button "[GEOGRAPHIC_DATA]" at bounding box center [1035, 240] width 160 height 38
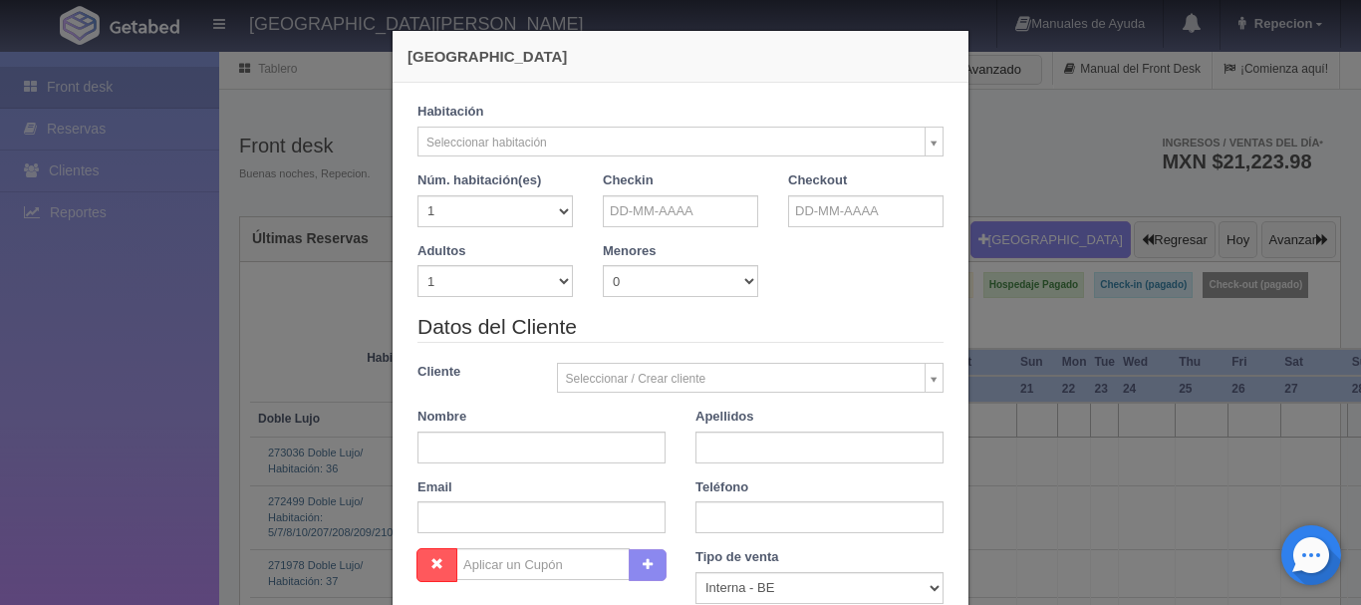
checkbox input "false"
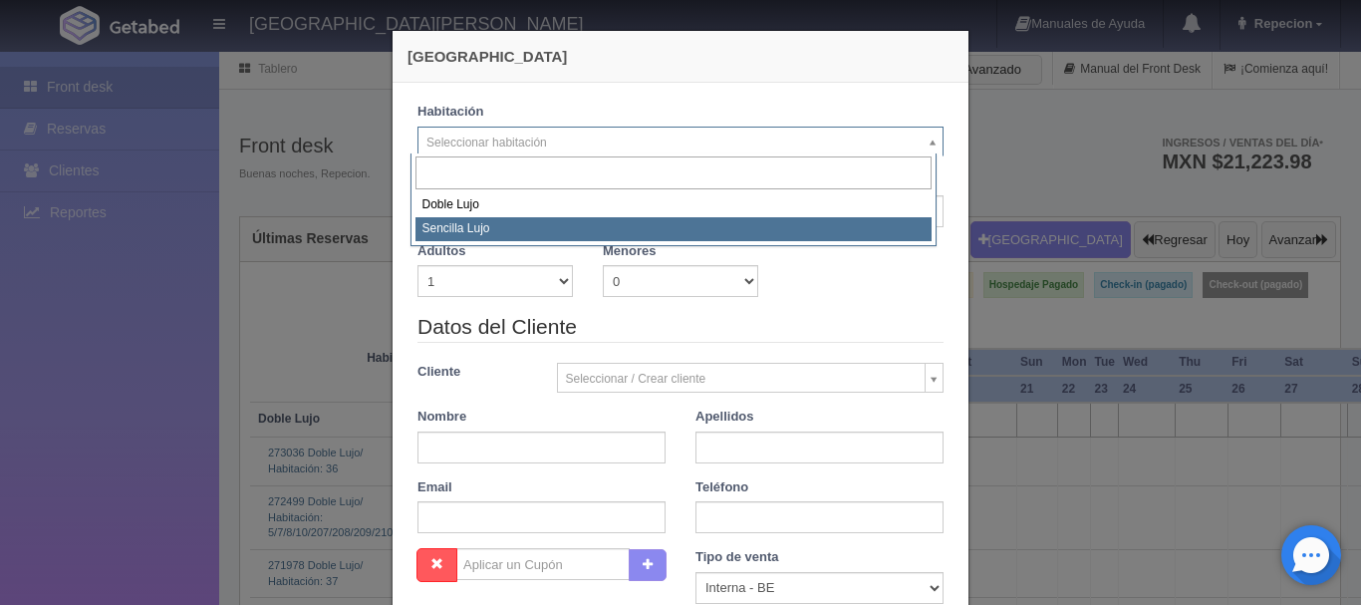
select select "576"
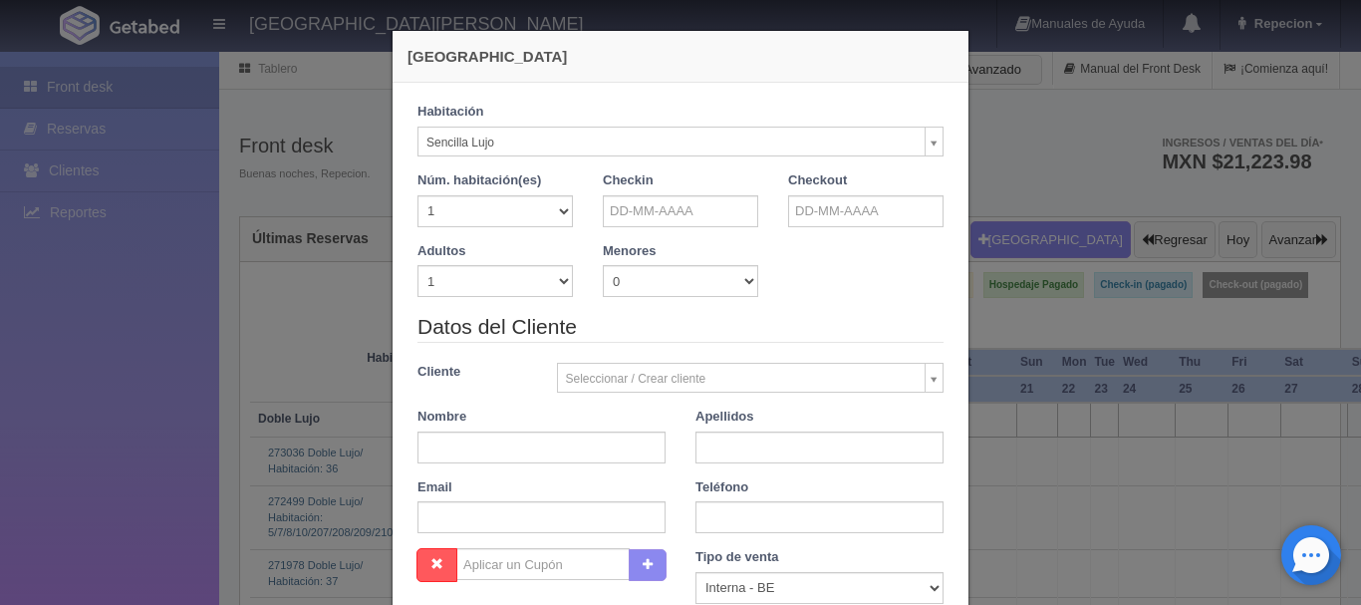
checkbox input "false"
click at [552, 206] on select "1 2 3 4 5 6 7 8 9 10 11 12 13 14 15 16 17 18 19 20" at bounding box center [494, 211] width 155 height 32
select select "3"
click at [417, 195] on select "1 2 3 4 5 6 7 8 9 10 11 12 13 14 15 16 17 18 19 20" at bounding box center [494, 211] width 155 height 32
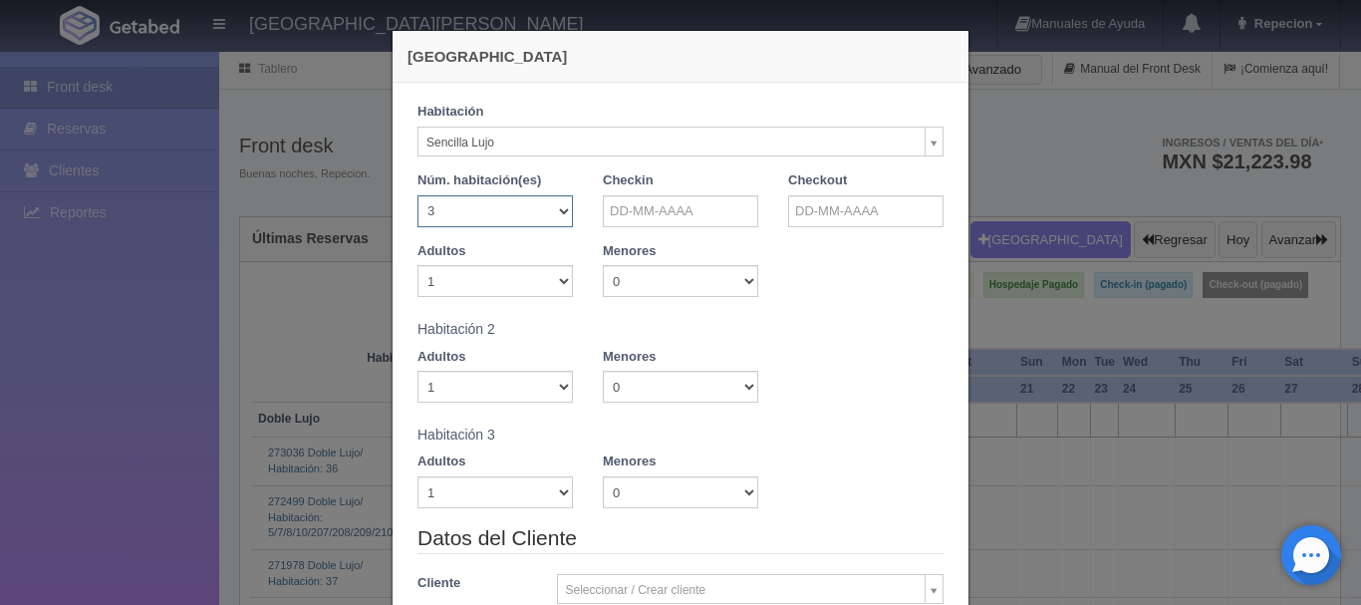
checkbox input "false"
click at [555, 279] on select "1 2 3 4 5 6 7 8 9 10" at bounding box center [494, 281] width 155 height 32
select select "2"
click at [417, 265] on select "1 2 3 4 5 6 7 8 9 10" at bounding box center [494, 281] width 155 height 32
checkbox input "false"
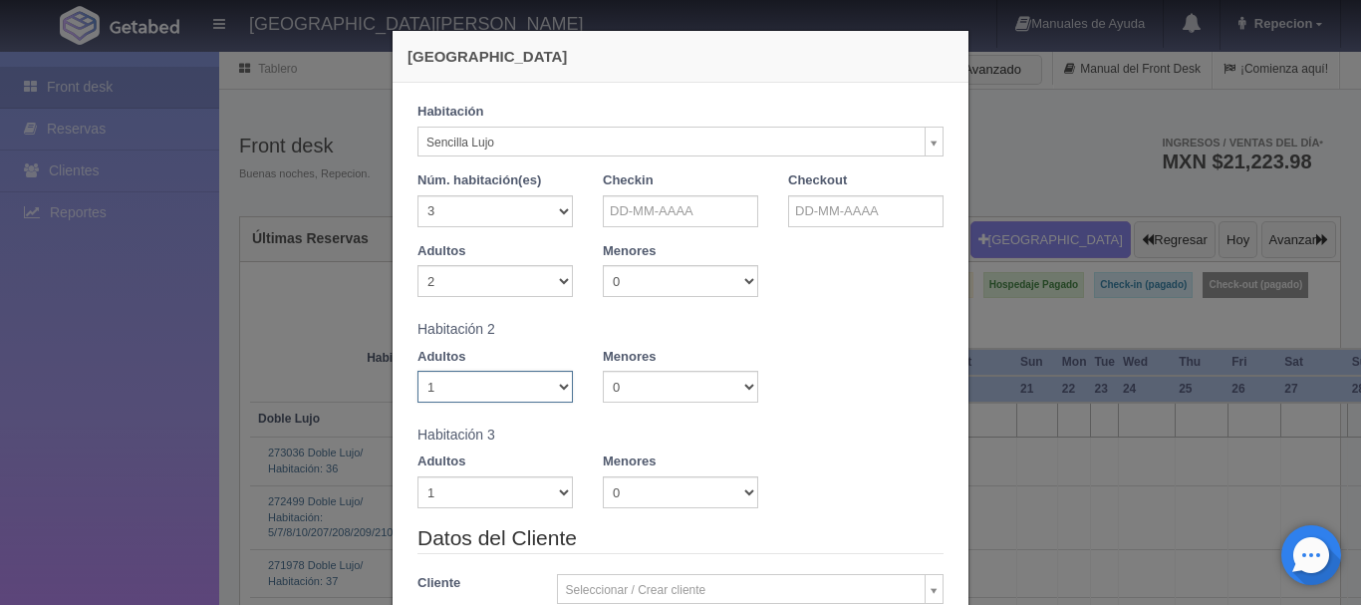
click at [556, 392] on select "1 2 3 4 5 6 7 8 9 10" at bounding box center [494, 387] width 155 height 32
select select "2"
click at [417, 371] on select "1 2 3 4 5 6 7 8 9 10" at bounding box center [494, 387] width 155 height 32
checkbox input "false"
click at [555, 493] on select "1 2 3 4 5 6 7 8 9 10" at bounding box center [494, 492] width 155 height 32
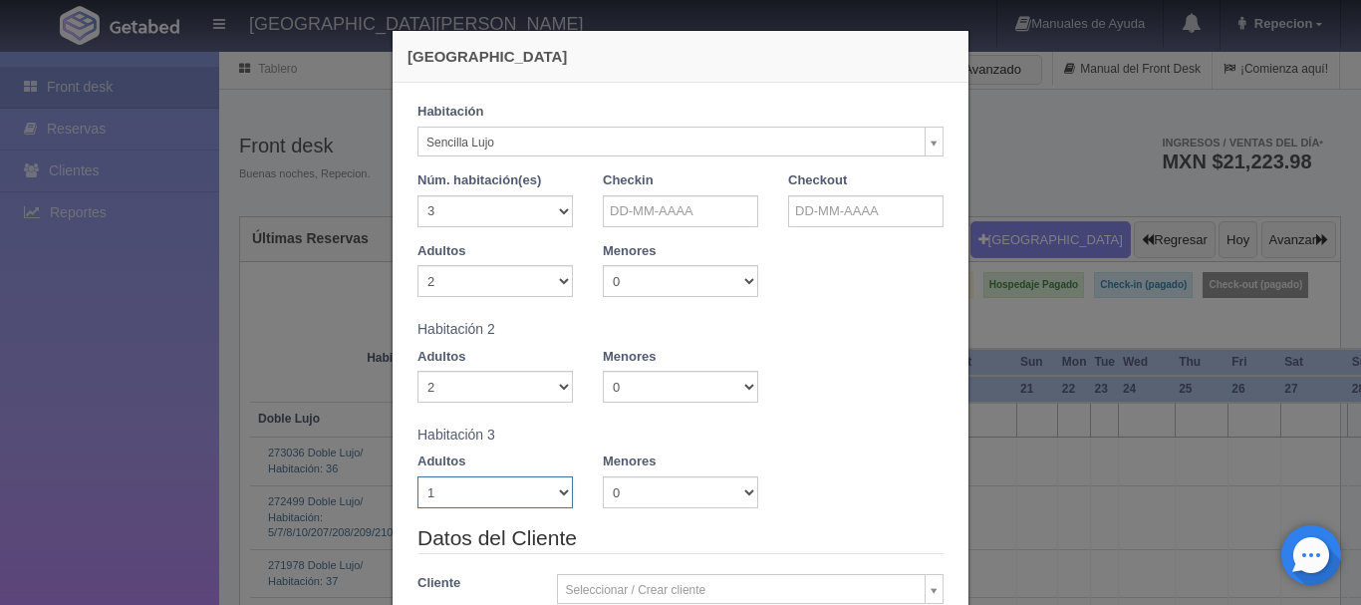
select select "2"
click at [417, 476] on select "1 2 3 4 5 6 7 8 9 10" at bounding box center [494, 492] width 155 height 32
click at [663, 209] on input "text" at bounding box center [680, 211] width 155 height 32
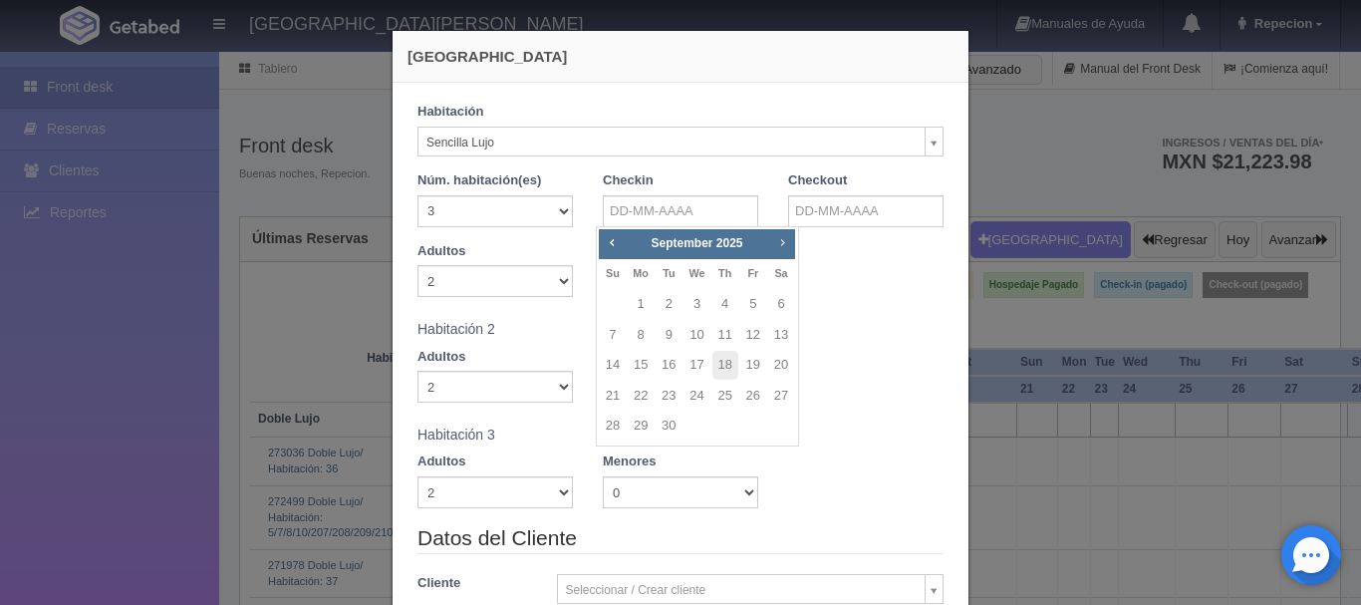
click at [783, 244] on span "Next" at bounding box center [782, 242] width 16 height 16
checkbox input "false"
click at [722, 300] on link "2" at bounding box center [725, 304] width 26 height 29
type input "02-10-2025"
checkbox input "false"
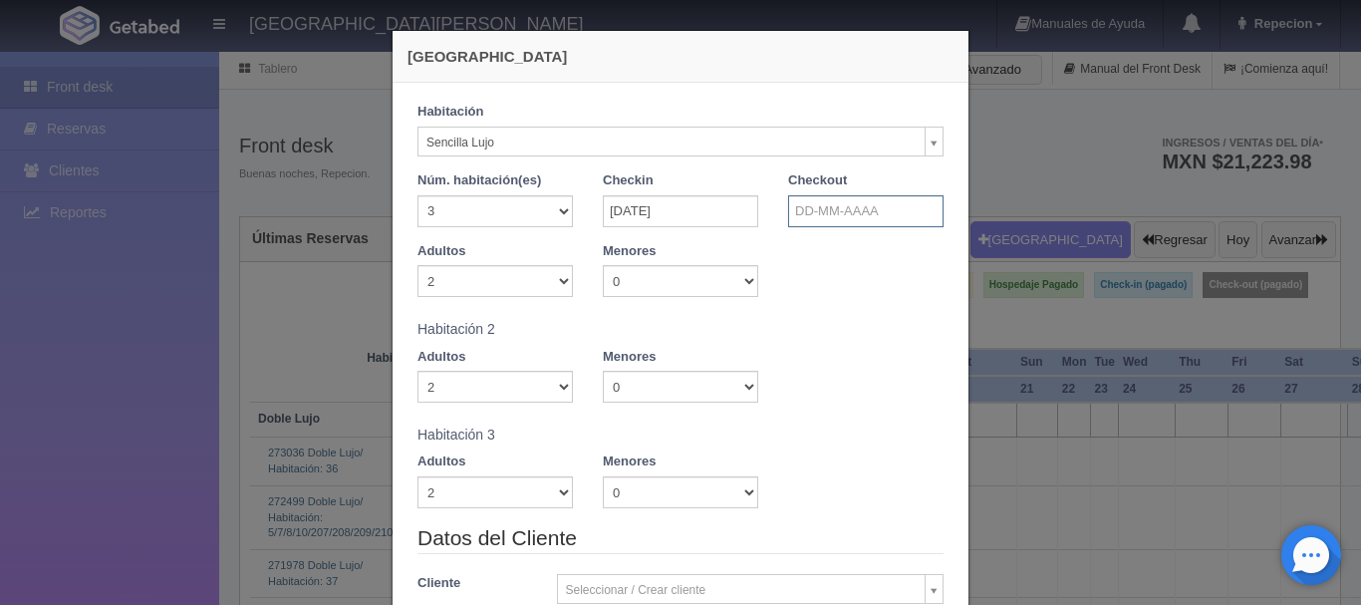
click at [836, 211] on input "text" at bounding box center [865, 211] width 155 height 32
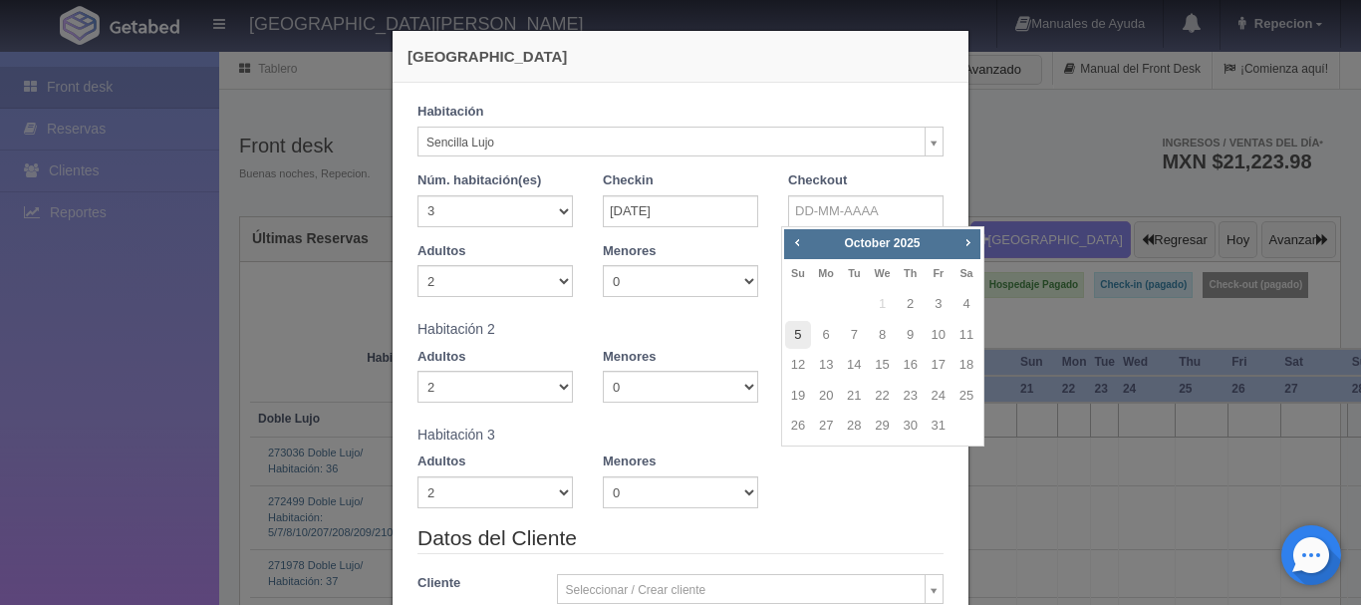
click at [794, 336] on link "5" at bounding box center [798, 335] width 26 height 29
type input "05-10-2025"
checkbox input "false"
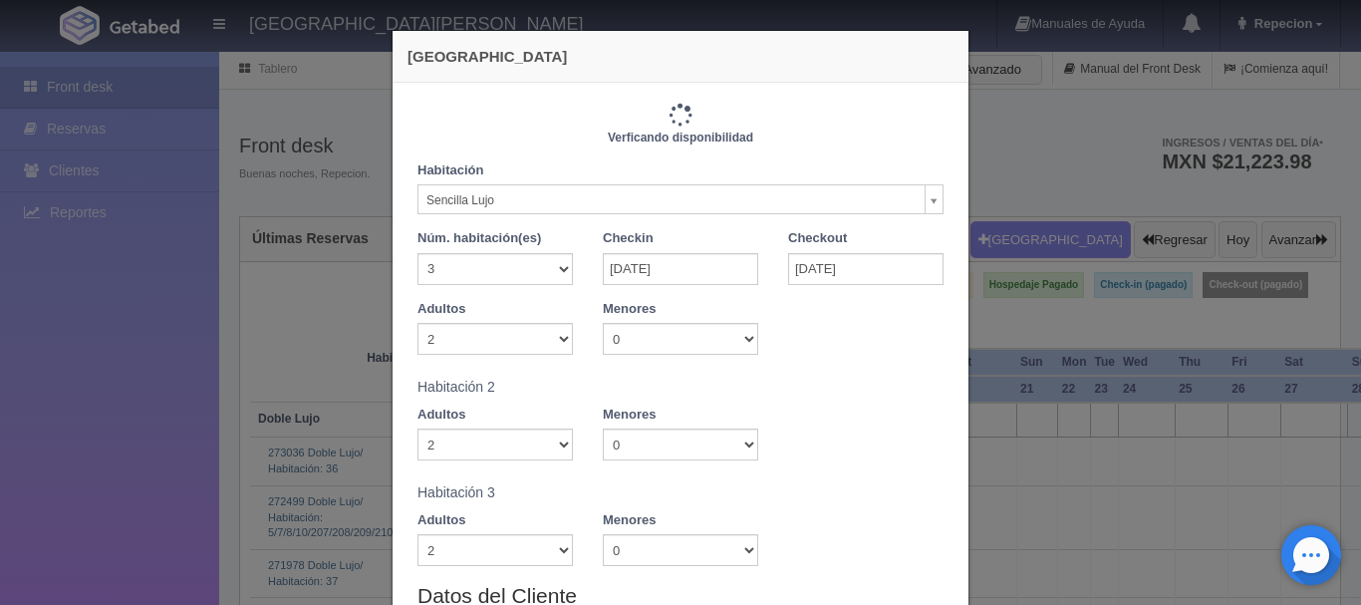
type input "10350.00"
checkbox input "false"
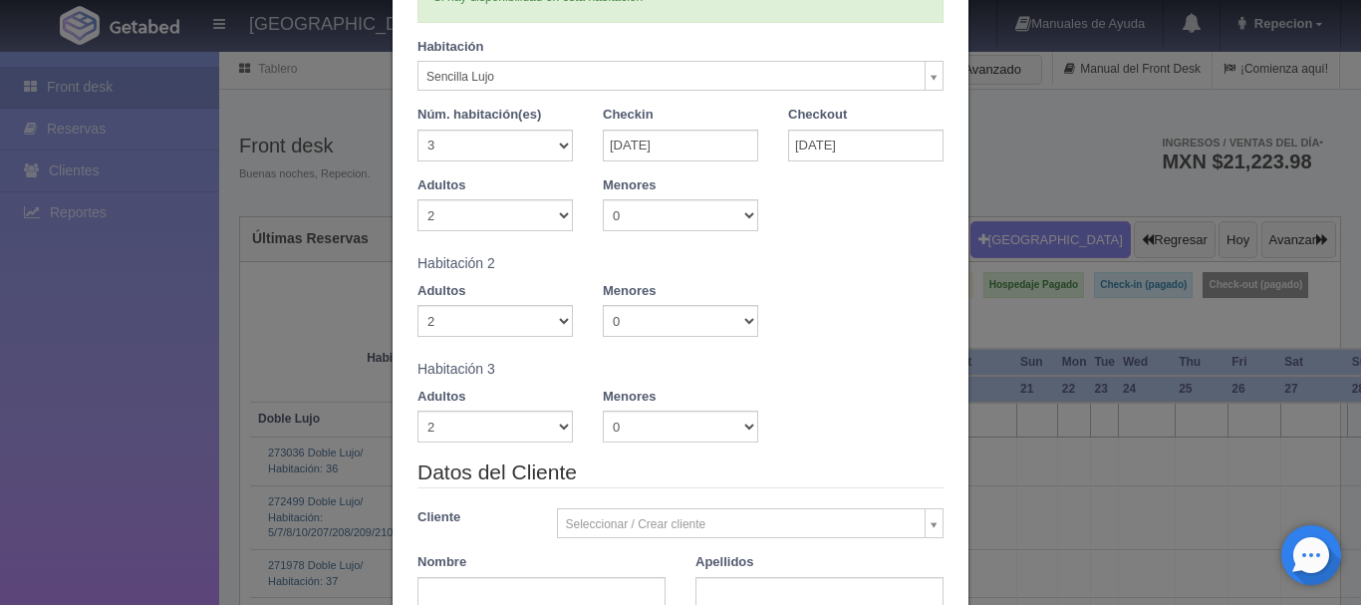
scroll to position [299, 0]
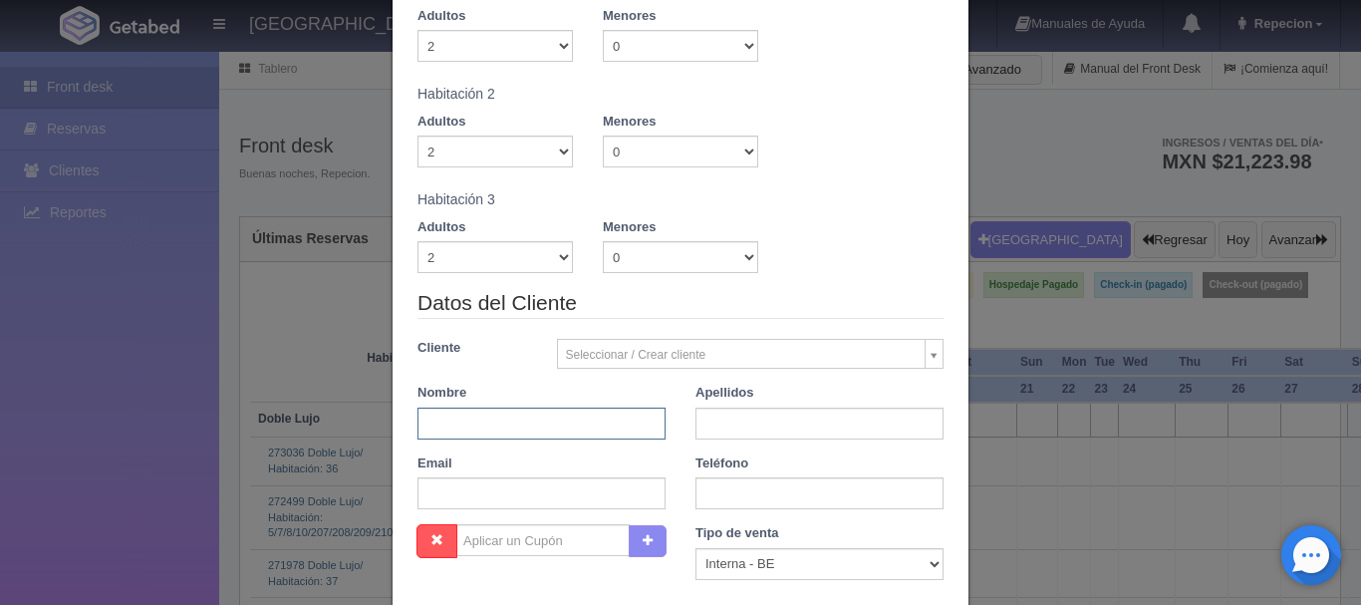
click at [518, 426] on input "text" at bounding box center [541, 423] width 248 height 32
type input "carlos enrique"
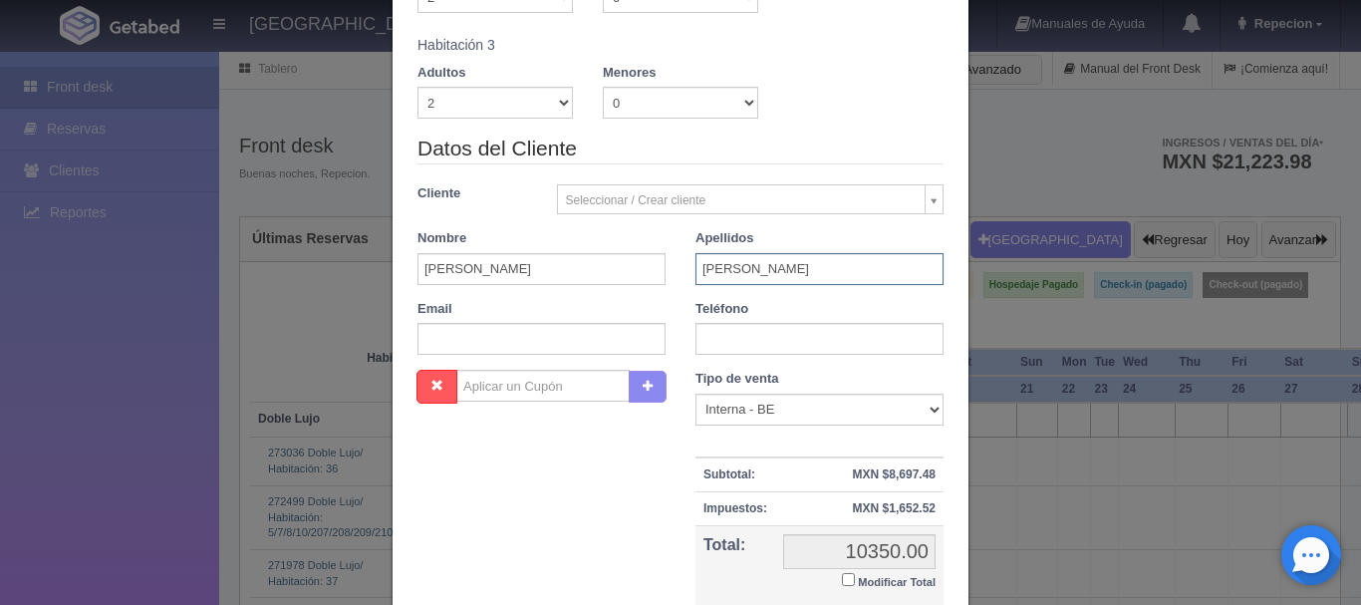
scroll to position [449, 0]
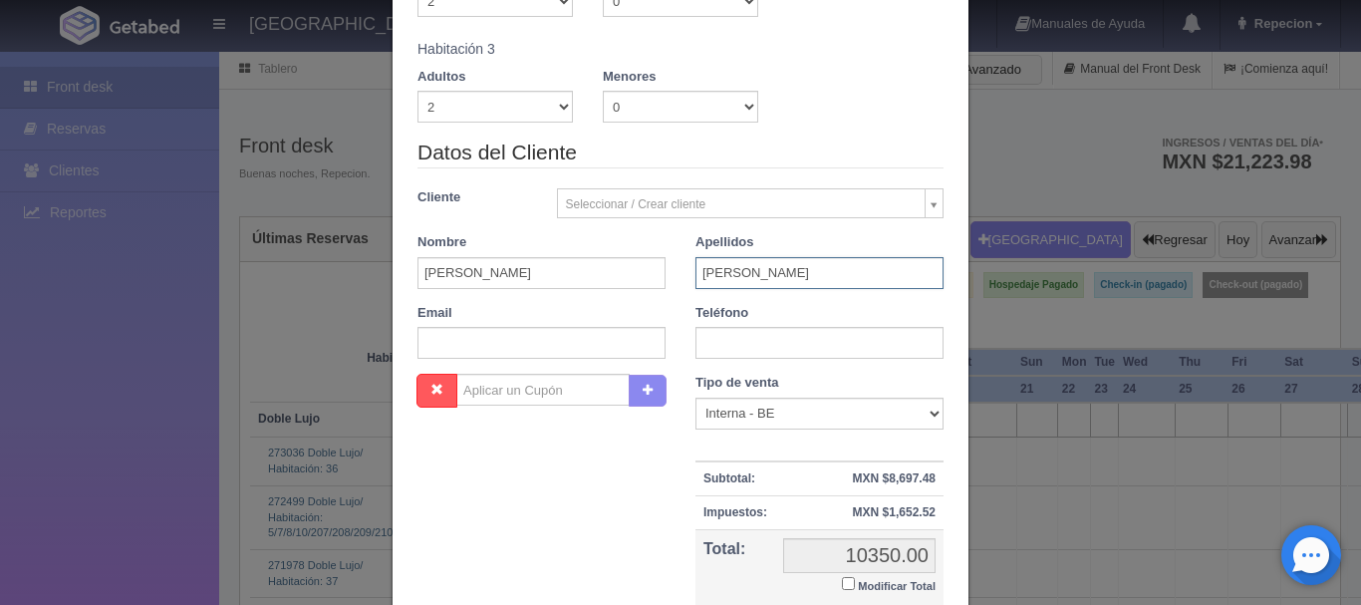
type input "sandoval cervantes"
click at [842, 584] on input "Modificar Total" at bounding box center [848, 583] width 13 height 13
checkbox input "true"
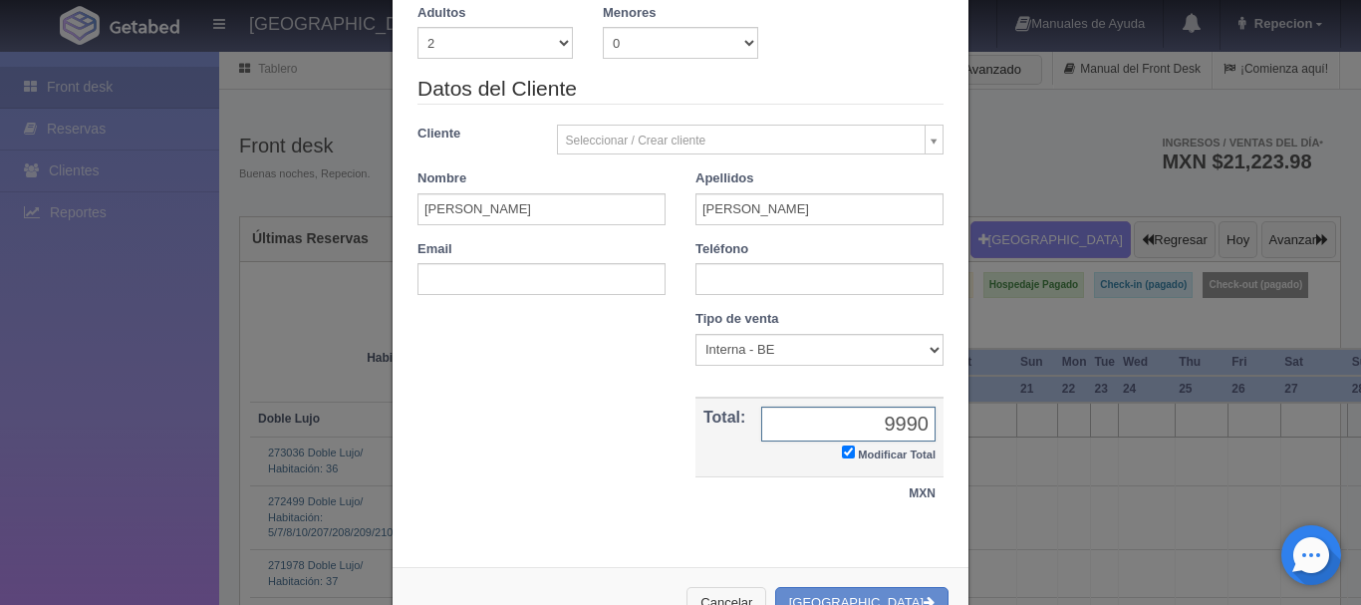
scroll to position [578, 0]
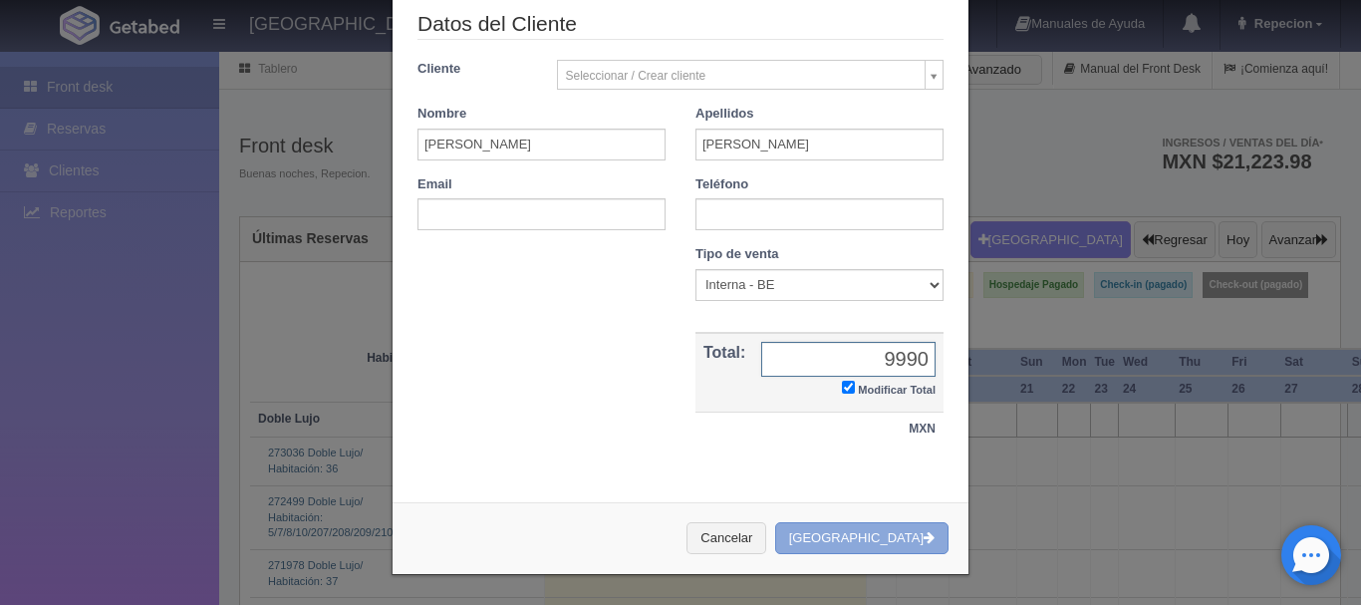
type input "9990"
click at [846, 534] on button "[GEOGRAPHIC_DATA]" at bounding box center [861, 538] width 173 height 33
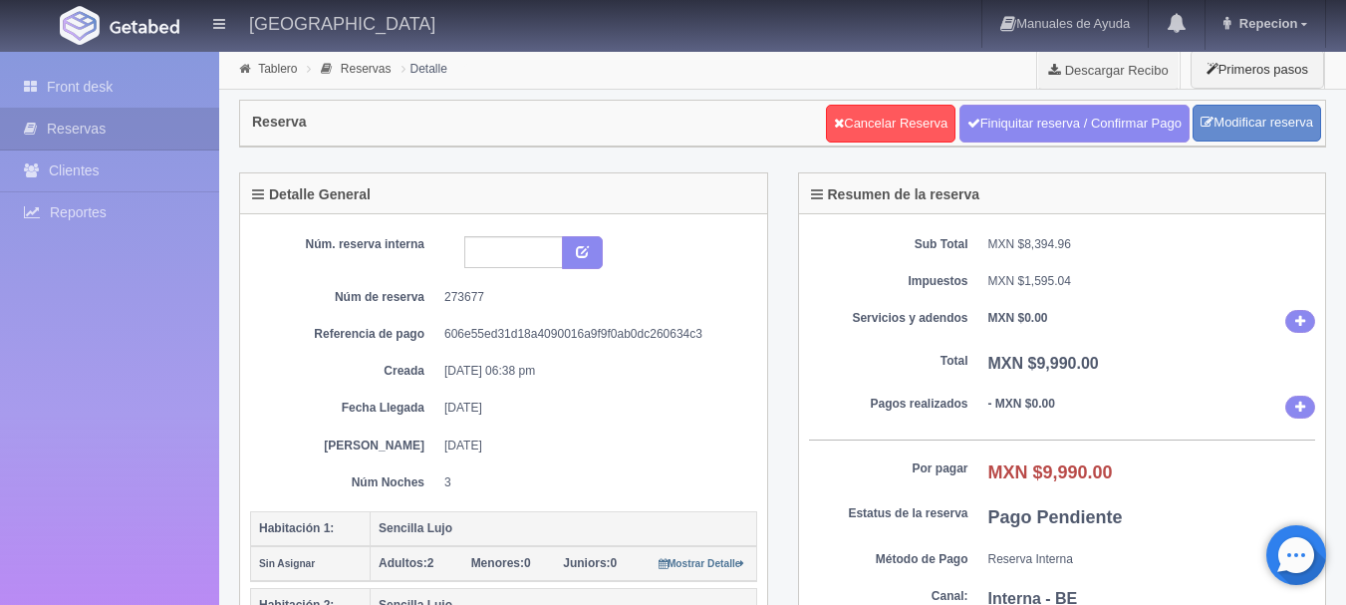
scroll to position [199, 0]
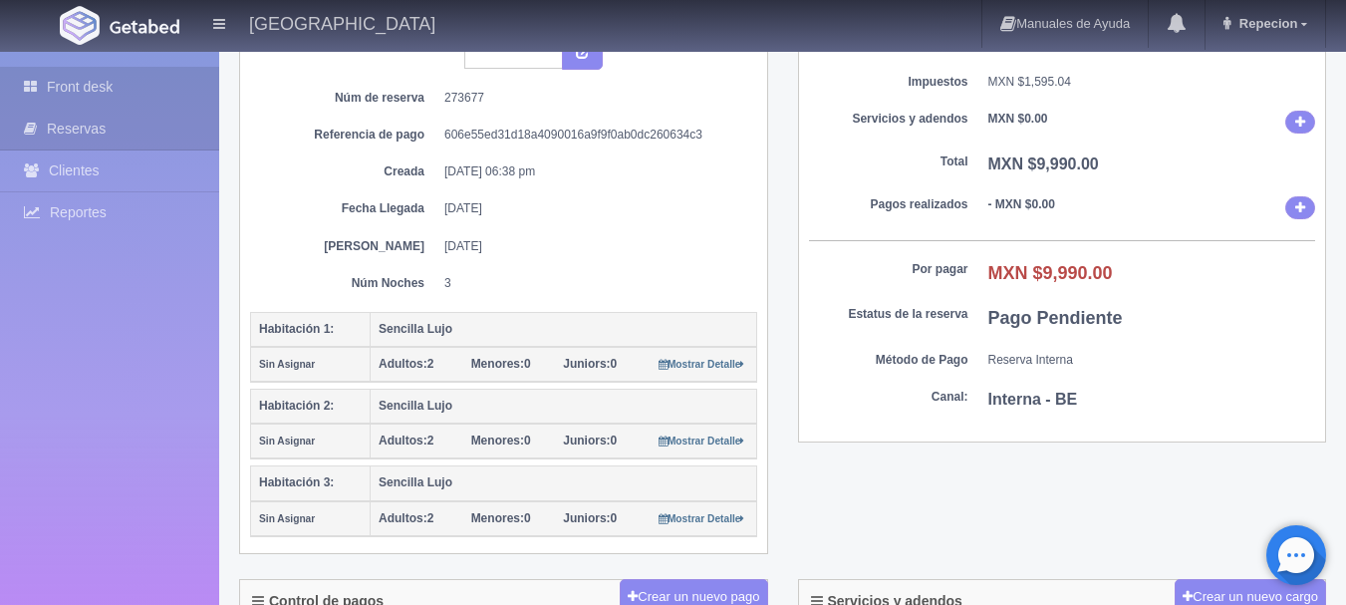
click at [99, 76] on link "Front desk" at bounding box center [109, 87] width 219 height 41
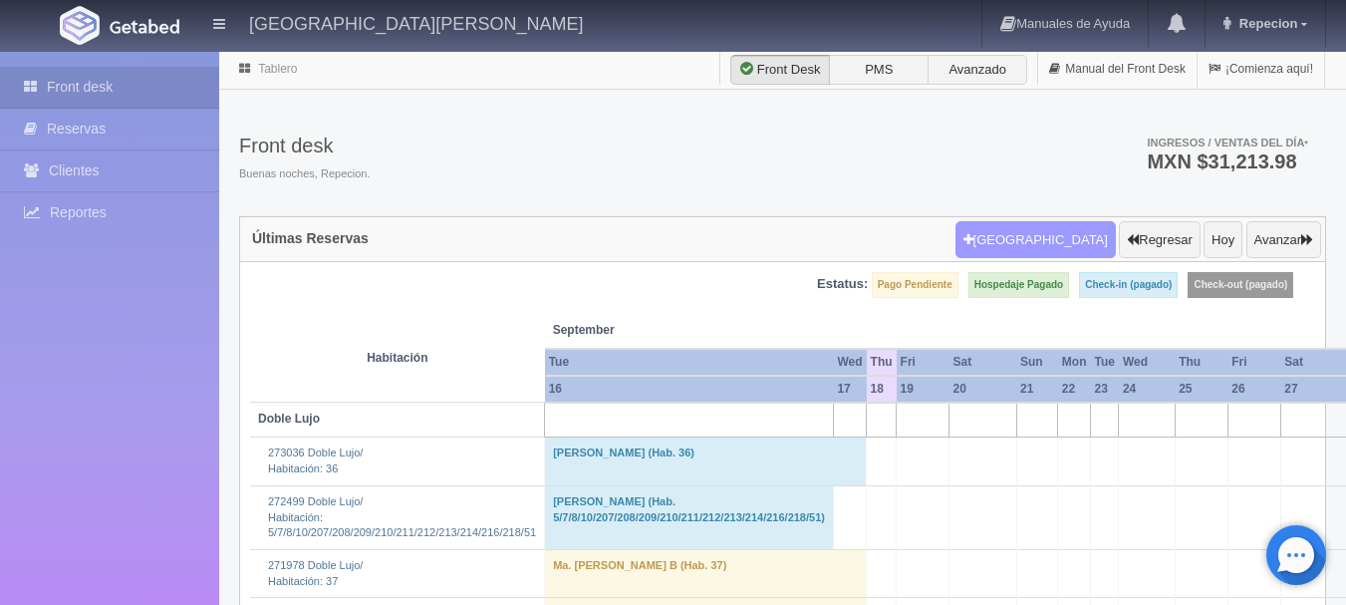
click at [1038, 240] on button "[GEOGRAPHIC_DATA]" at bounding box center [1035, 240] width 160 height 38
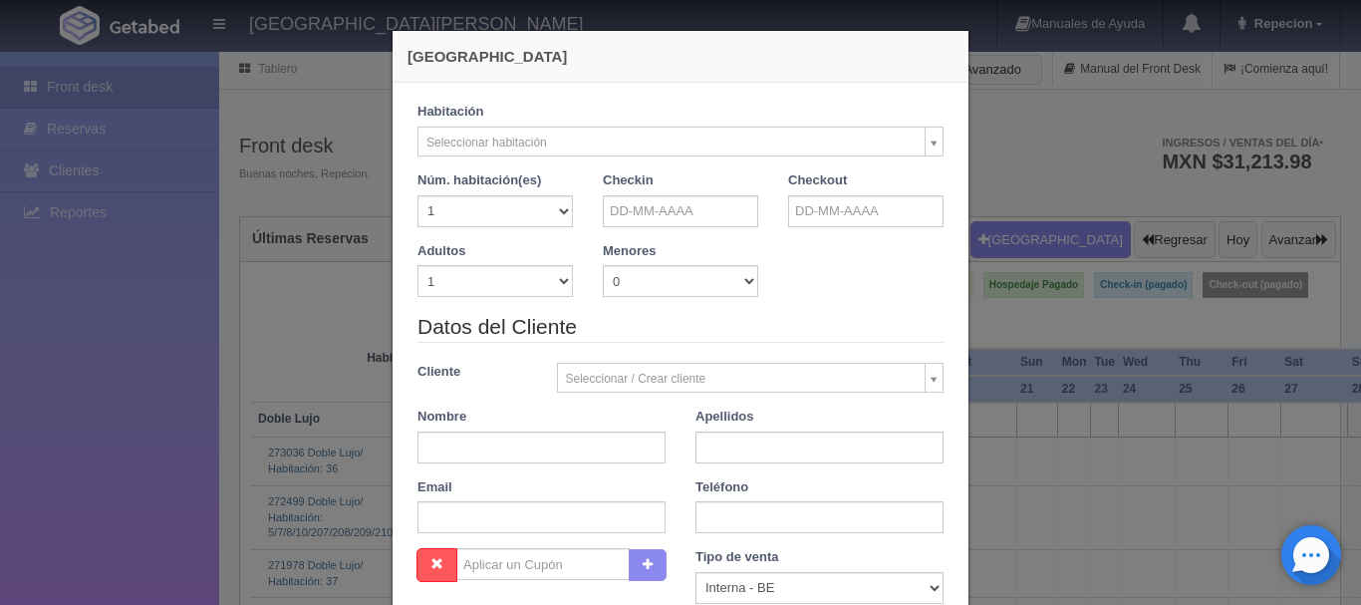
checkbox input "false"
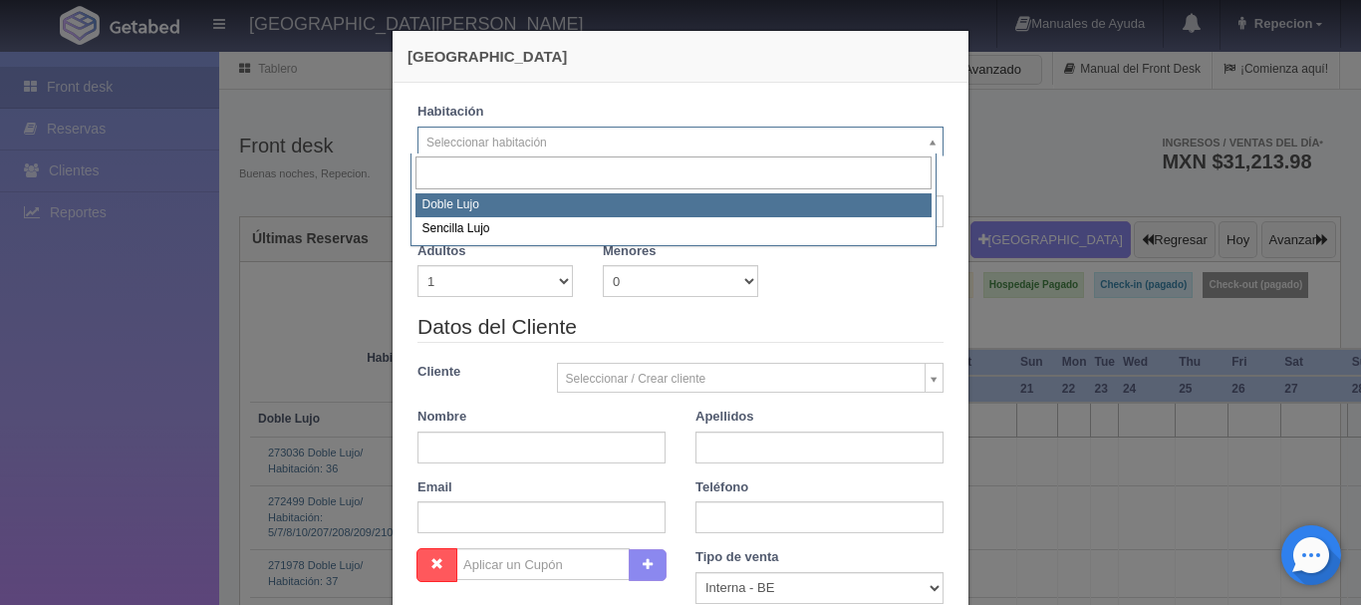
select select "577"
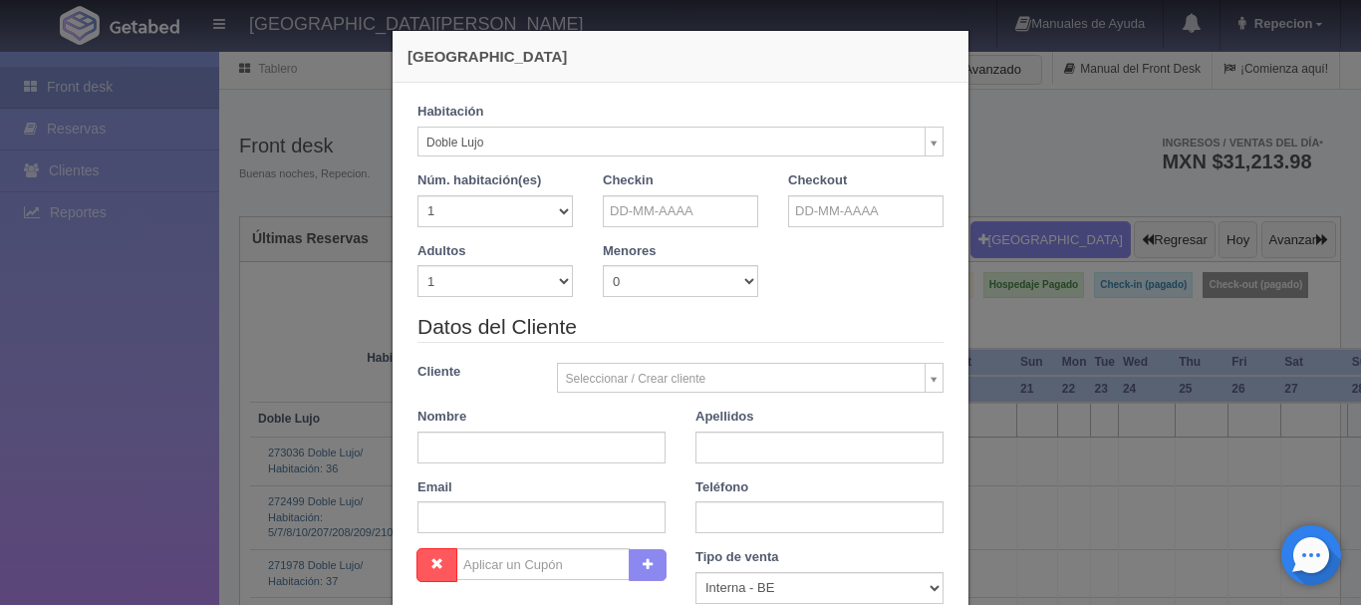
checkbox input "false"
click at [648, 208] on input "text" at bounding box center [680, 211] width 155 height 32
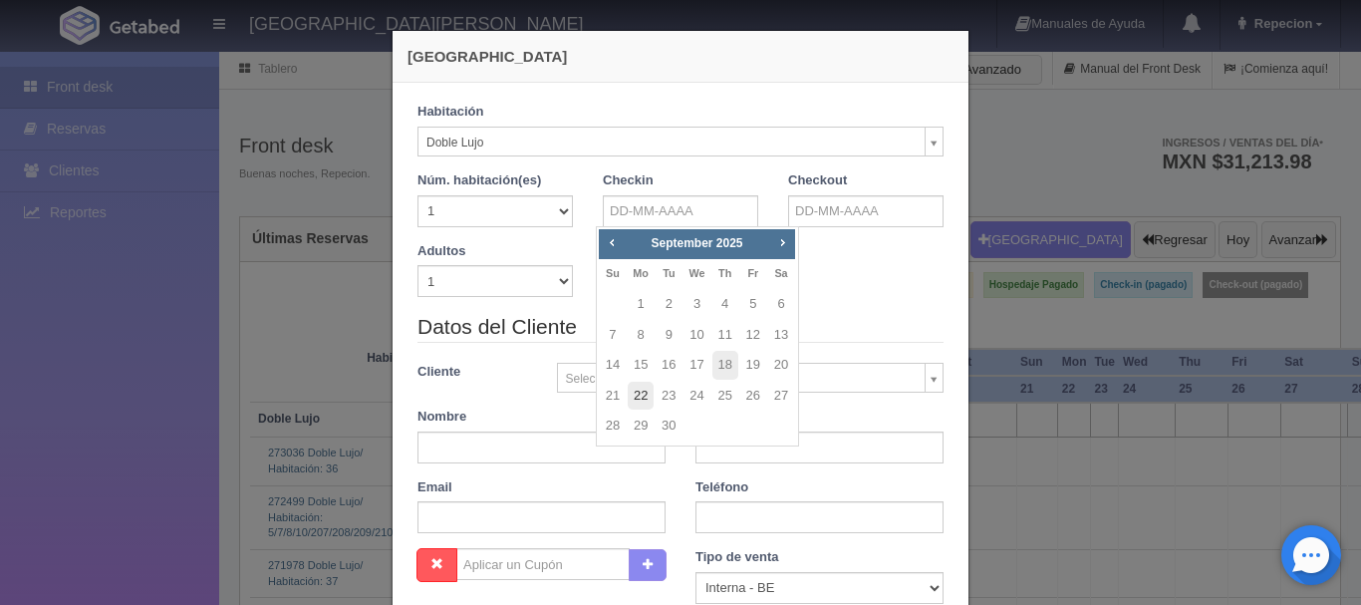
click at [641, 389] on link "22" at bounding box center [641, 396] width 26 height 29
type input "[DATE]"
checkbox input "false"
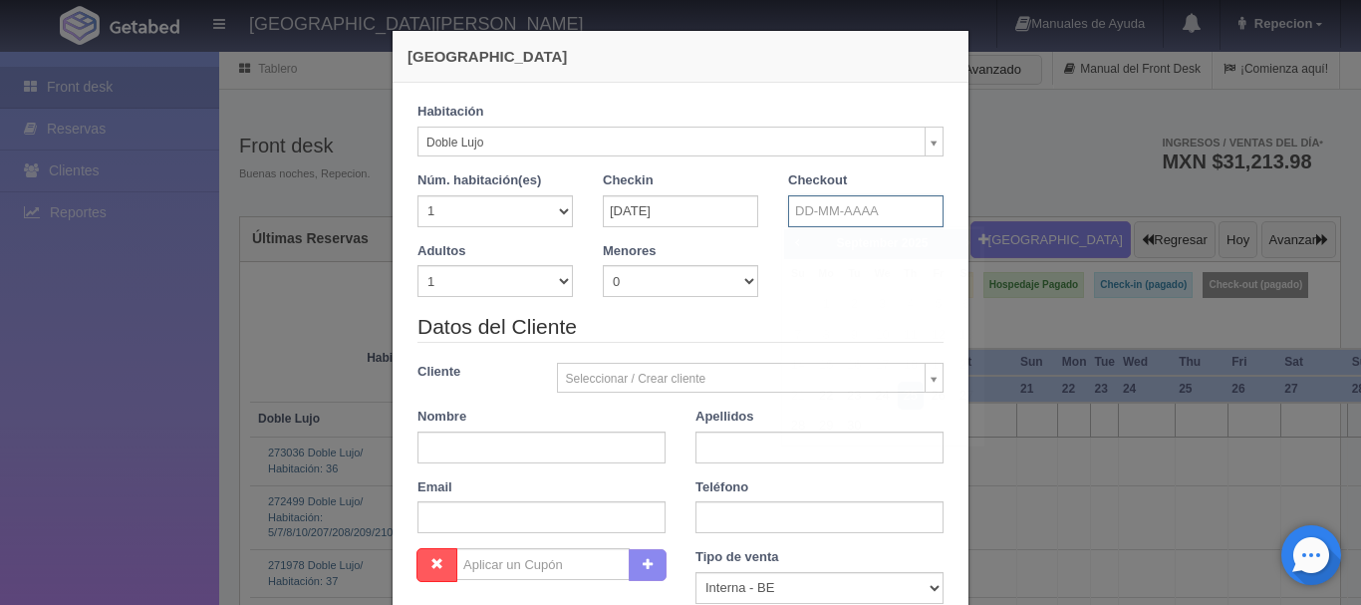
click at [801, 212] on input "text" at bounding box center [865, 211] width 155 height 32
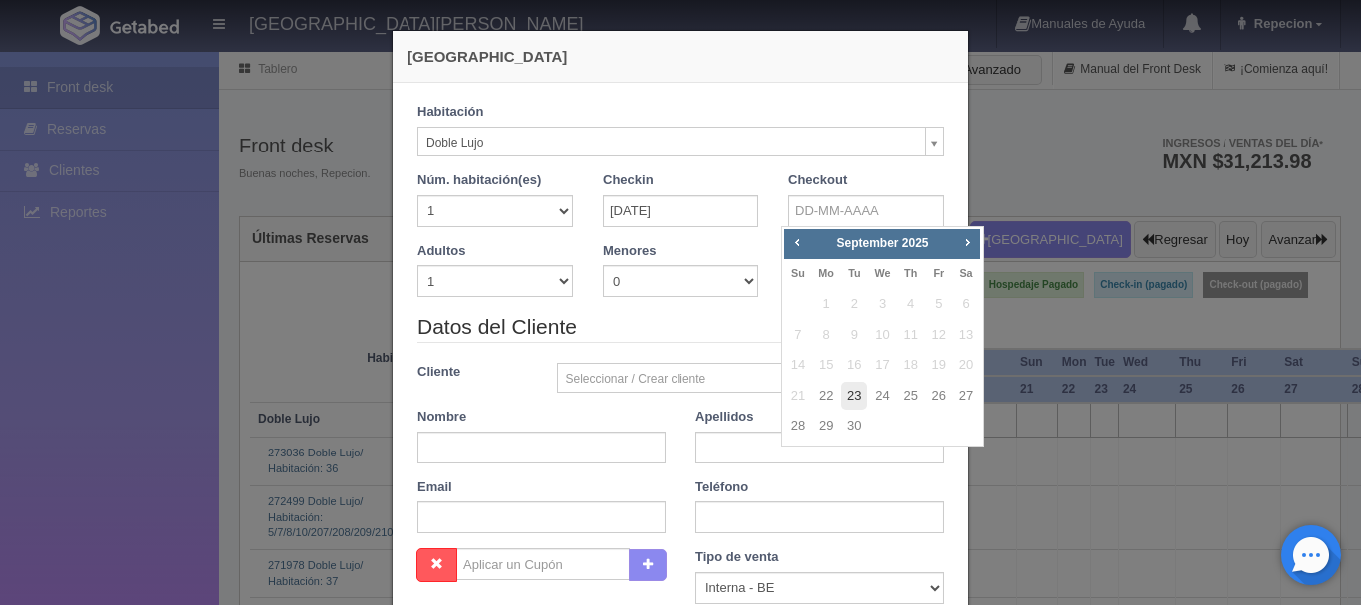
click at [858, 401] on link "23" at bounding box center [854, 396] width 26 height 29
type input "[DATE]"
checkbox input "false"
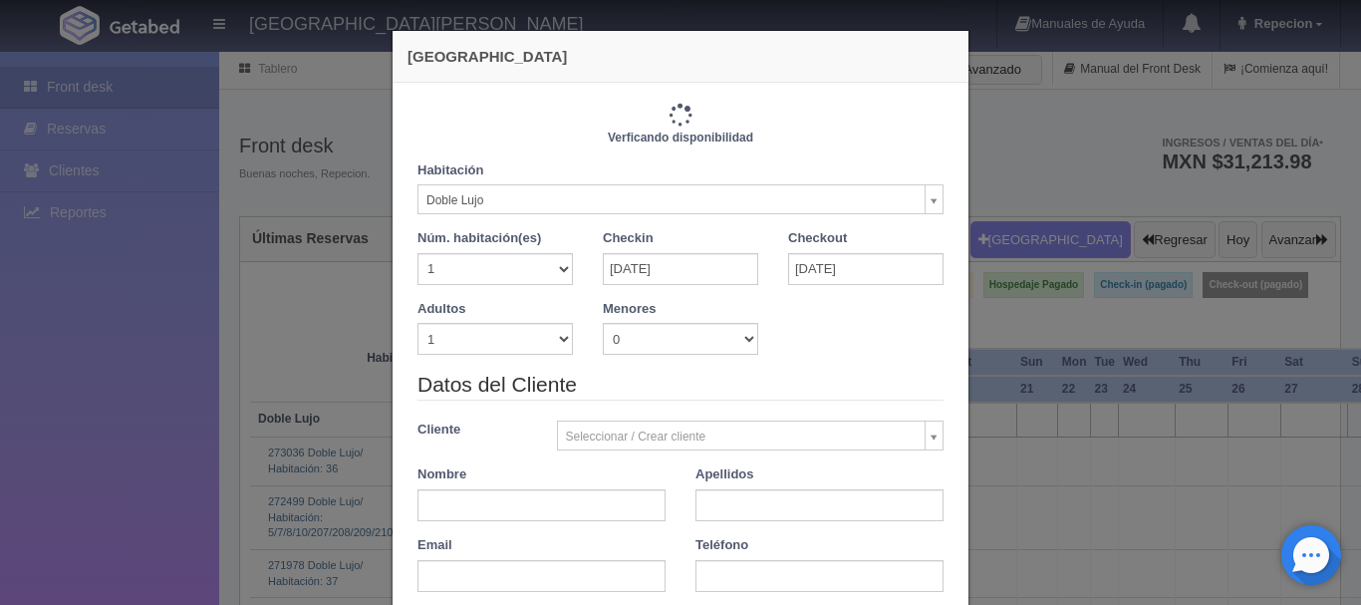
type input "1220.00"
checkbox input "false"
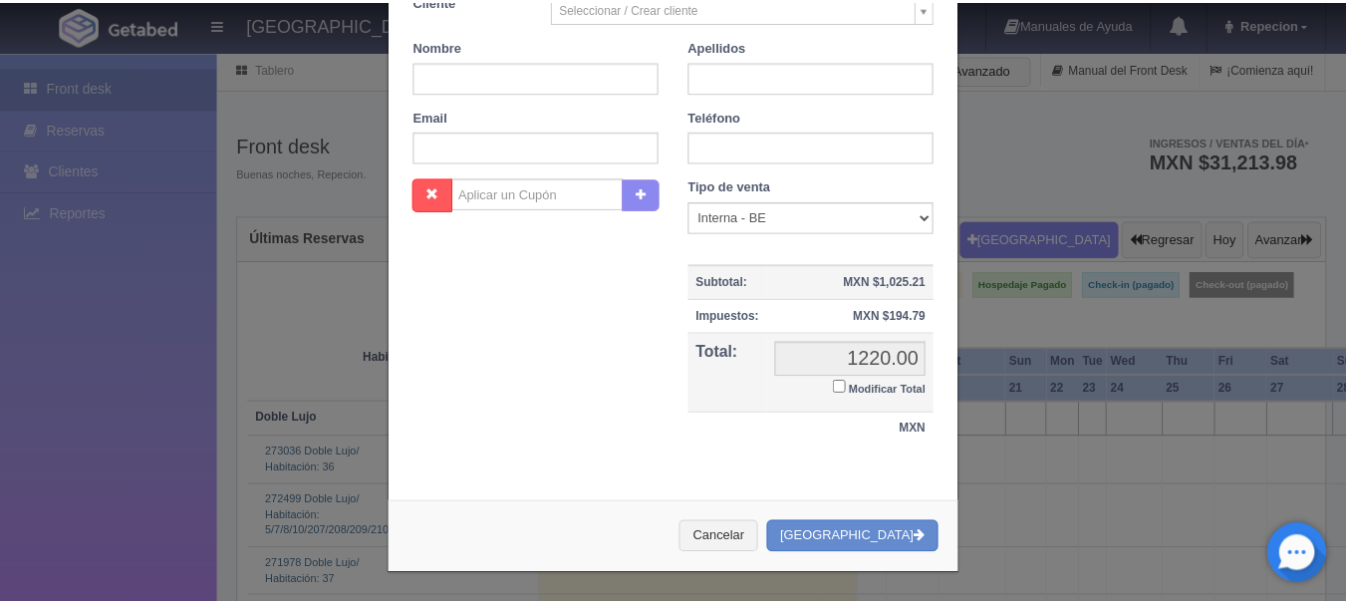
scroll to position [437, 0]
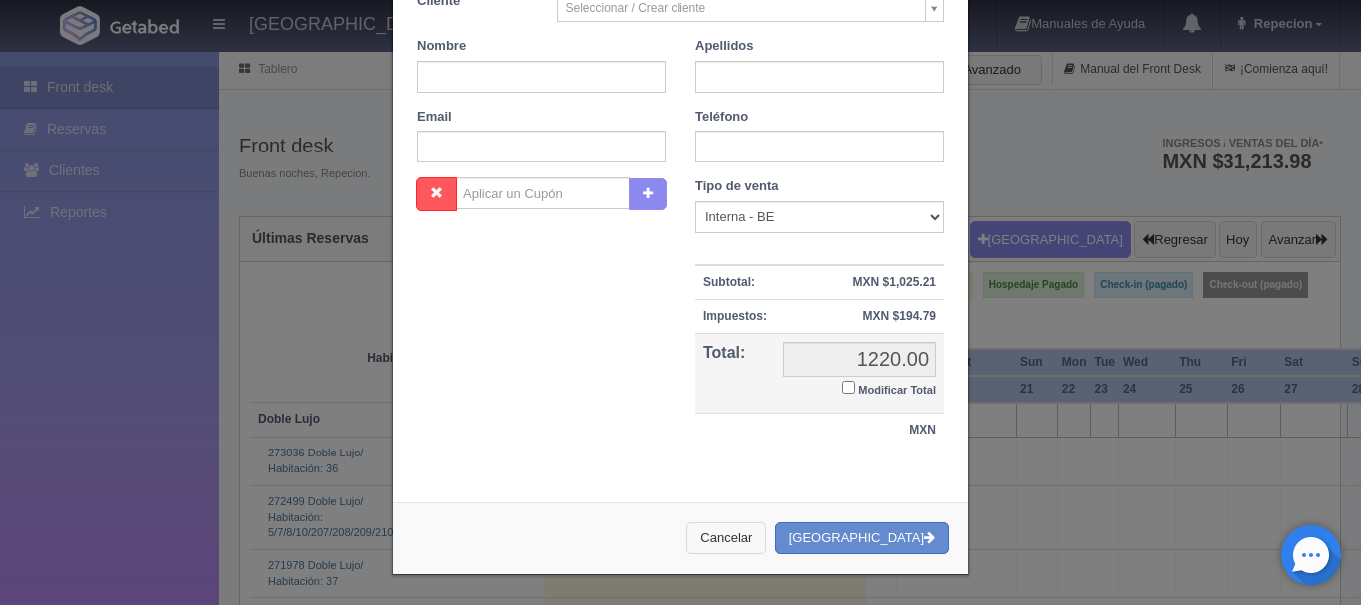
click at [766, 537] on button "Cancelar" at bounding box center [726, 538] width 80 height 33
